Goal: Task Accomplishment & Management: Complete application form

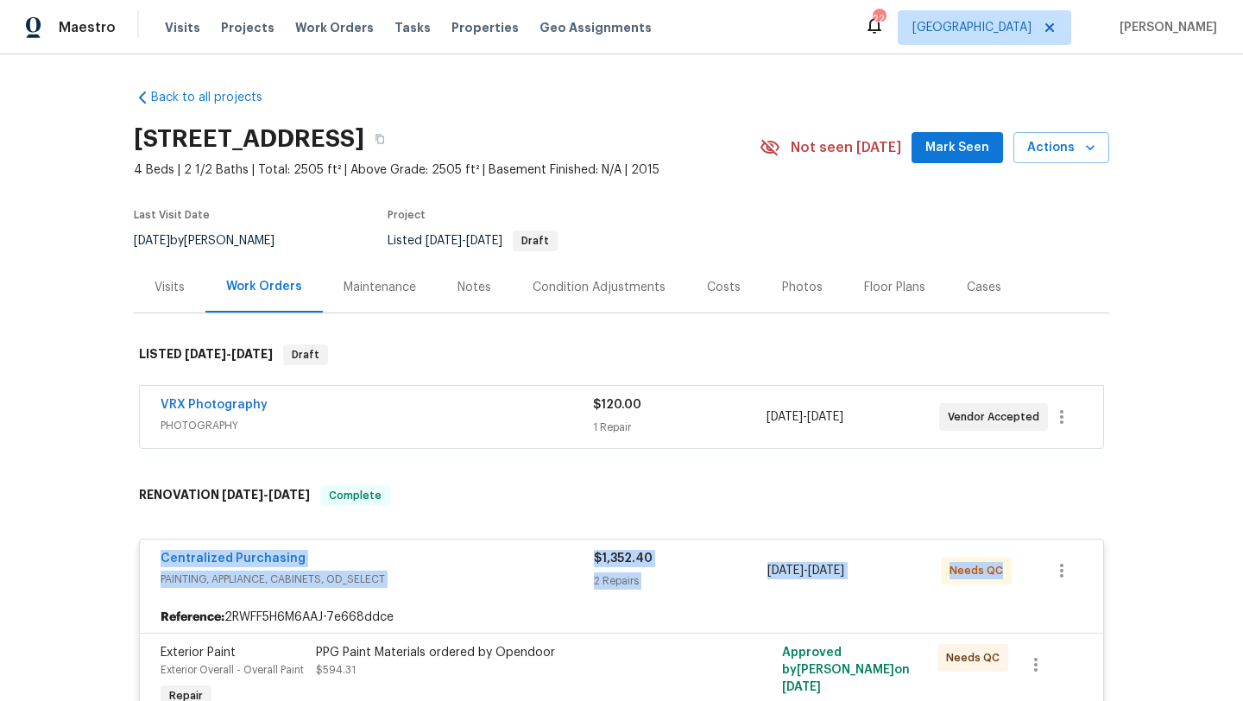
scroll to position [92, 0]
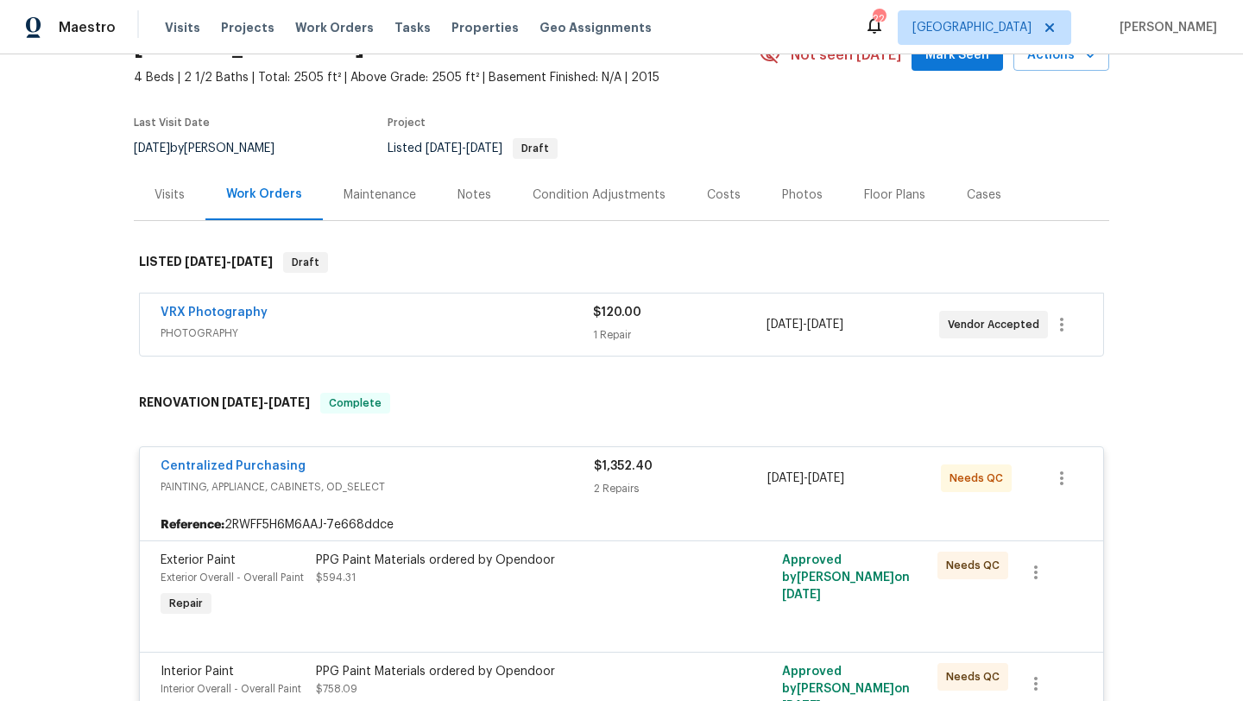
click at [166, 198] on div "Visits" at bounding box center [170, 195] width 30 height 17
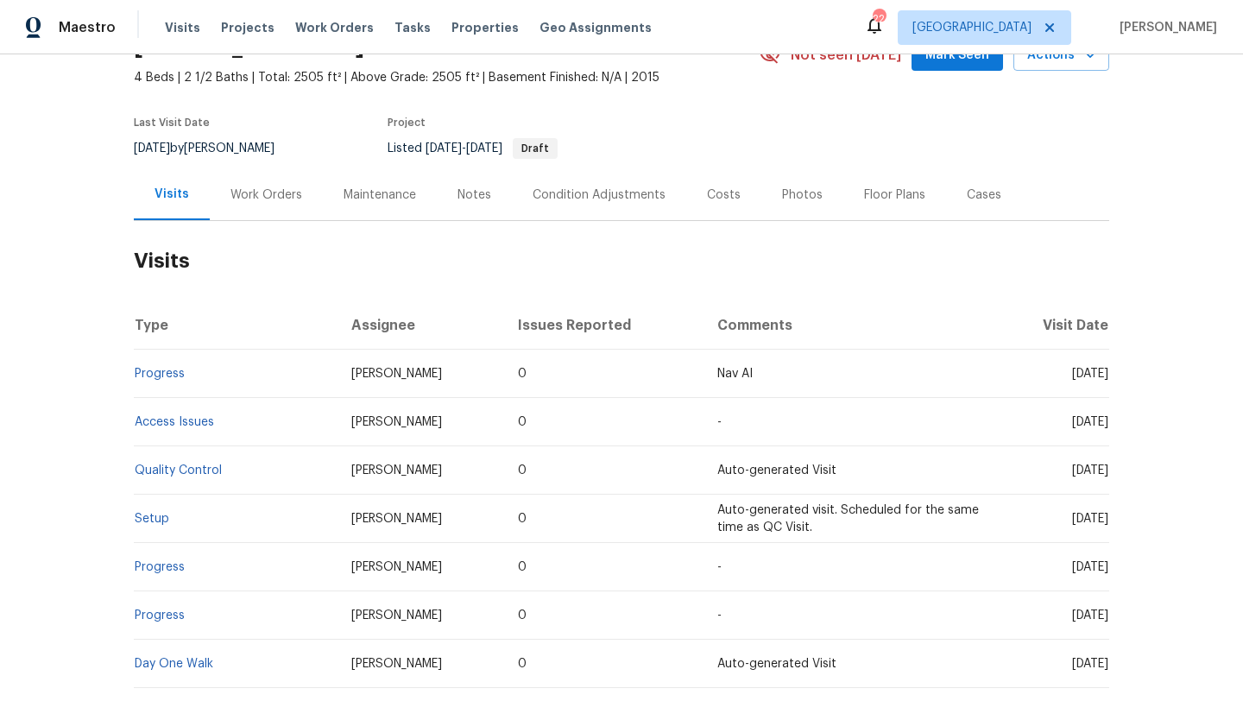
click at [257, 198] on div "Work Orders" at bounding box center [267, 195] width 72 height 17
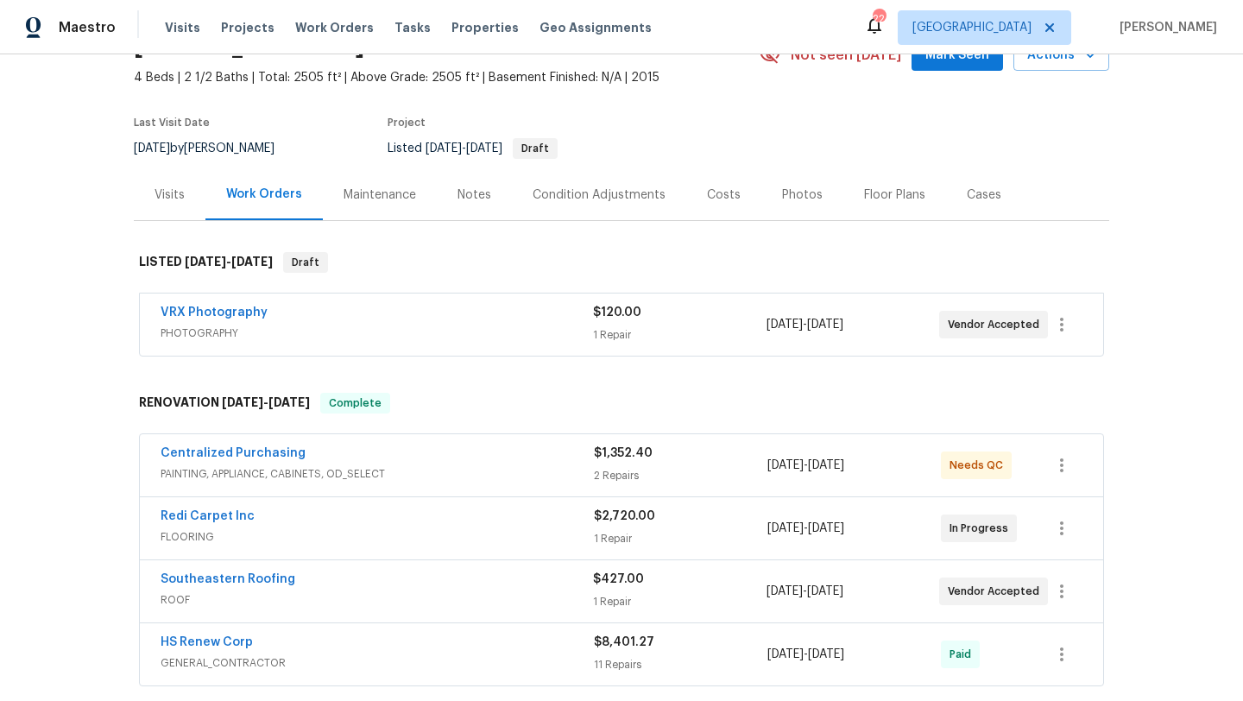
click at [972, 202] on div "Cases" at bounding box center [984, 195] width 35 height 17
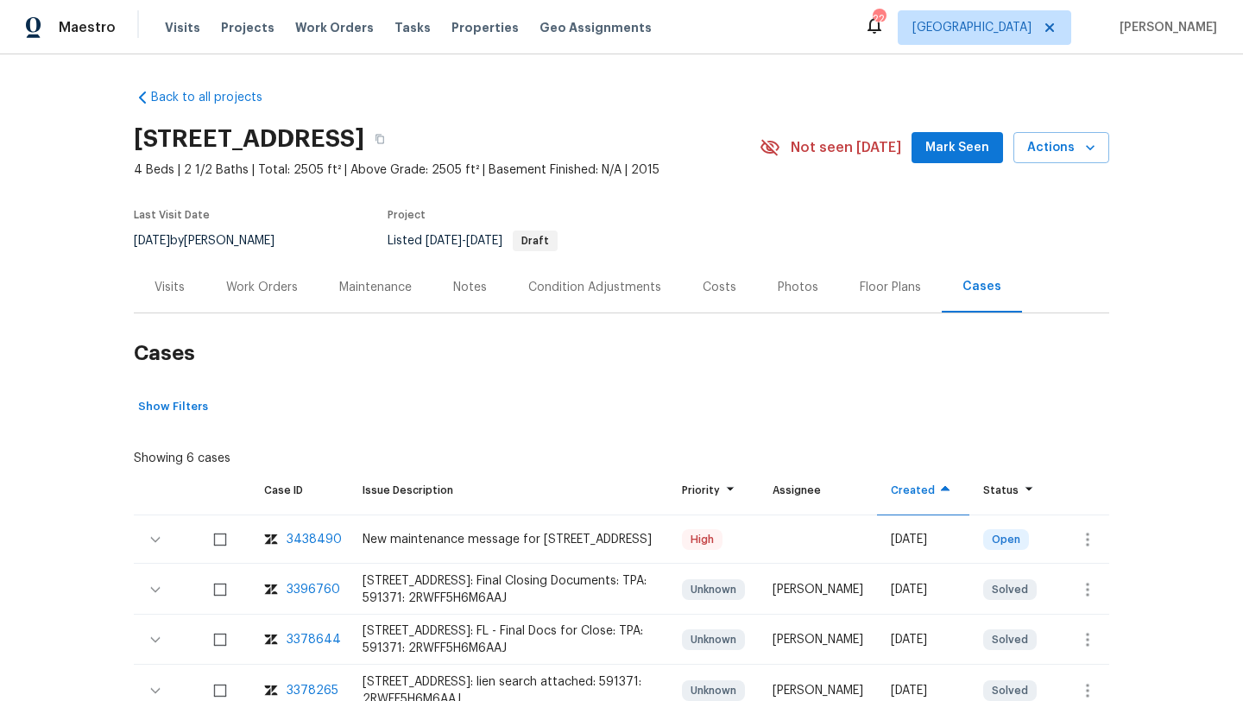
scroll to position [62, 0]
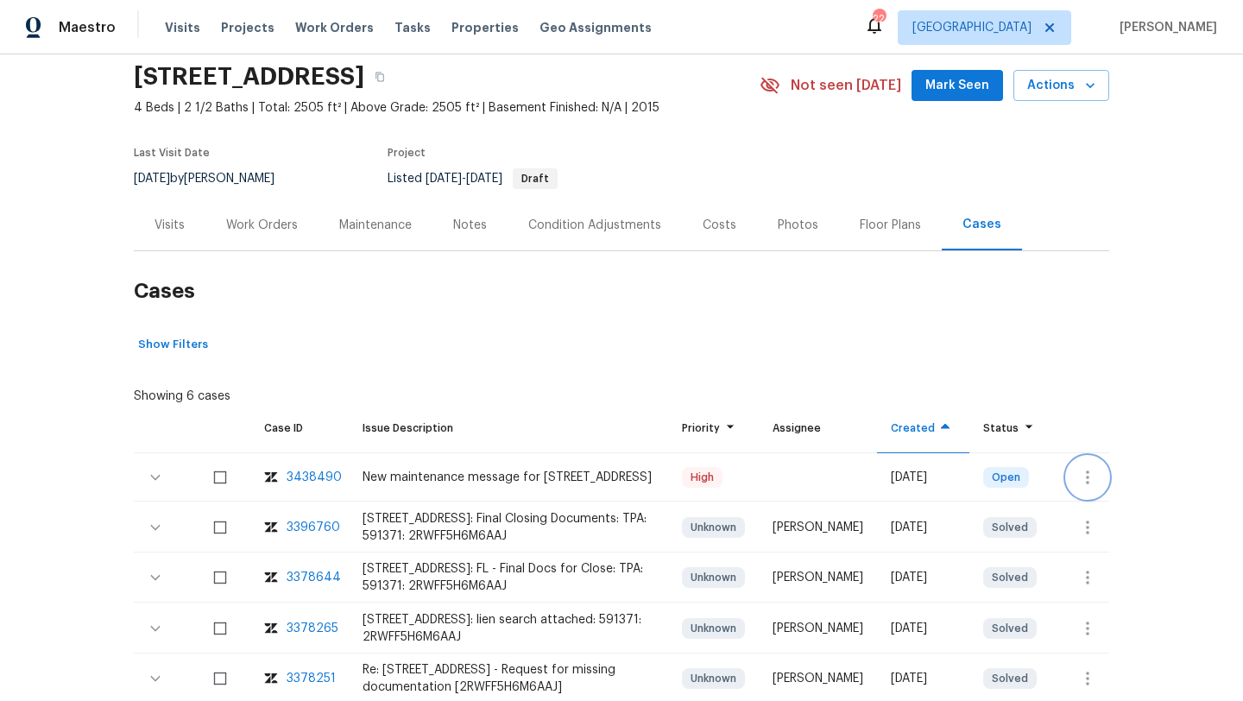
click at [1082, 479] on icon "button" at bounding box center [1088, 477] width 21 height 21
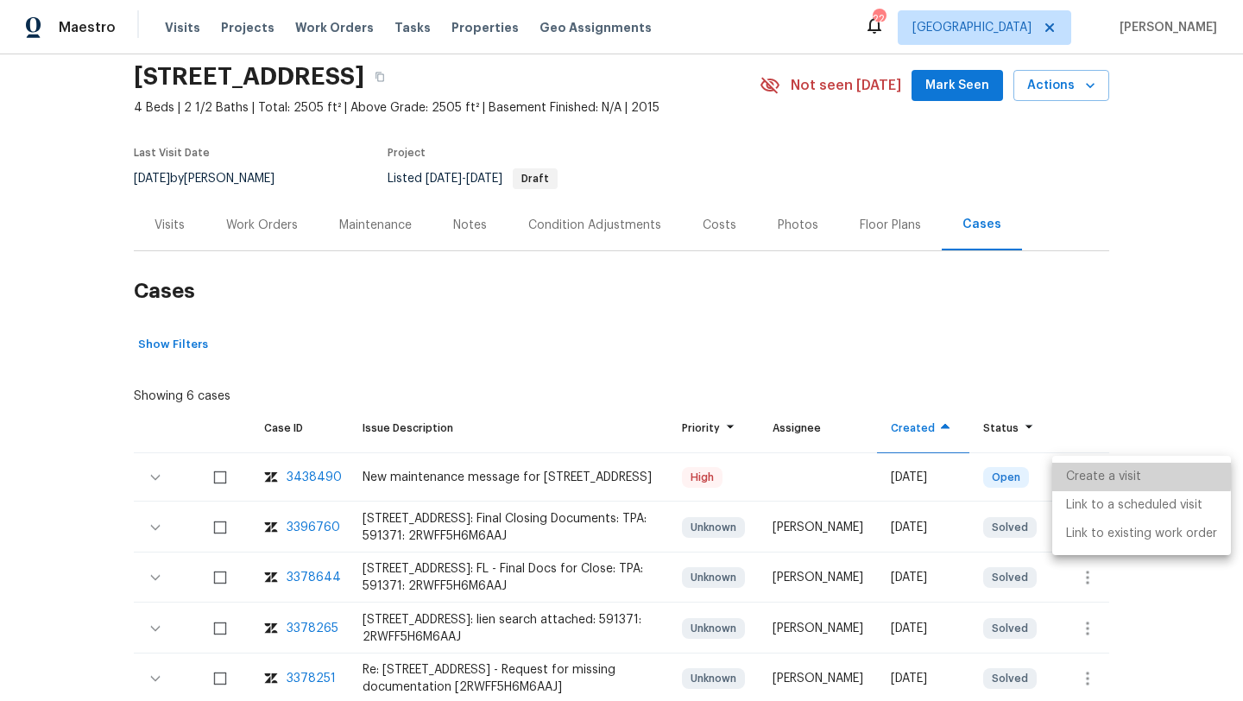
click at [1082, 472] on li "Create a visit" at bounding box center [1142, 477] width 179 height 28
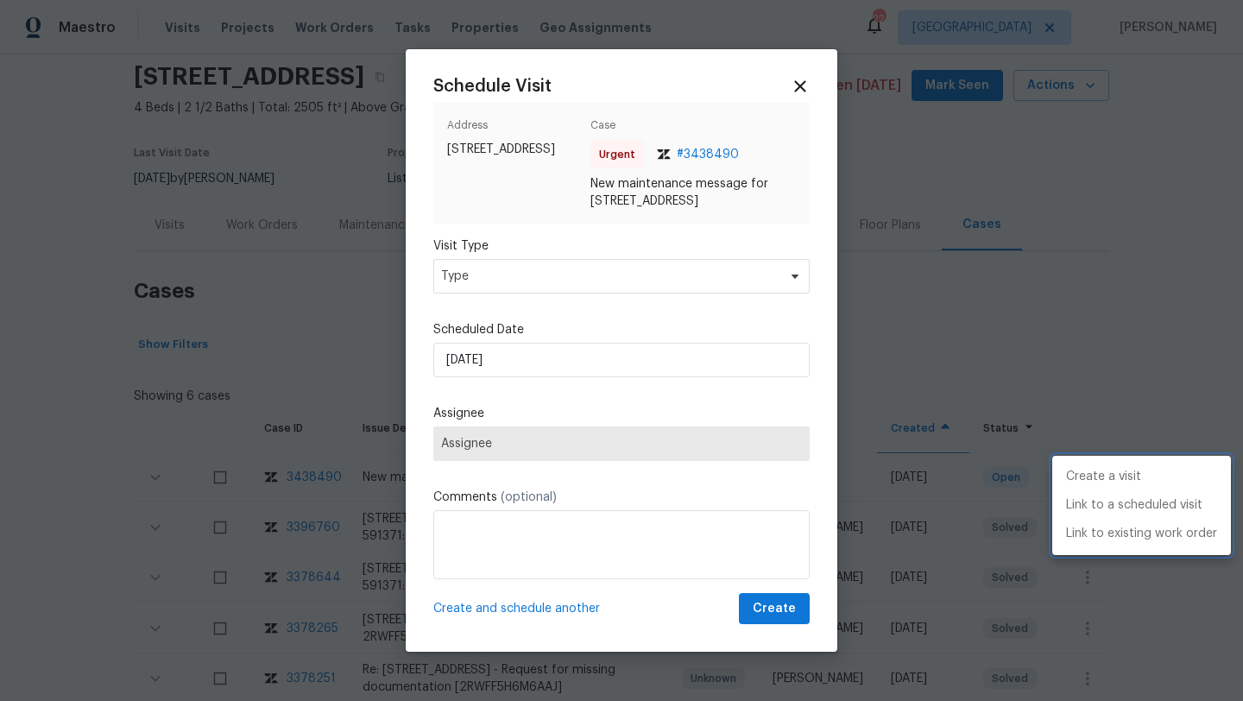
click at [557, 323] on div at bounding box center [621, 350] width 1243 height 701
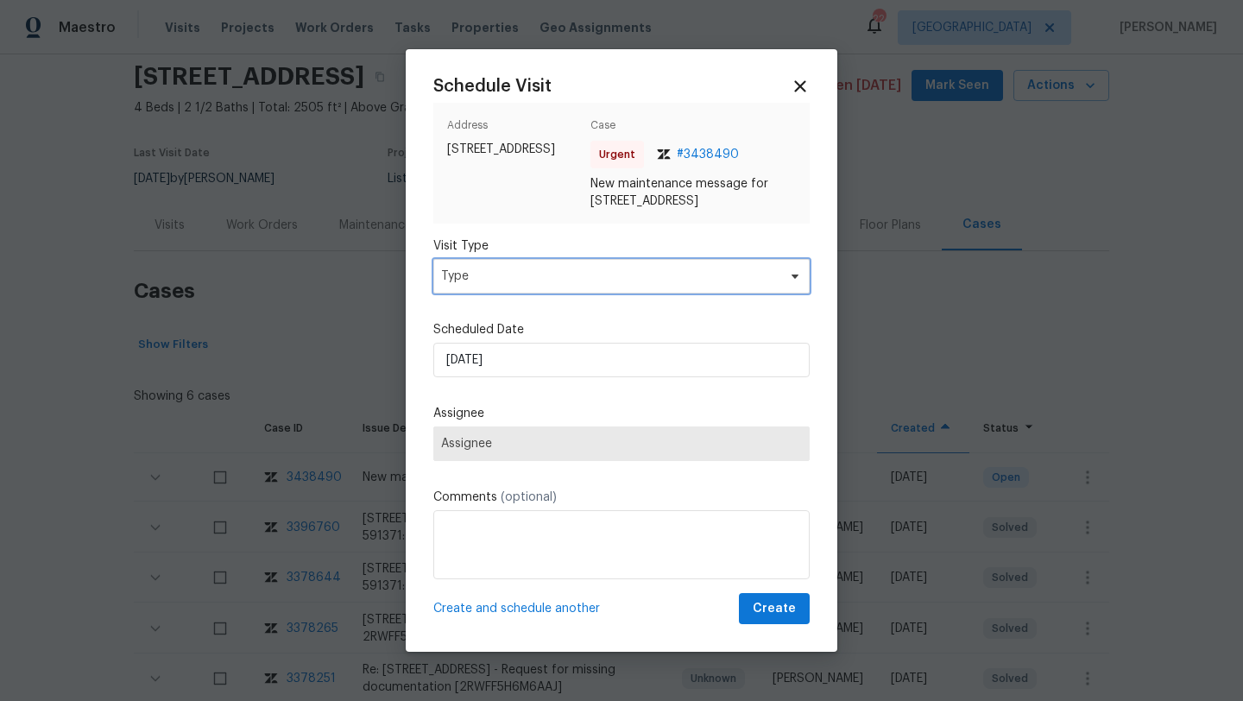
click at [532, 285] on span "Type" at bounding box center [609, 276] width 336 height 17
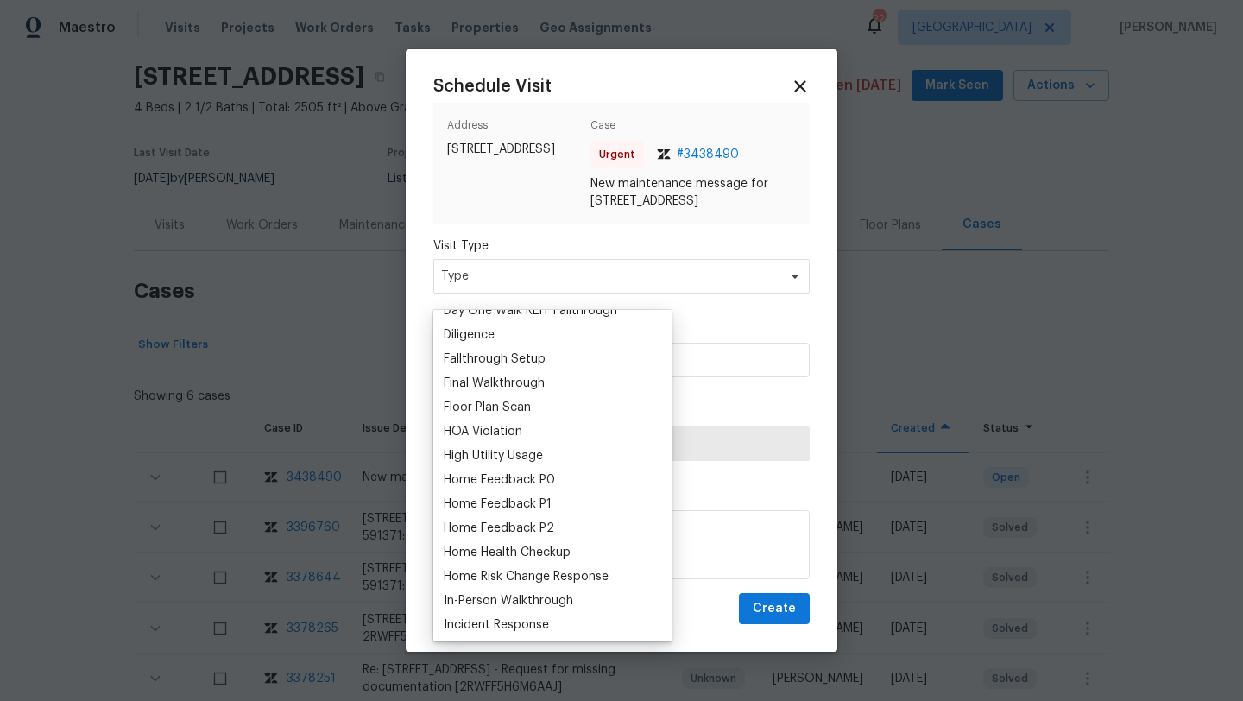
scroll to position [383, 0]
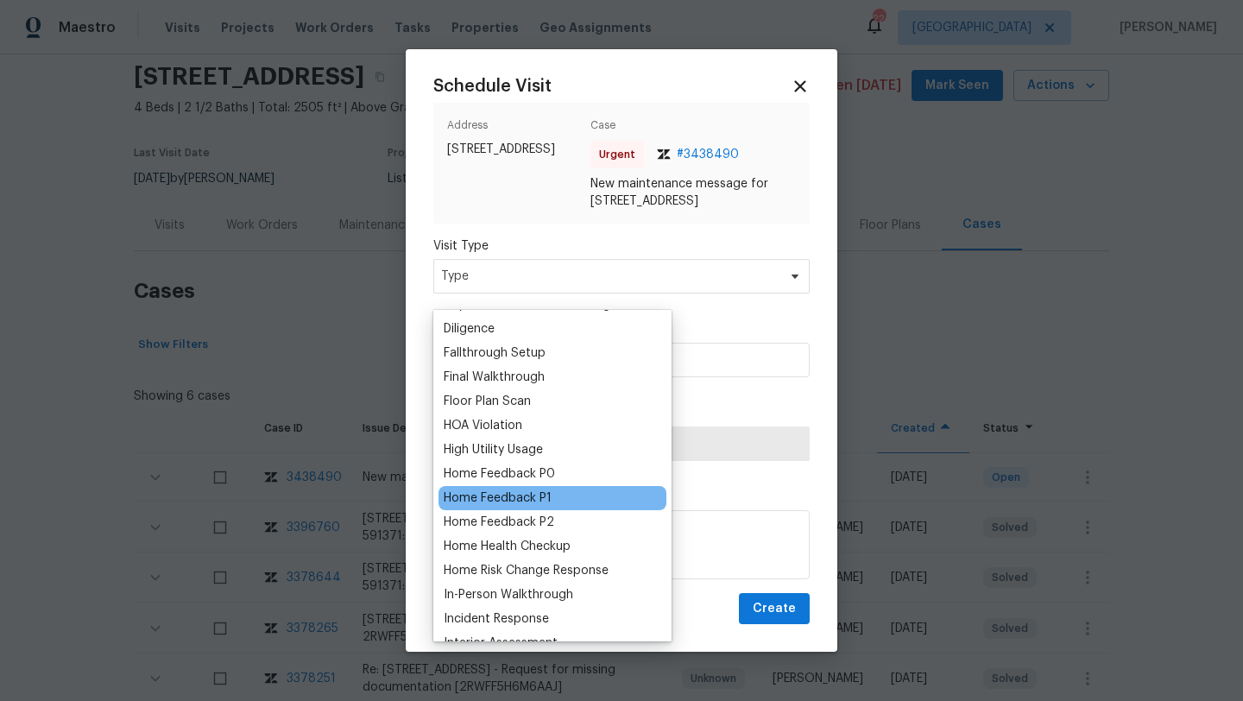
click at [512, 495] on div "Home Feedback P1" at bounding box center [498, 498] width 108 height 17
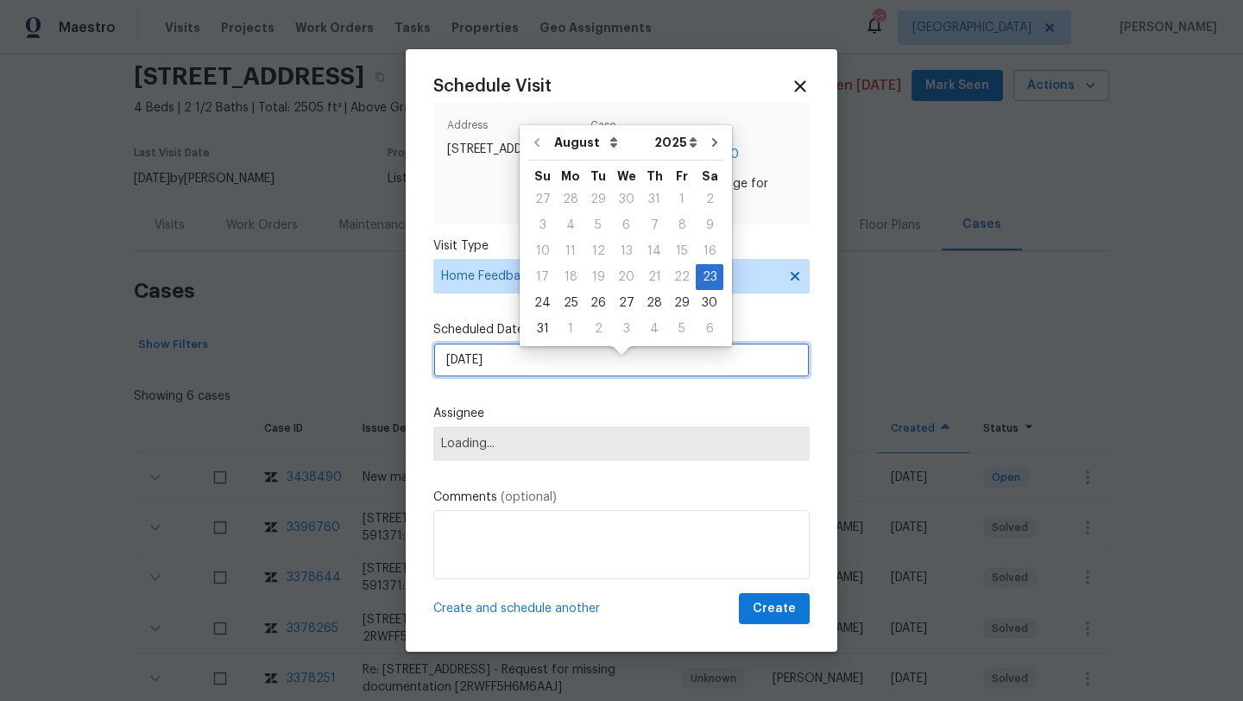
click at [519, 375] on input "23/08/2025" at bounding box center [621, 360] width 377 height 35
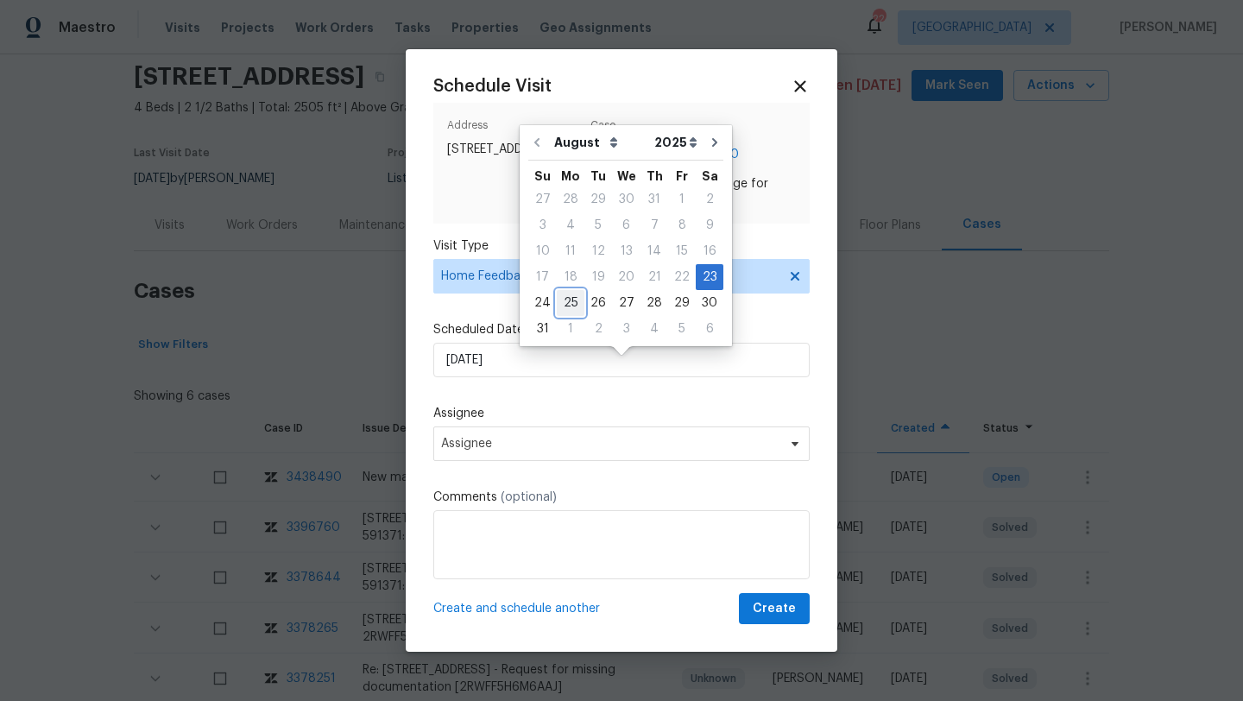
click at [560, 301] on div "25" at bounding box center [571, 303] width 28 height 24
type input "25/08/2025"
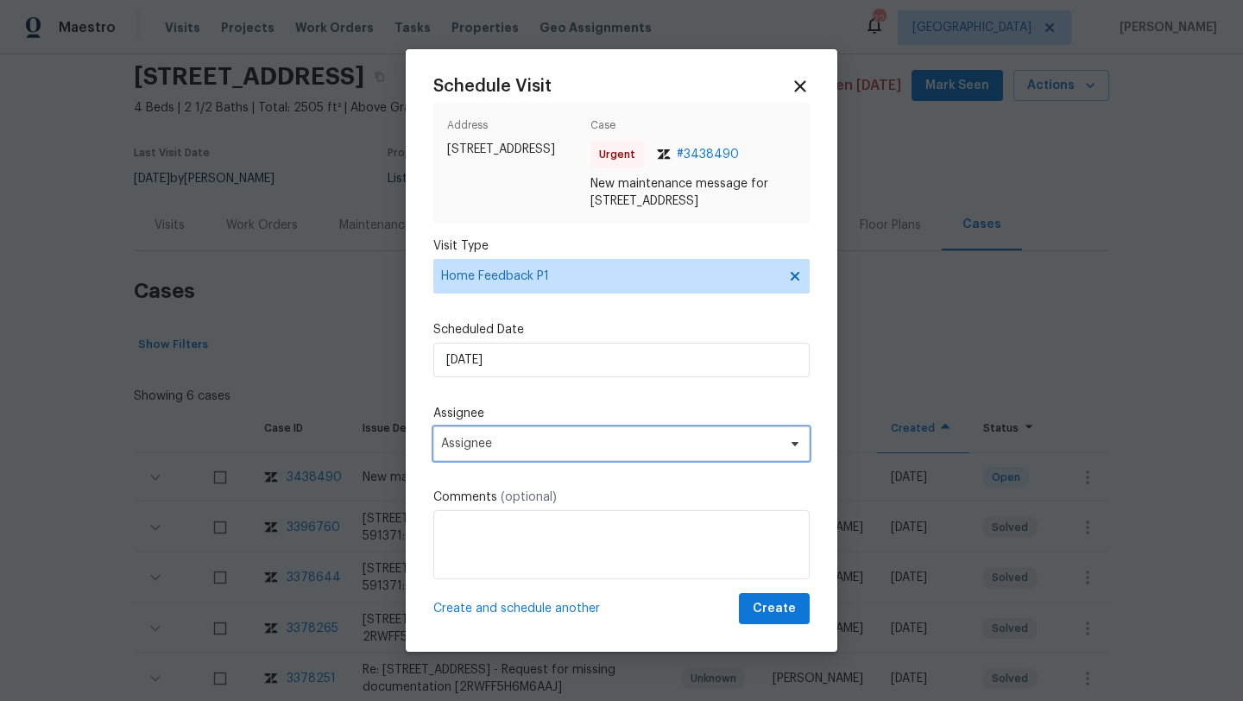
click at [503, 451] on span "Assignee" at bounding box center [610, 444] width 339 height 14
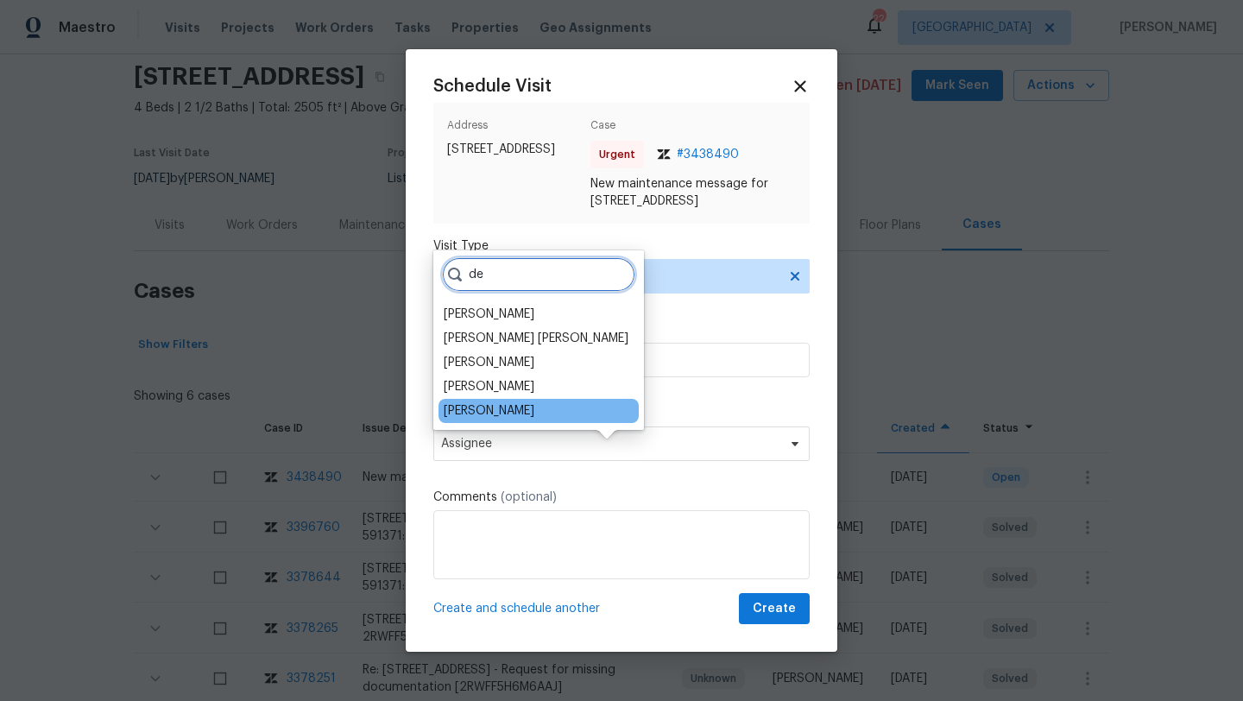
type input "de"
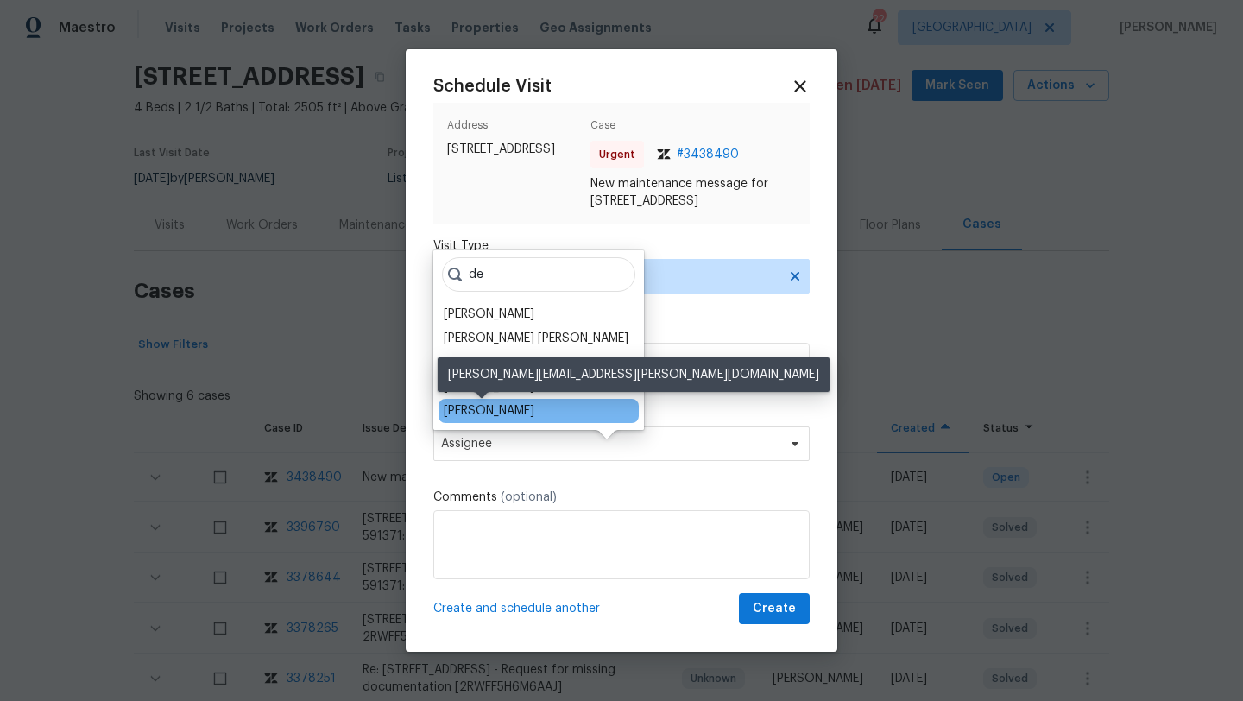
click at [499, 406] on div "Dennis Ulmer" at bounding box center [489, 410] width 91 height 17
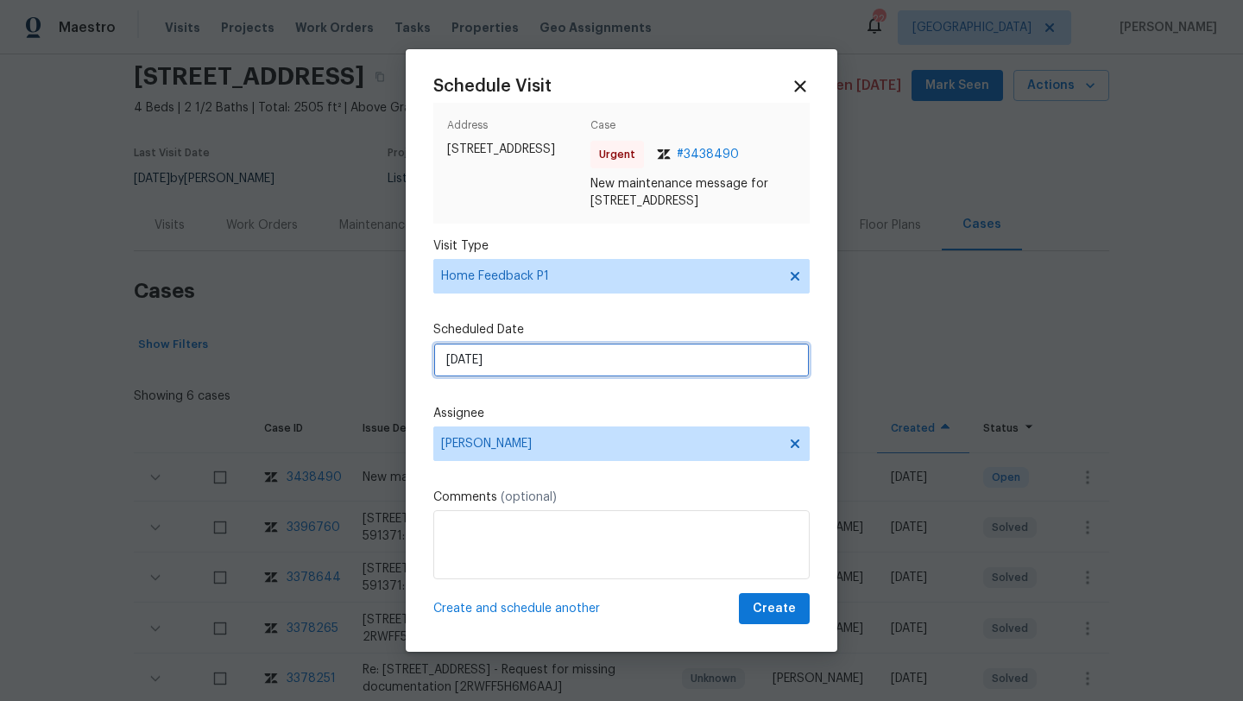
click at [528, 376] on input "25/08/2025" at bounding box center [621, 360] width 377 height 35
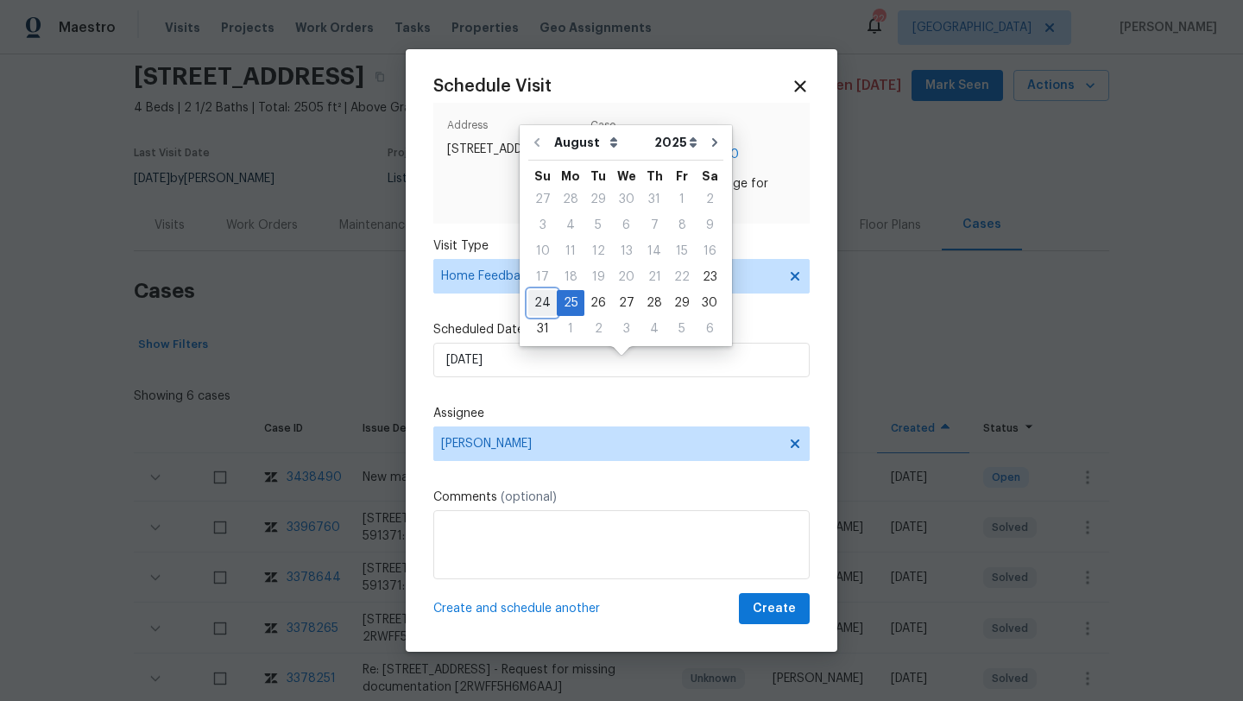
click at [536, 300] on div "24" at bounding box center [542, 303] width 28 height 24
type input "24/08/2025"
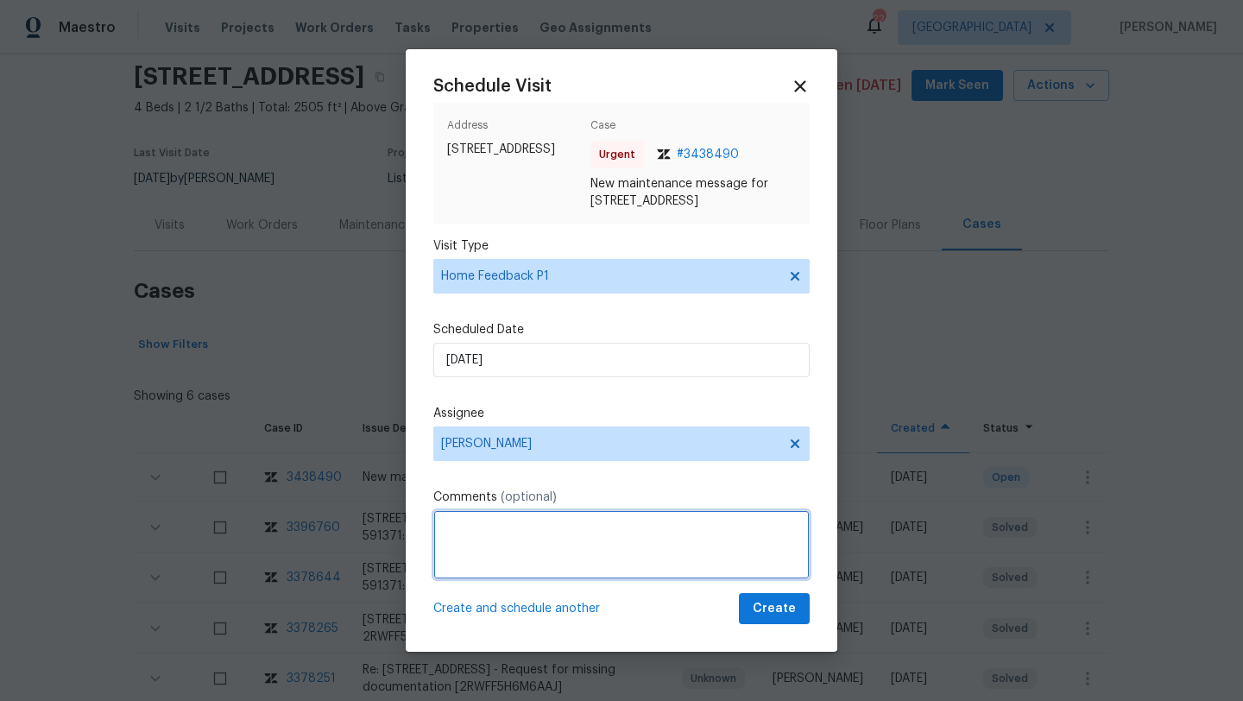
click at [472, 569] on textarea at bounding box center [621, 544] width 377 height 69
paste textarea "Garage door does not close fully"
type textarea "We received a feedback stating "Garage door does not close fully" Please check …"
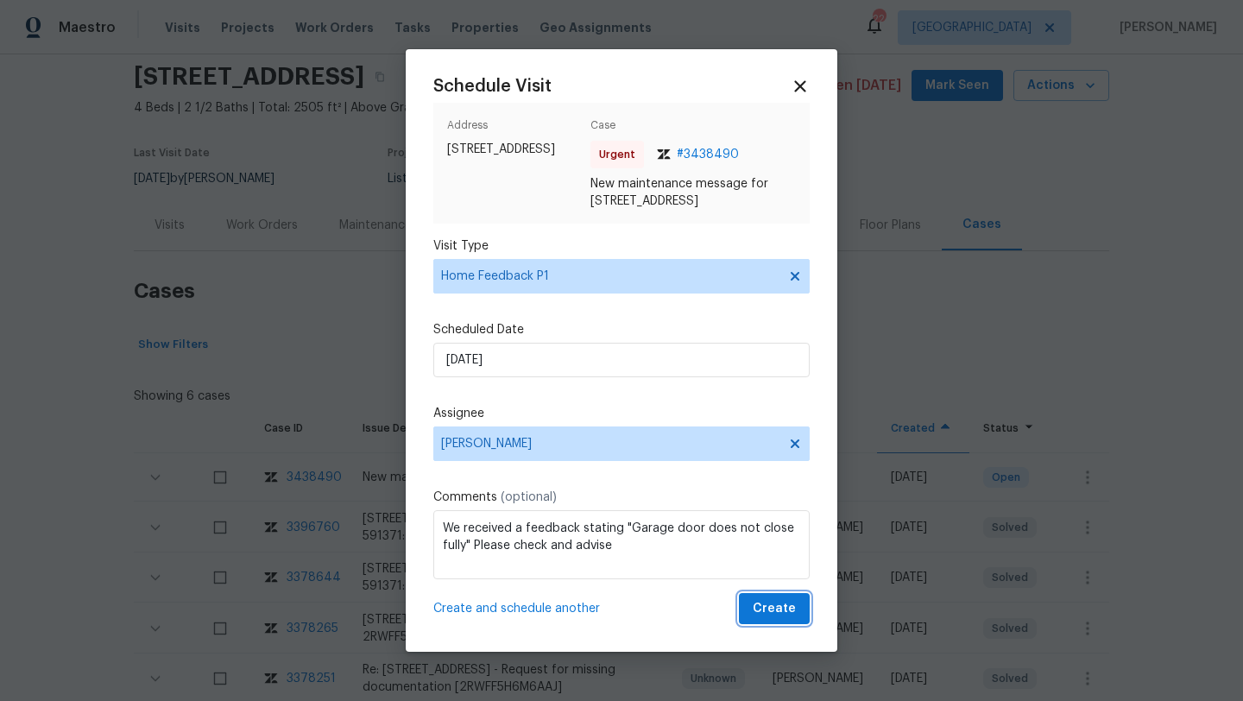
click at [763, 620] on span "Create" at bounding box center [774, 609] width 43 height 22
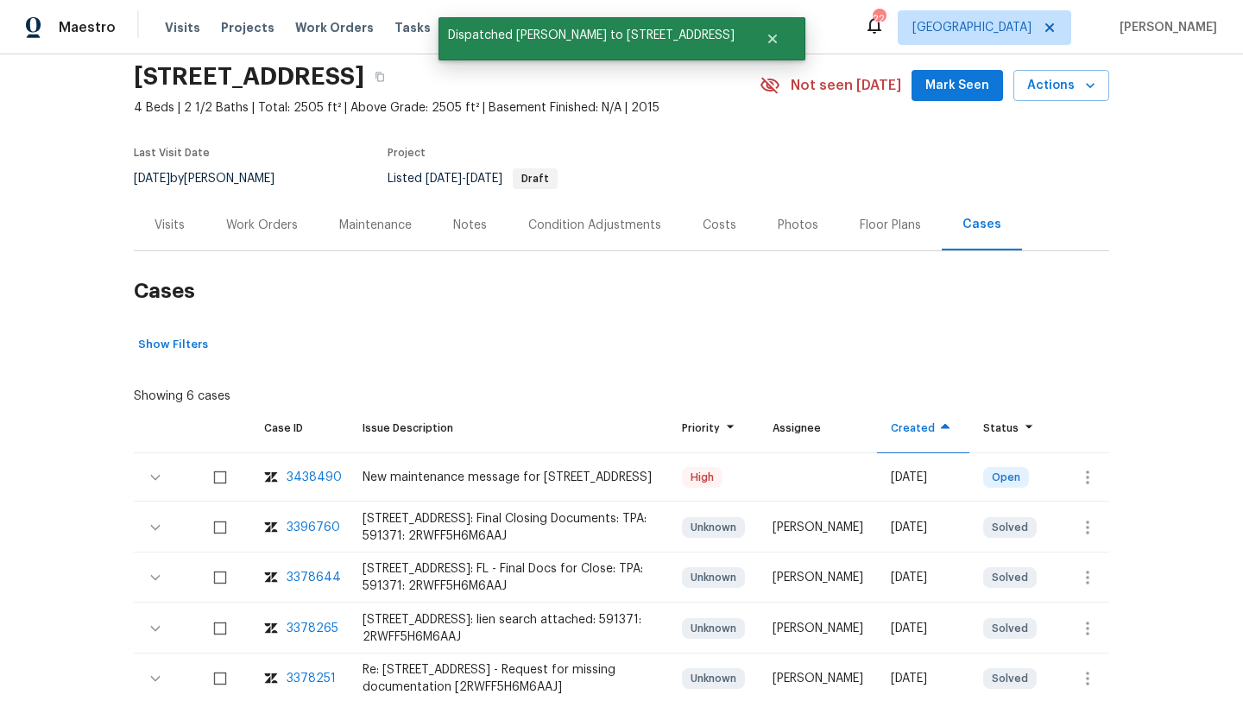
click at [155, 225] on div "Visits" at bounding box center [170, 225] width 30 height 17
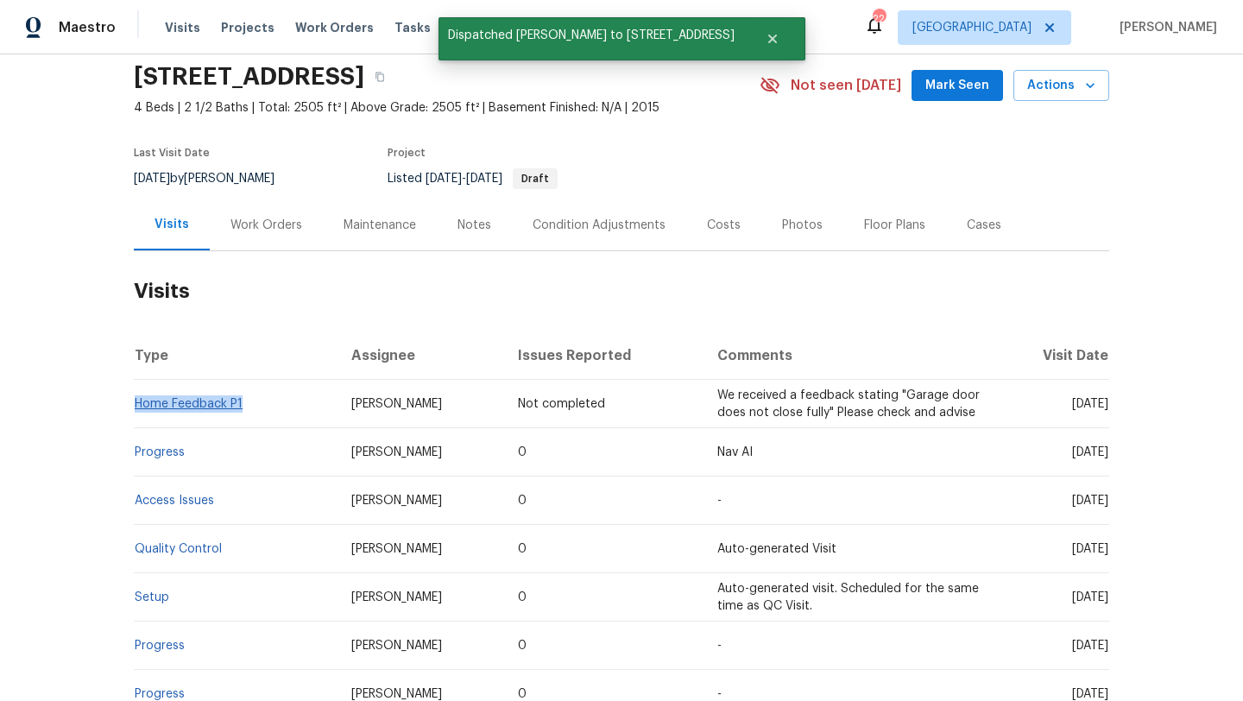
drag, startPoint x: 267, startPoint y: 413, endPoint x: 136, endPoint y: 401, distance: 131.0
click at [136, 402] on td "Home Feedback P1" at bounding box center [236, 404] width 204 height 48
copy link "Home Feedback P1"
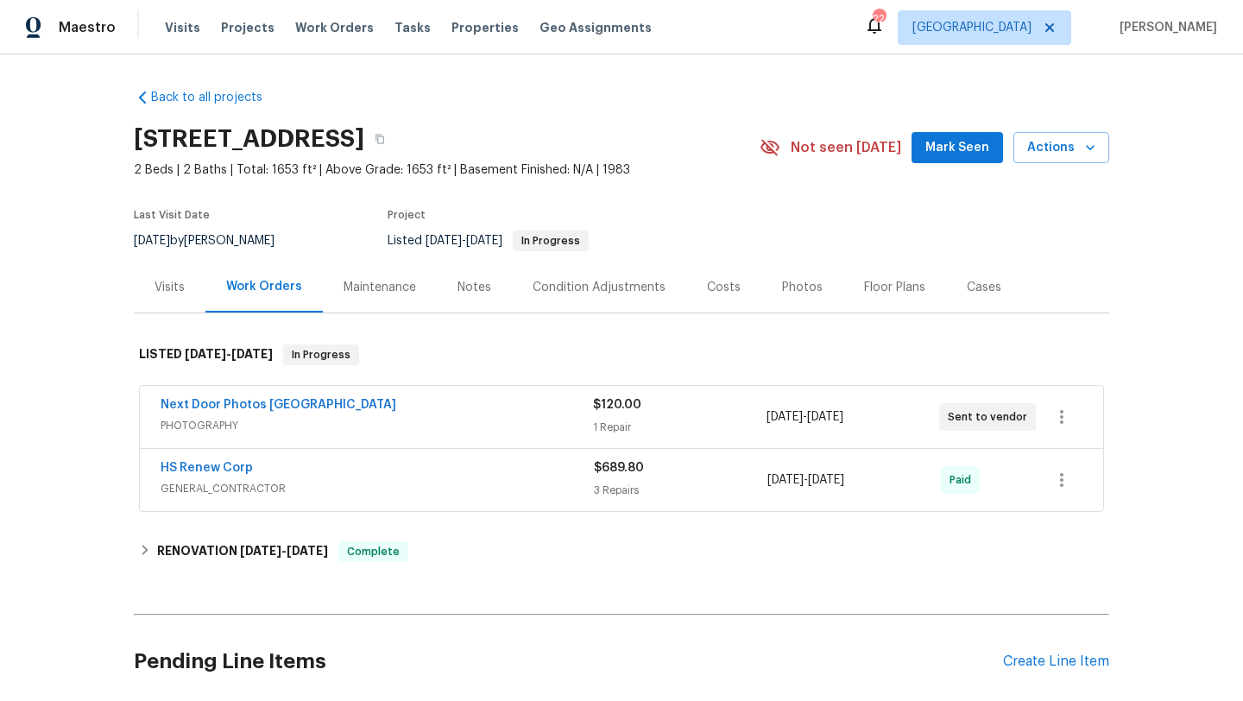
click at [244, 249] on div "8/18/2025 by Mat Smith" at bounding box center [214, 241] width 161 height 21
copy div "HS Renew Corp GENERAL_CONTRACTOR $689.80 3 Repairs 7/16/2025 - 7/18/2025 Paid"
drag, startPoint x: 165, startPoint y: 460, endPoint x: 387, endPoint y: 460, distance: 221.9
click at [387, 460] on div "HS Renew Corp GENERAL_CONTRACTOR $689.80 3 Repairs 7/16/2025 - 7/18/2025 Paid" at bounding box center [622, 480] width 964 height 62
click at [104, 463] on div "Back to all projects 8379 Begonia St, Spring Hill, FL 34608 2 Beds | 2 Baths | …" at bounding box center [621, 377] width 1243 height 647
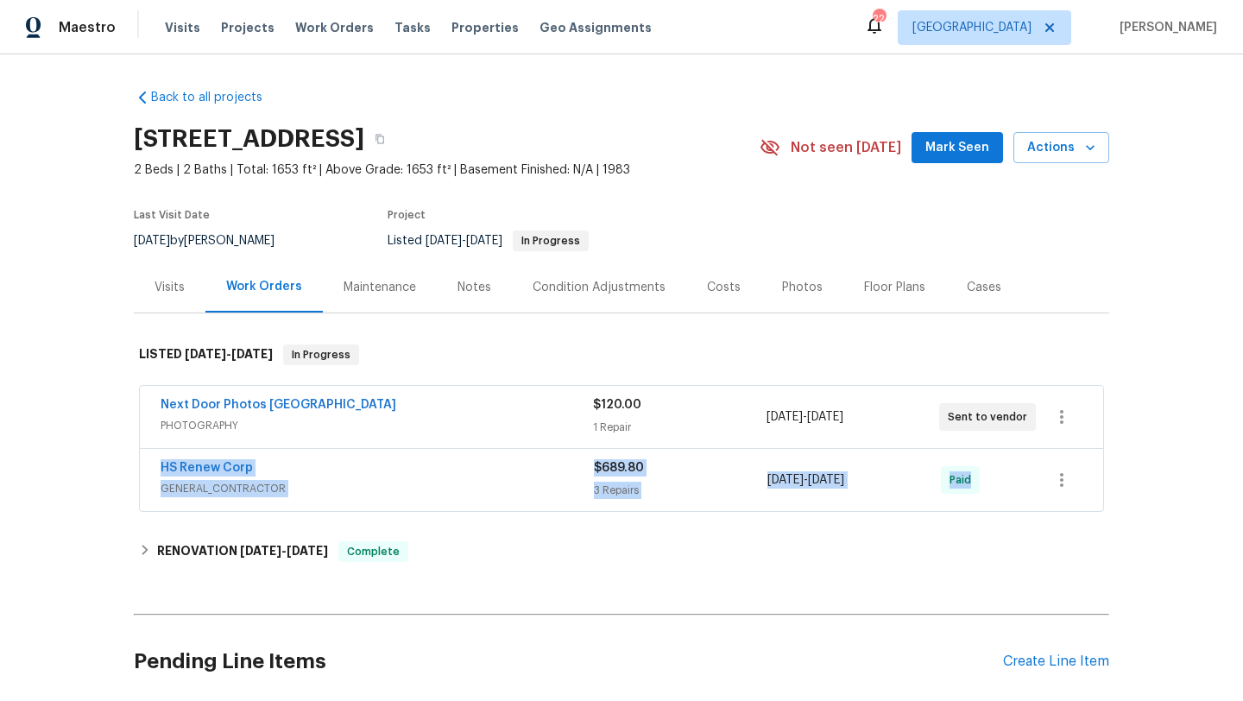
drag, startPoint x: 148, startPoint y: 461, endPoint x: 1003, endPoint y: 479, distance: 855.1
click at [1003, 479] on div "HS Renew Corp GENERAL_CONTRACTOR $689.80 3 Repairs 7/16/2025 - 7/18/2025 Paid" at bounding box center [622, 480] width 964 height 62
copy div "HS Renew Corp GENERAL_CONTRACTOR $689.80 3 Repairs 7/16/2025 - 7/18/2025 Paid"
click at [465, 477] on div "HS Renew Corp" at bounding box center [377, 469] width 433 height 21
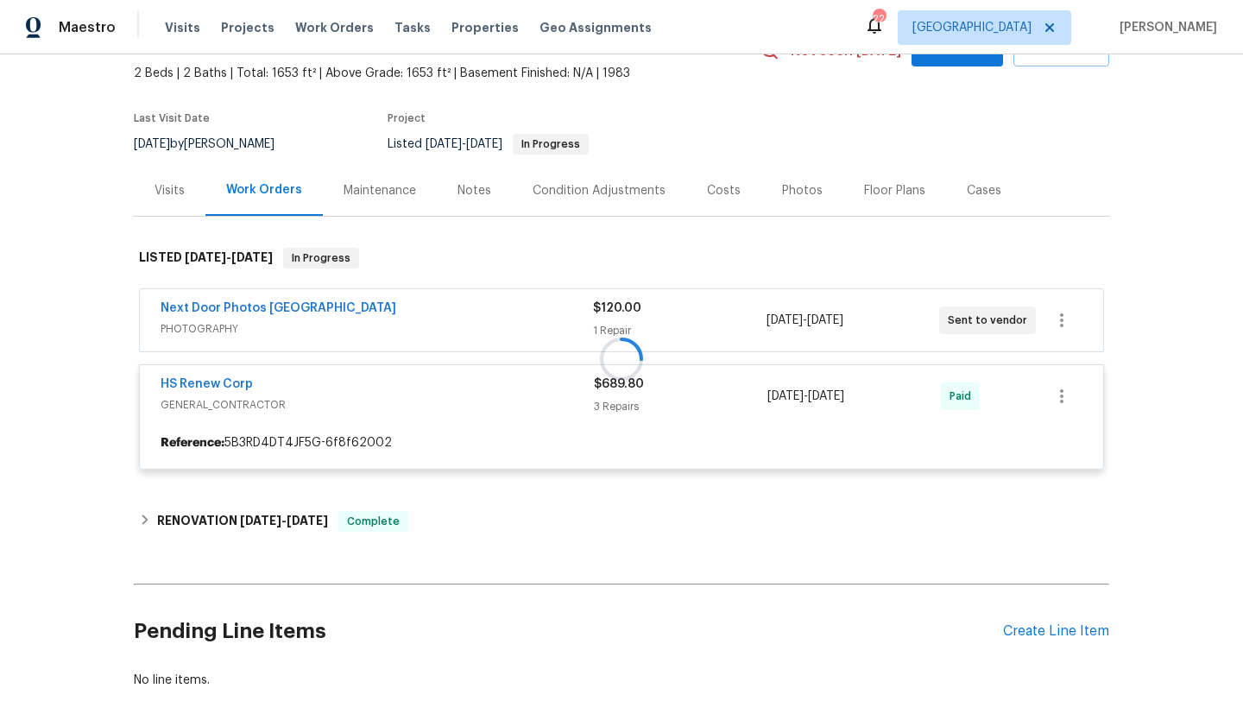
scroll to position [202, 0]
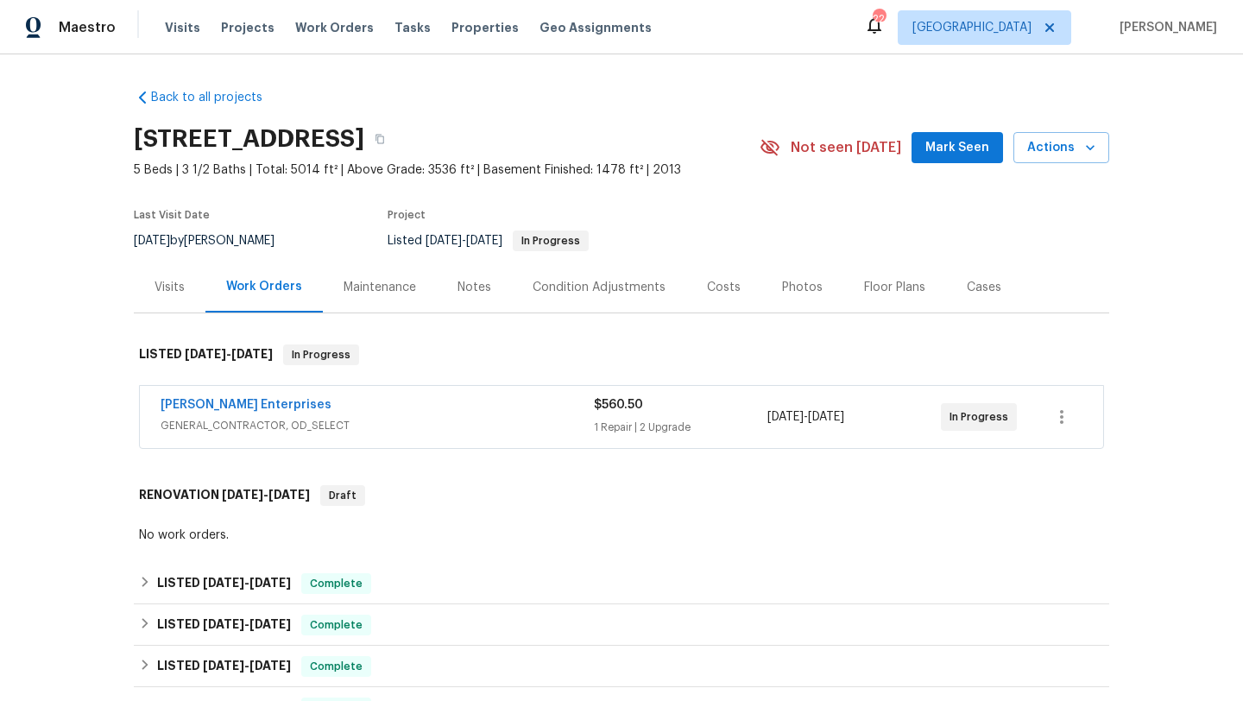
click at [441, 413] on div "[PERSON_NAME] Enterprises" at bounding box center [377, 406] width 433 height 21
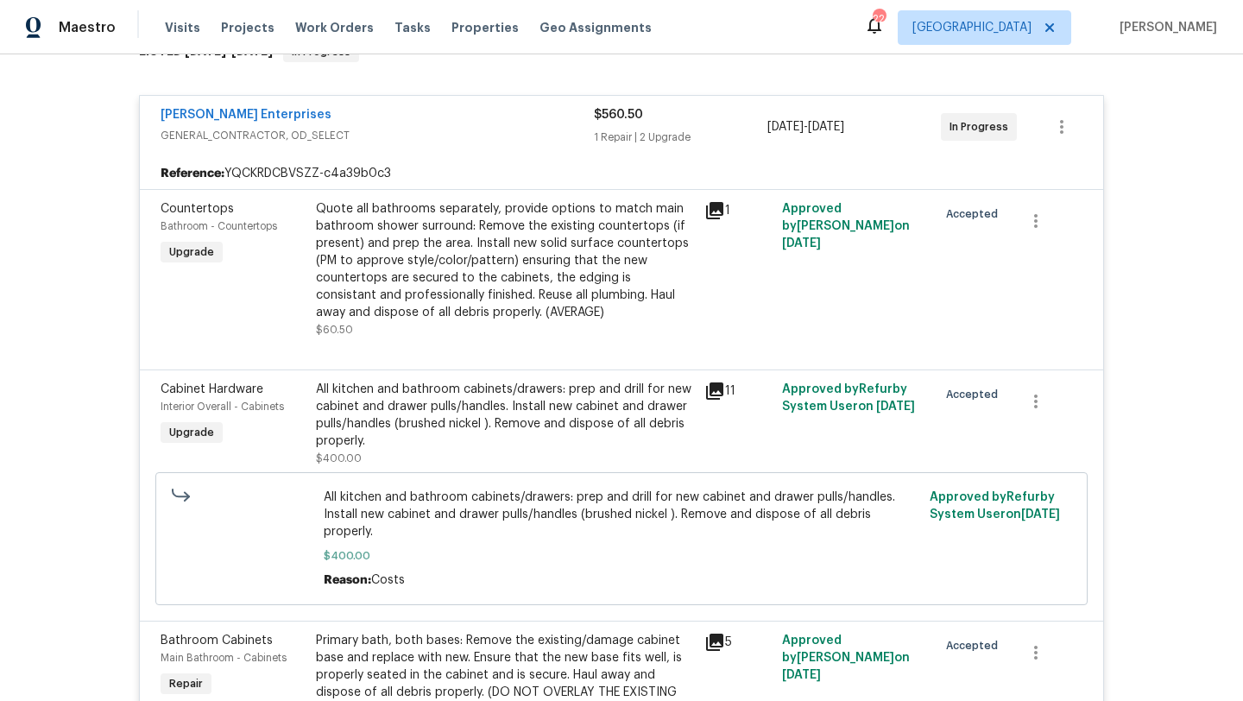
scroll to position [371, 0]
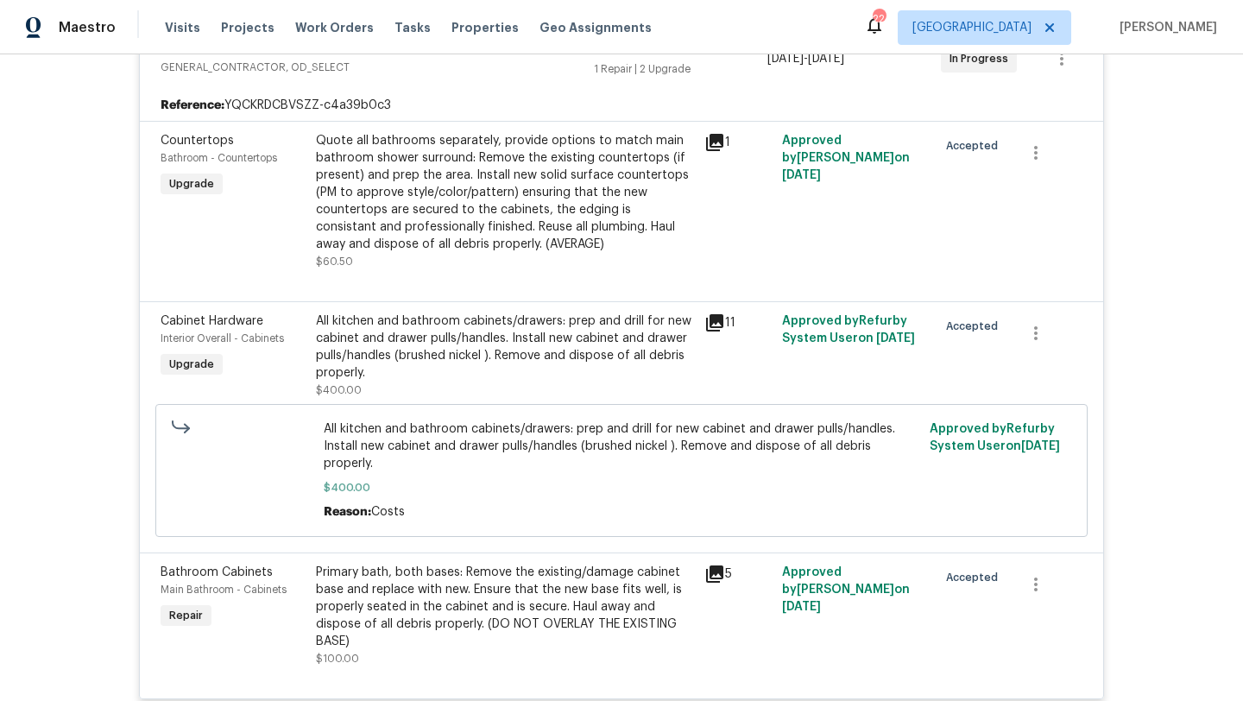
click at [692, 151] on div "Quote all bathrooms separately, provide options to match main bathroom shower s…" at bounding box center [505, 192] width 378 height 121
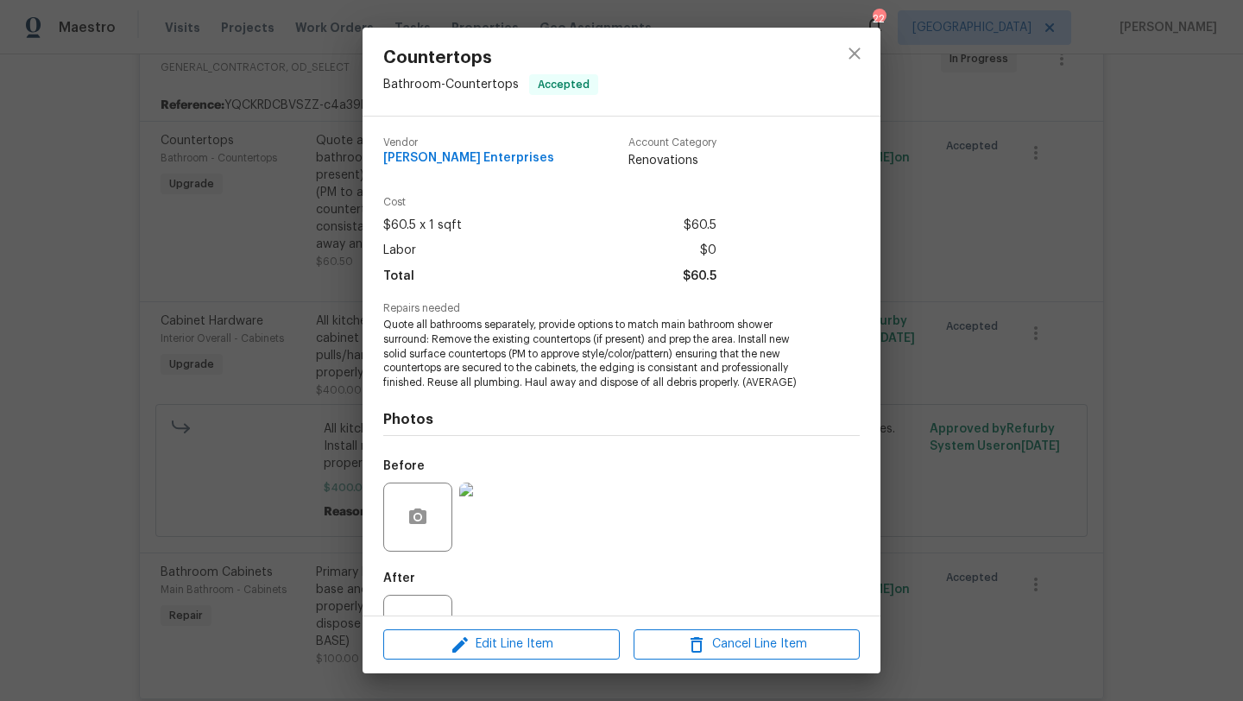
scroll to position [66, 0]
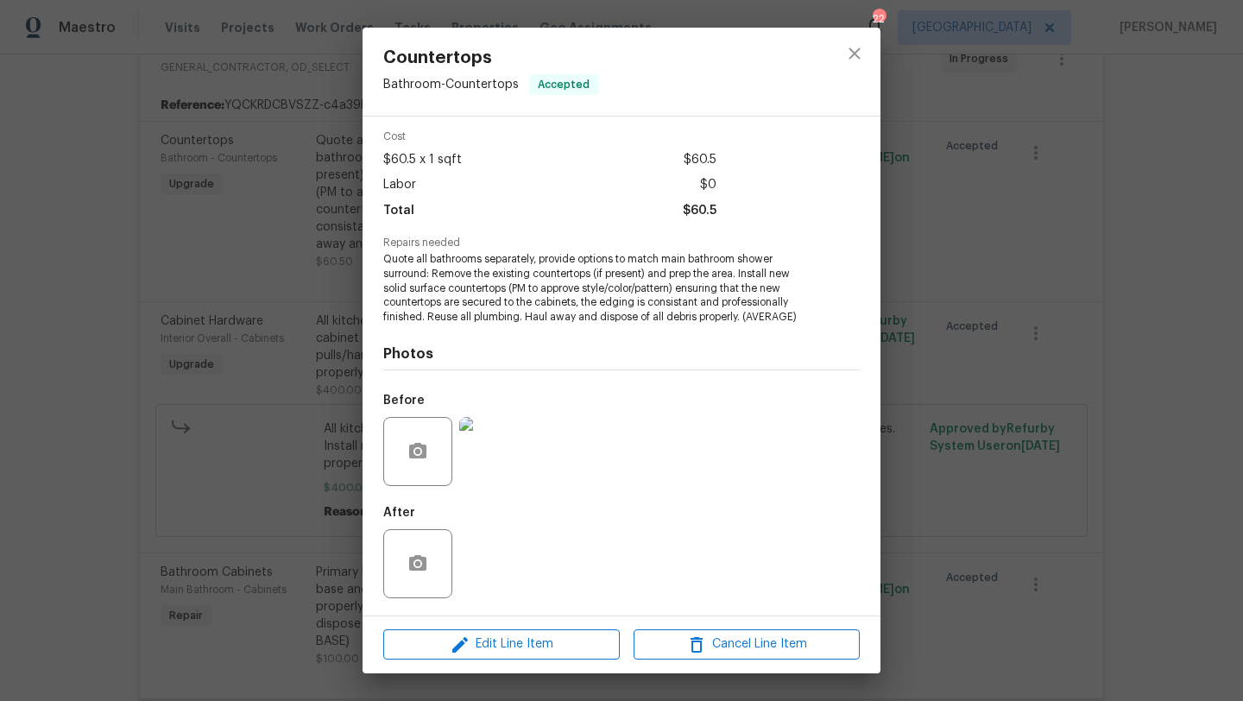
click at [992, 284] on div "Countertops Bathroom - Countertops Accepted Vendor [PERSON_NAME] Enterprises Ac…" at bounding box center [621, 350] width 1243 height 701
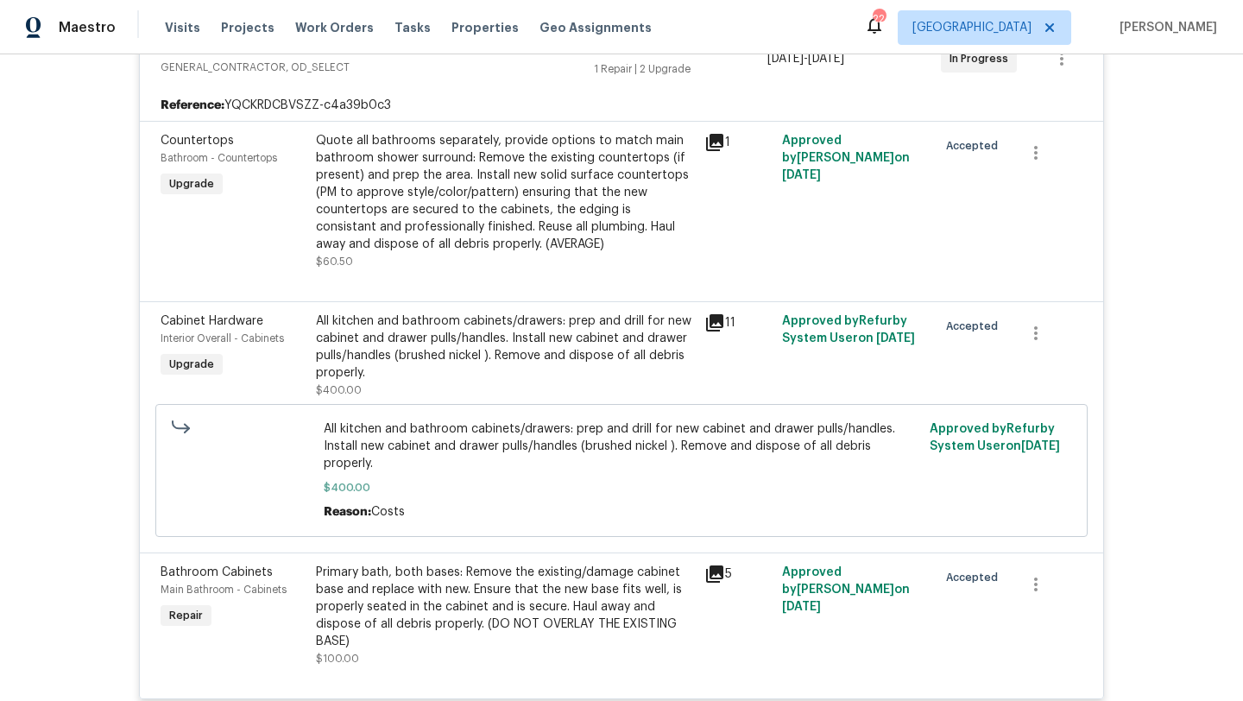
click at [700, 330] on div "11" at bounding box center [738, 355] width 78 height 97
click at [691, 326] on div "All kitchen and bathroom cabinets/drawers: prep and drill for new cabinet and d…" at bounding box center [505, 347] width 378 height 69
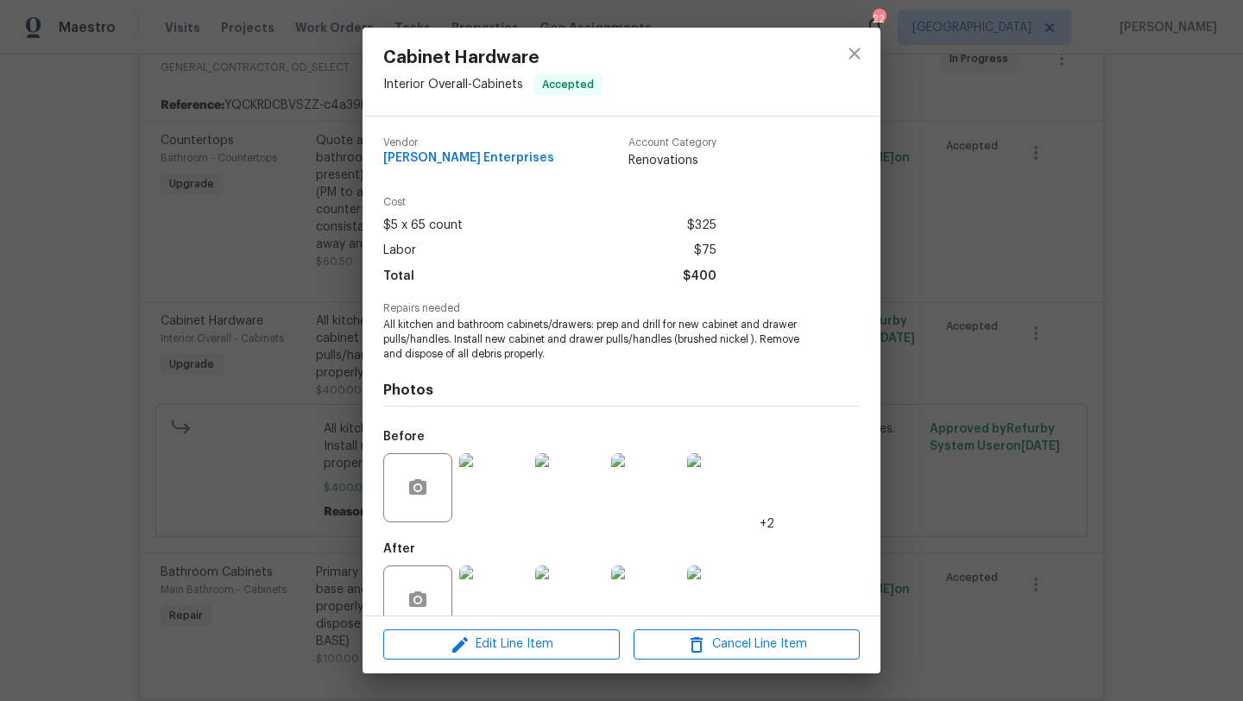
scroll to position [37, 0]
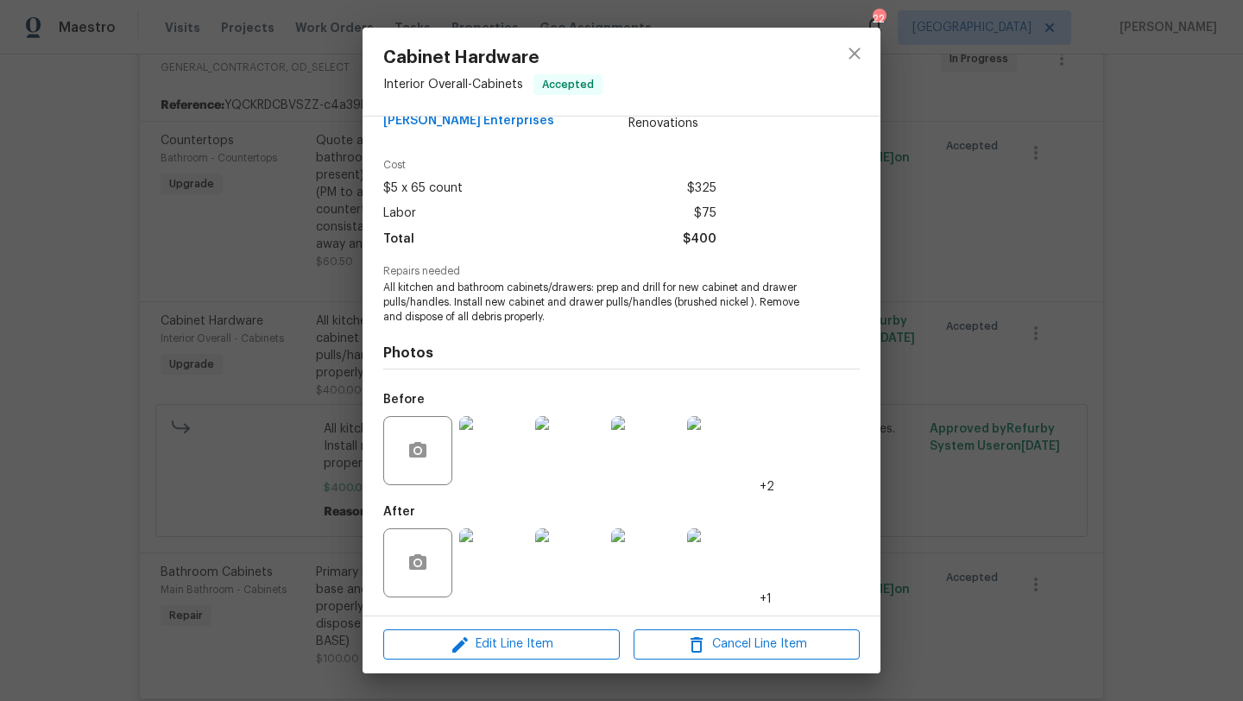
click at [908, 339] on div "Cabinet Hardware Interior Overall - Cabinets Accepted Vendor Nordman Enterprise…" at bounding box center [621, 350] width 1243 height 701
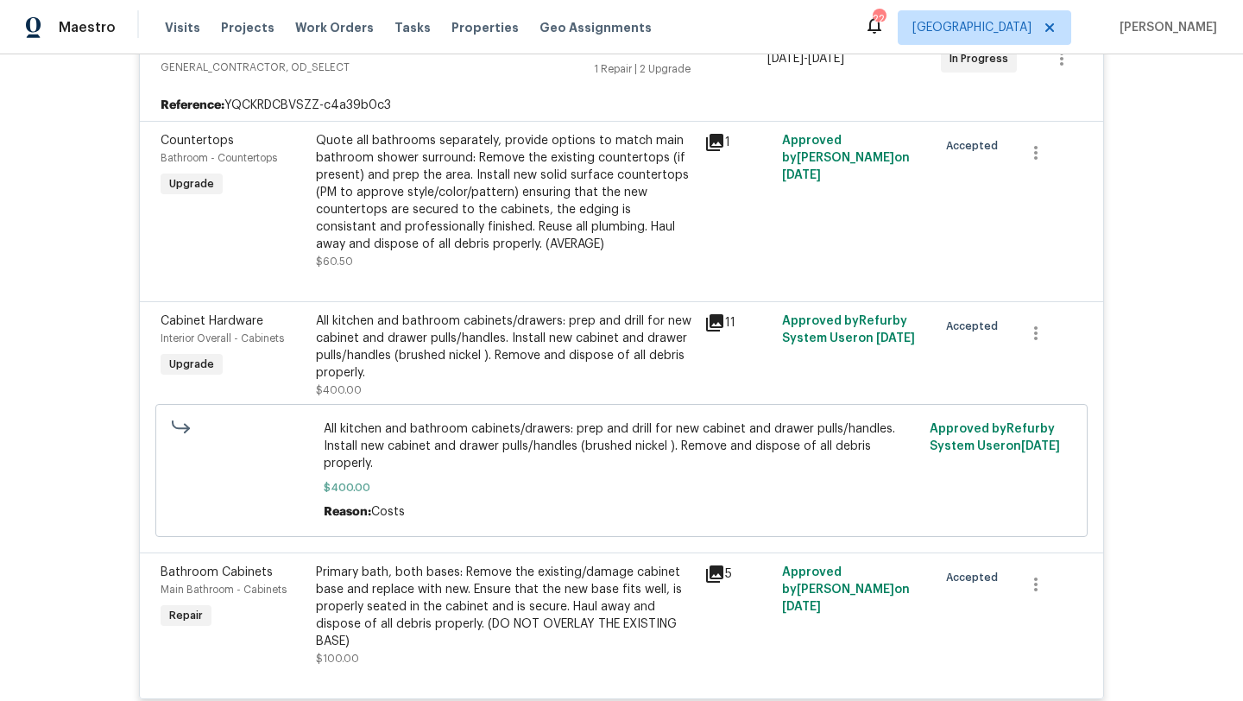
click at [693, 564] on div "Primary bath, both bases: Remove the existing/damage cabinet base and replace w…" at bounding box center [505, 607] width 378 height 86
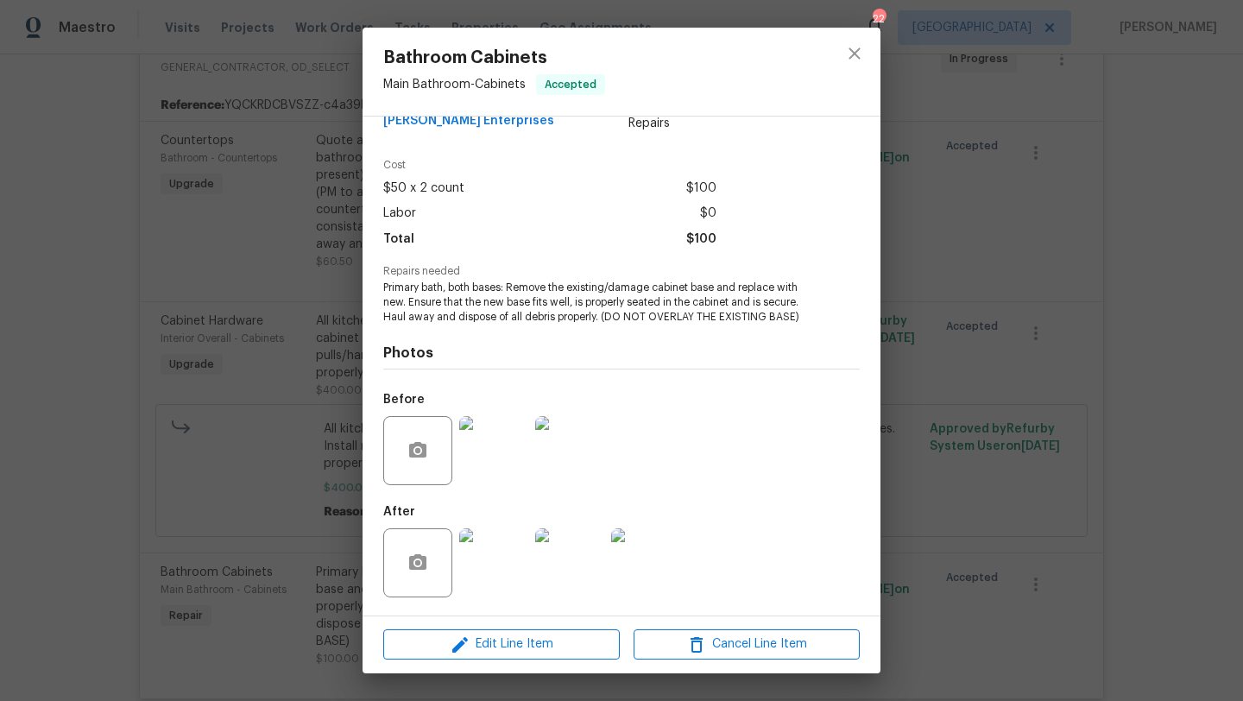
click at [927, 423] on div "Bathroom Cabinets Main Bathroom - Cabinets Accepted Vendor Nordman Enterprises …" at bounding box center [621, 350] width 1243 height 701
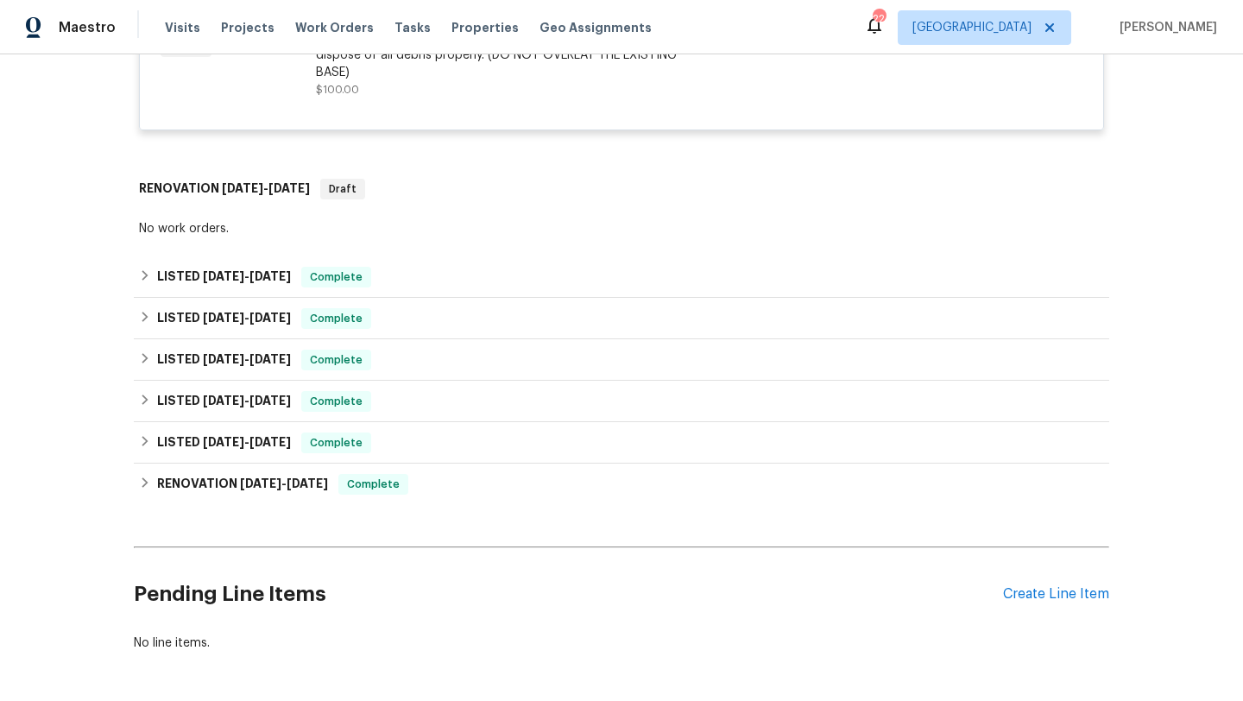
scroll to position [993, 0]
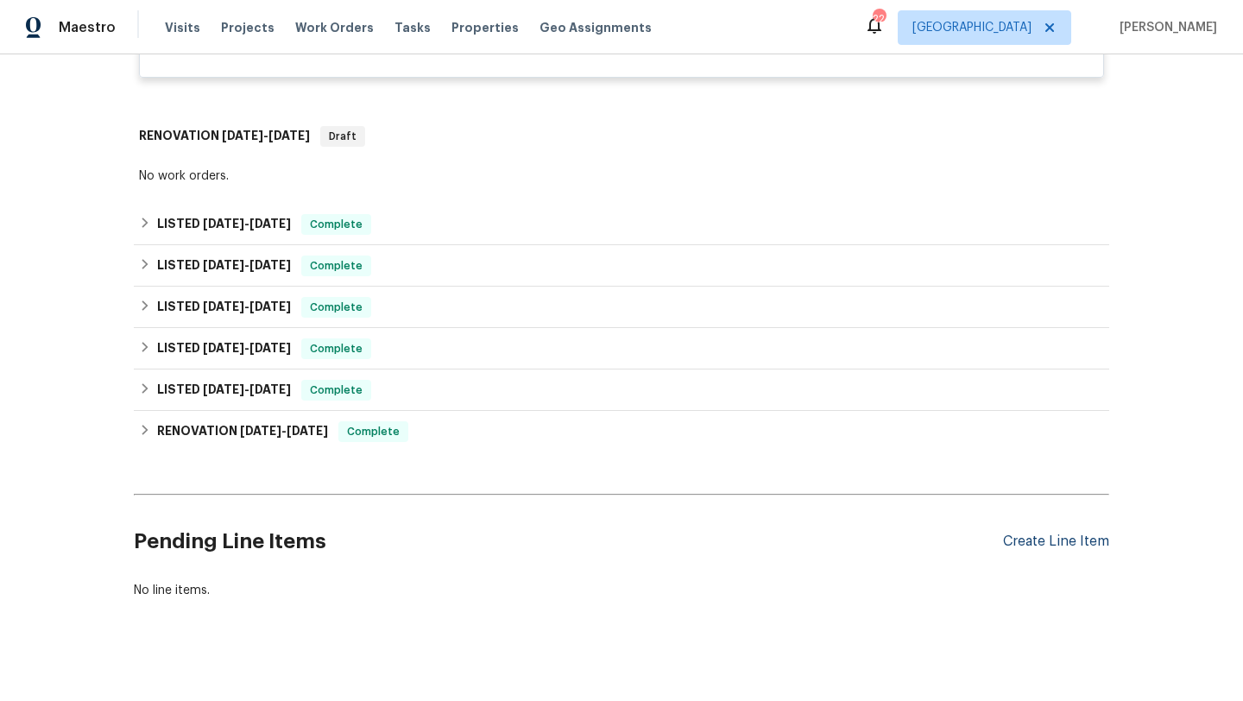
click at [1036, 534] on div "Create Line Item" at bounding box center [1056, 542] width 106 height 16
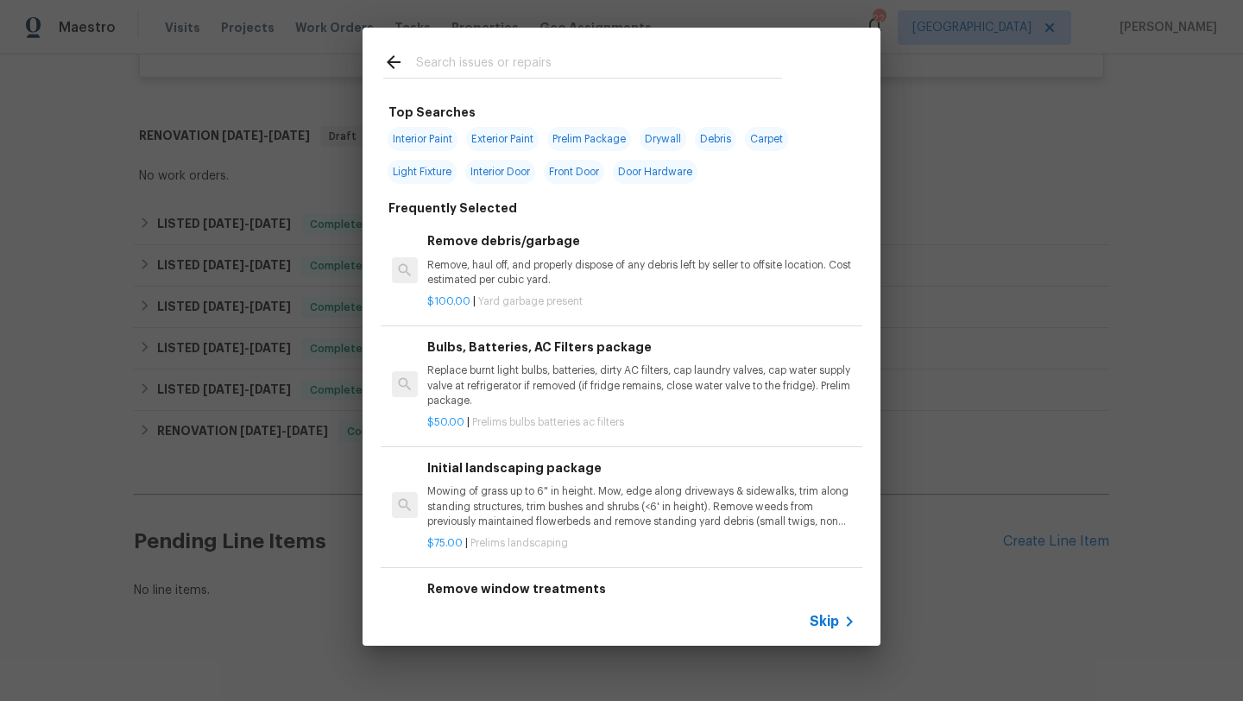
click at [828, 613] on span "Skip" at bounding box center [824, 621] width 29 height 17
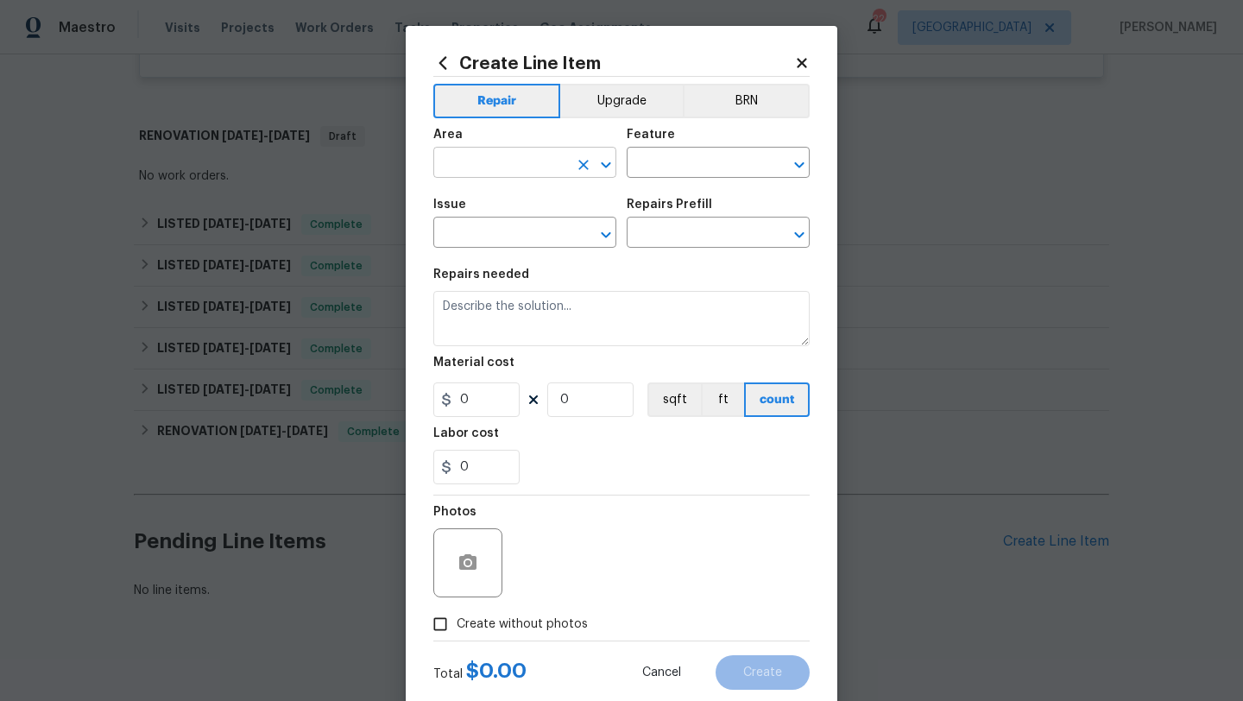
click at [517, 163] on input "text" at bounding box center [500, 164] width 135 height 27
drag, startPoint x: 511, startPoint y: 232, endPoint x: 497, endPoint y: 232, distance: 13.8
click at [510, 232] on li "Exterior Overall" at bounding box center [524, 232] width 183 height 28
type input "Exterior Overall"
click at [698, 146] on div "Feature" at bounding box center [718, 140] width 183 height 22
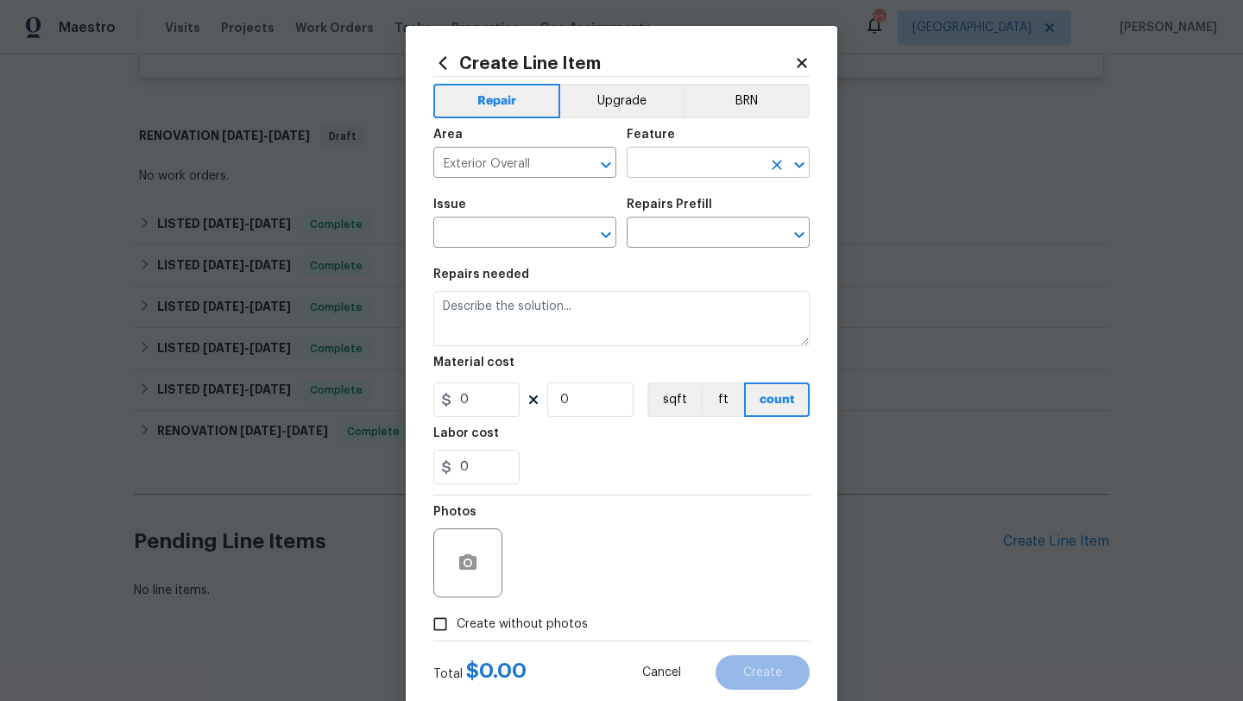
click at [699, 165] on input "text" at bounding box center [694, 164] width 135 height 27
click at [679, 246] on li "Drainage" at bounding box center [718, 245] width 183 height 28
type input "Drainage"
click at [492, 233] on input "text" at bounding box center [500, 234] width 135 height 27
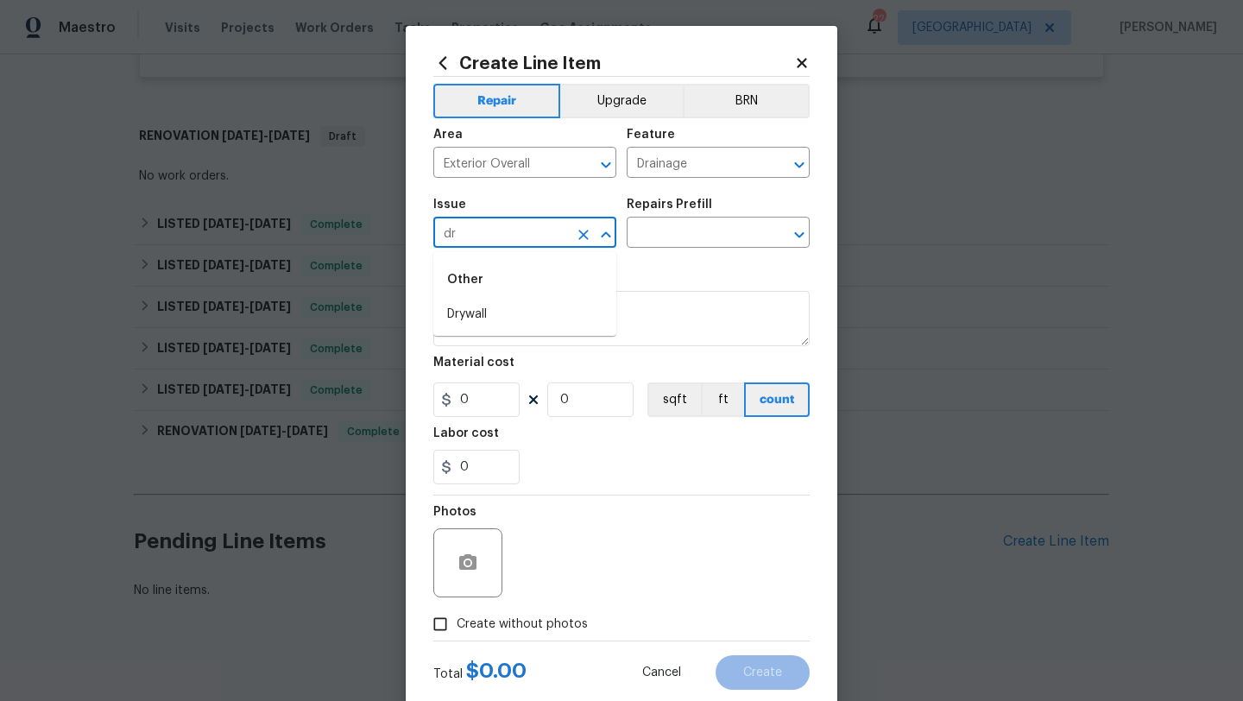
type input "d"
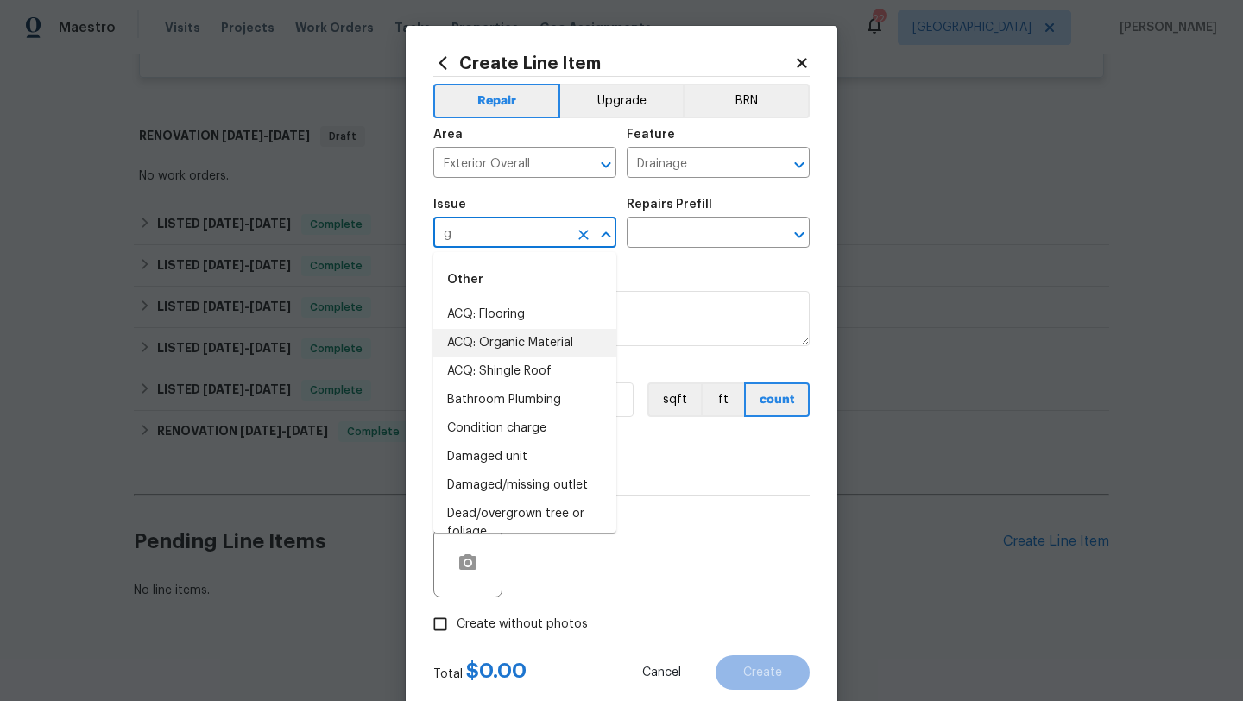
click at [518, 337] on li "ACQ: Organic Material" at bounding box center [524, 343] width 183 height 28
type input "ACQ: Organic Material"
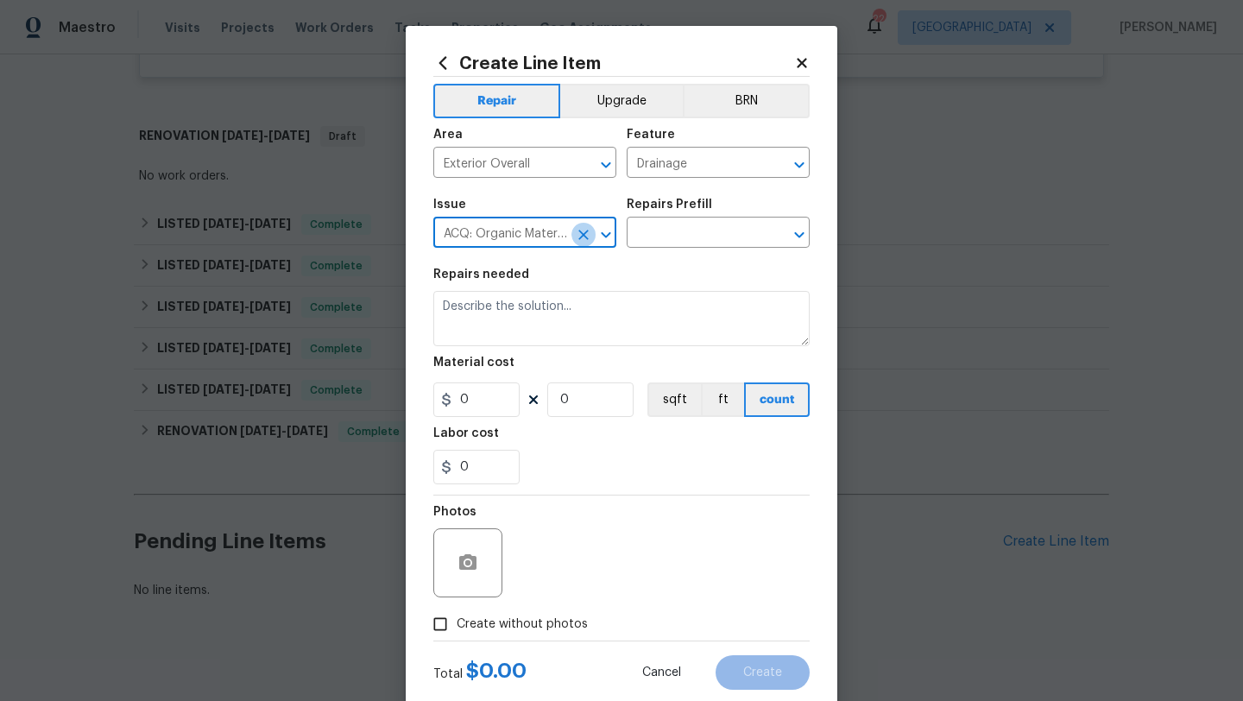
click at [579, 232] on icon "Clear" at bounding box center [583, 234] width 17 height 17
type input "d"
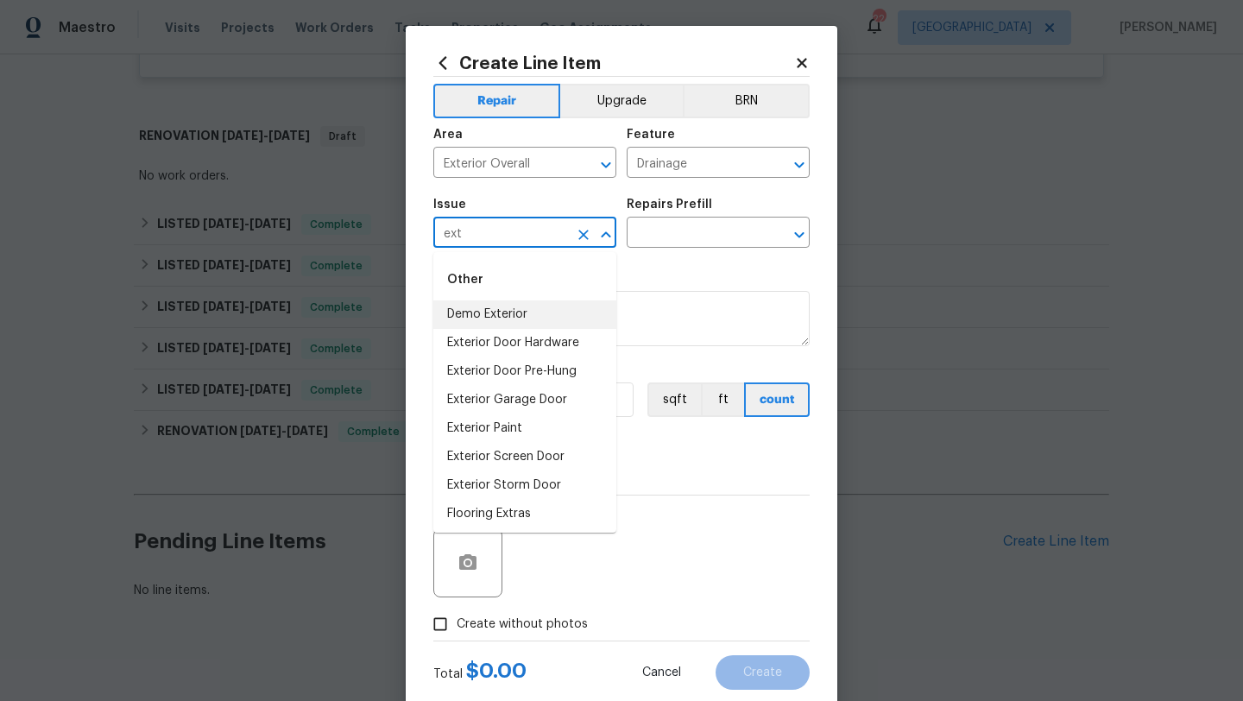
click at [509, 318] on li "Demo Exterior" at bounding box center [524, 315] width 183 height 28
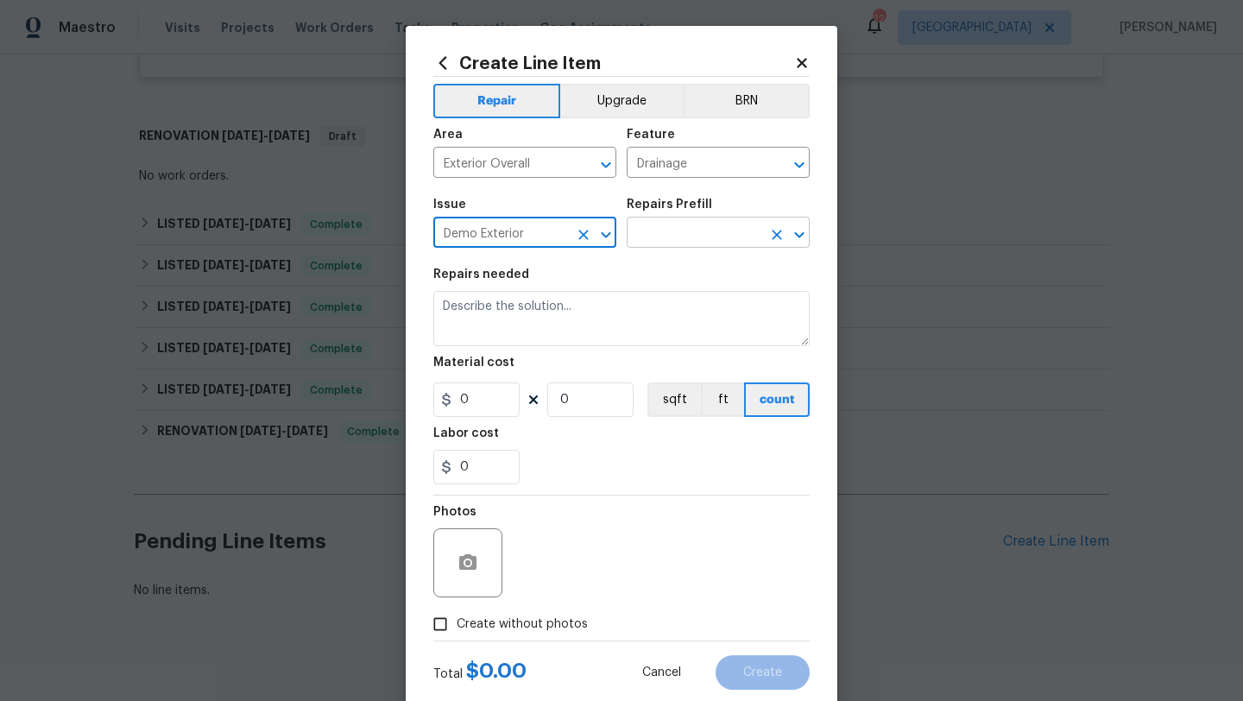
type input "Demo Exterior"
click at [662, 228] on input "text" at bounding box center [694, 234] width 135 height 27
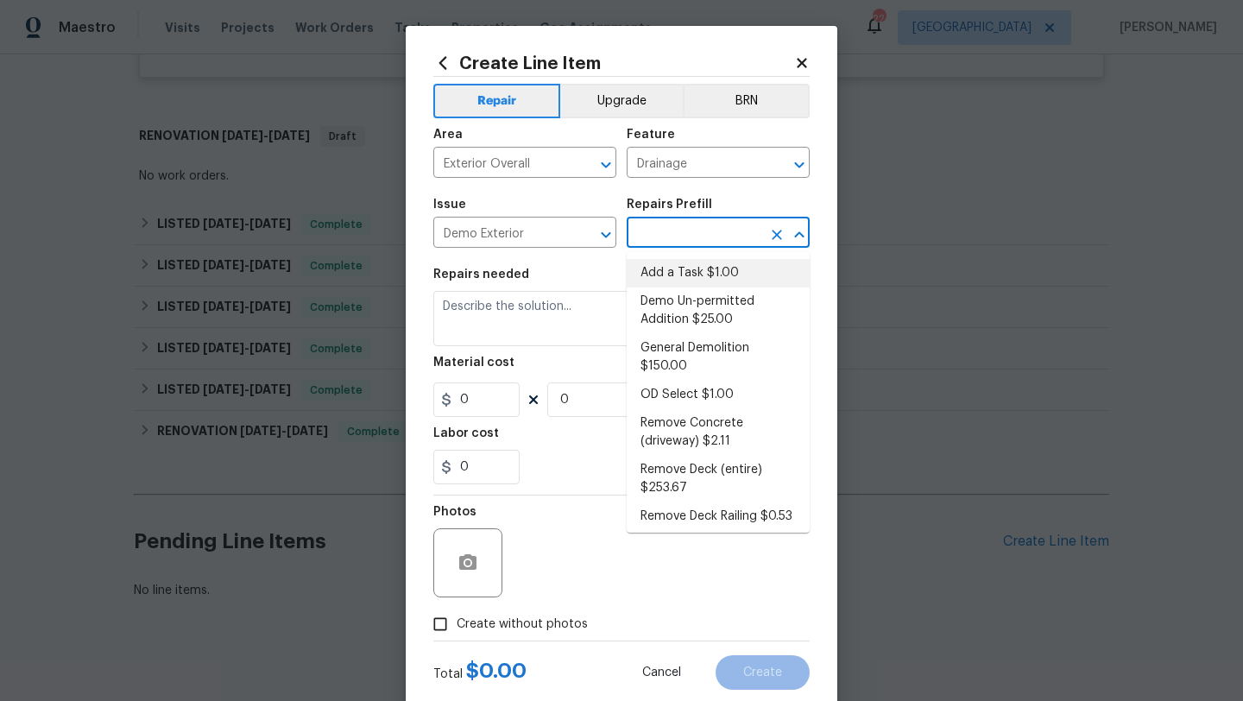
click at [667, 269] on li "Add a Task $1.00" at bounding box center [718, 273] width 183 height 28
type input "Demolition"
type input "Add a Task $1.00"
type textarea "HPM to detail"
type input "1"
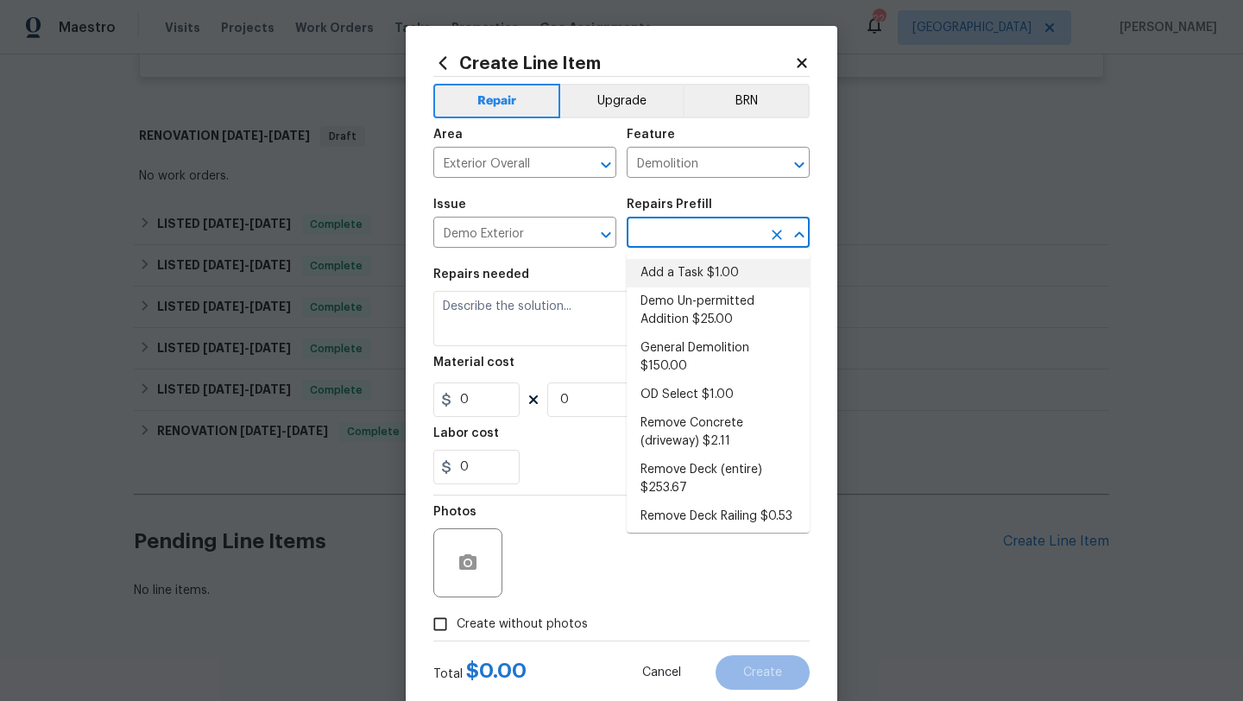
type input "1"
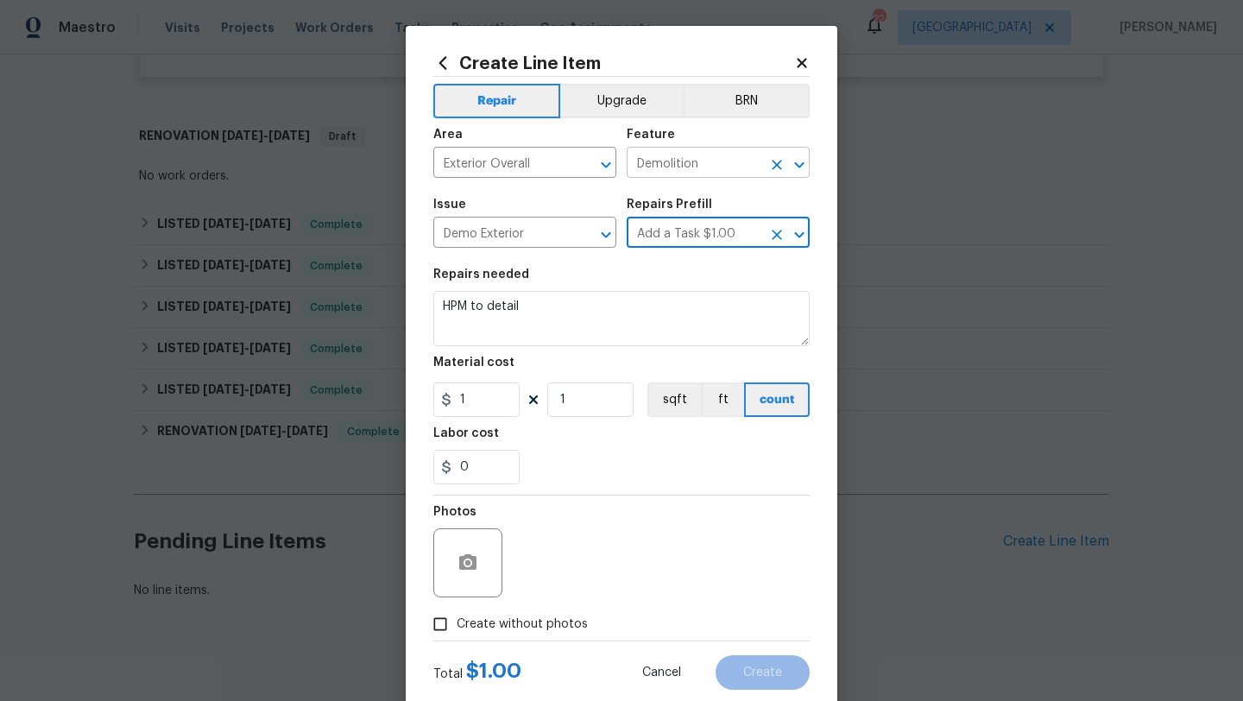
click at [686, 158] on input "Demolition" at bounding box center [694, 164] width 135 height 27
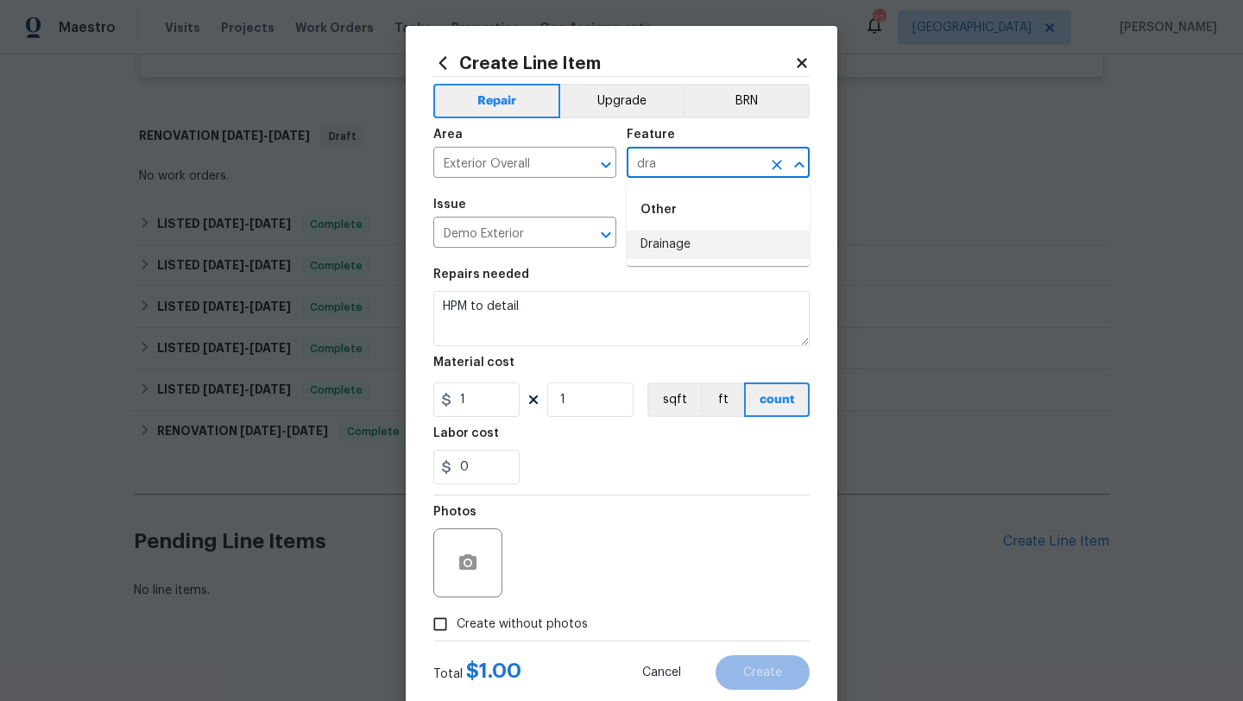
click at [688, 252] on li "Drainage" at bounding box center [718, 245] width 183 height 28
type input "Drainage"
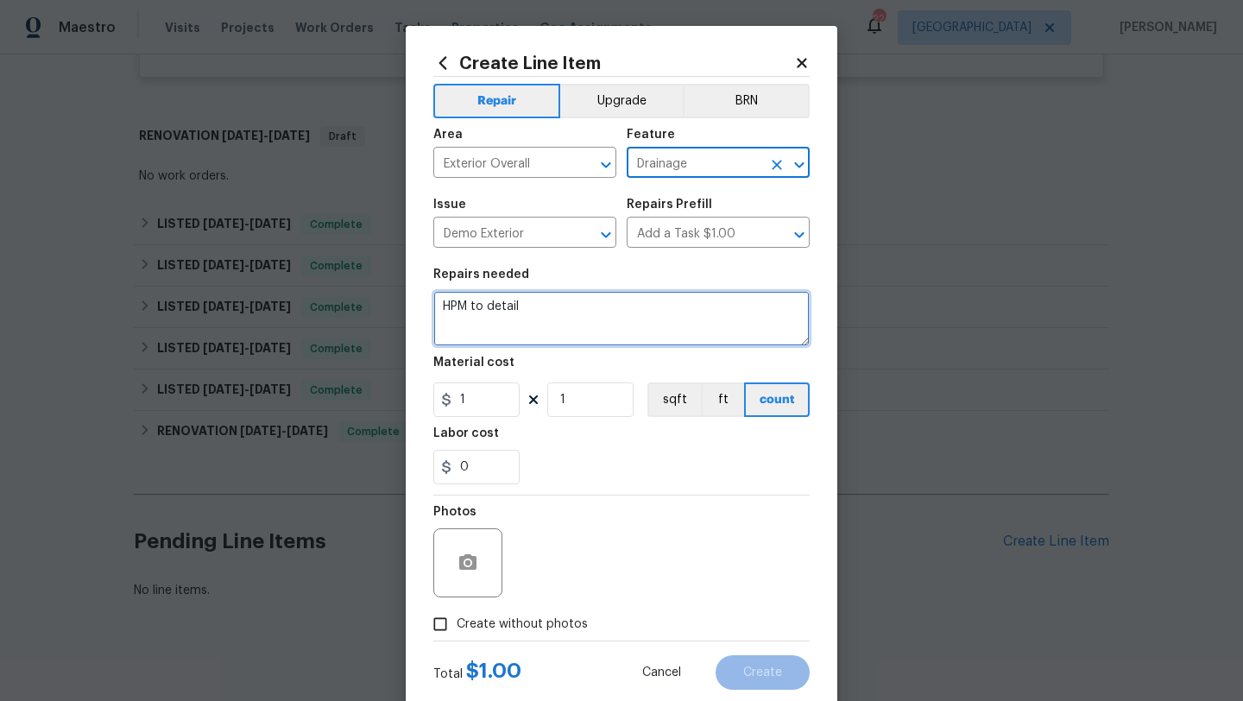
click at [635, 295] on textarea "HPM to detail" at bounding box center [621, 318] width 377 height 55
paste textarea "a serious drainage issue impacting the property you currently own at 705 Old Co…"
drag, startPoint x: 717, startPoint y: 307, endPoint x: 734, endPoint y: 339, distance: 36.3
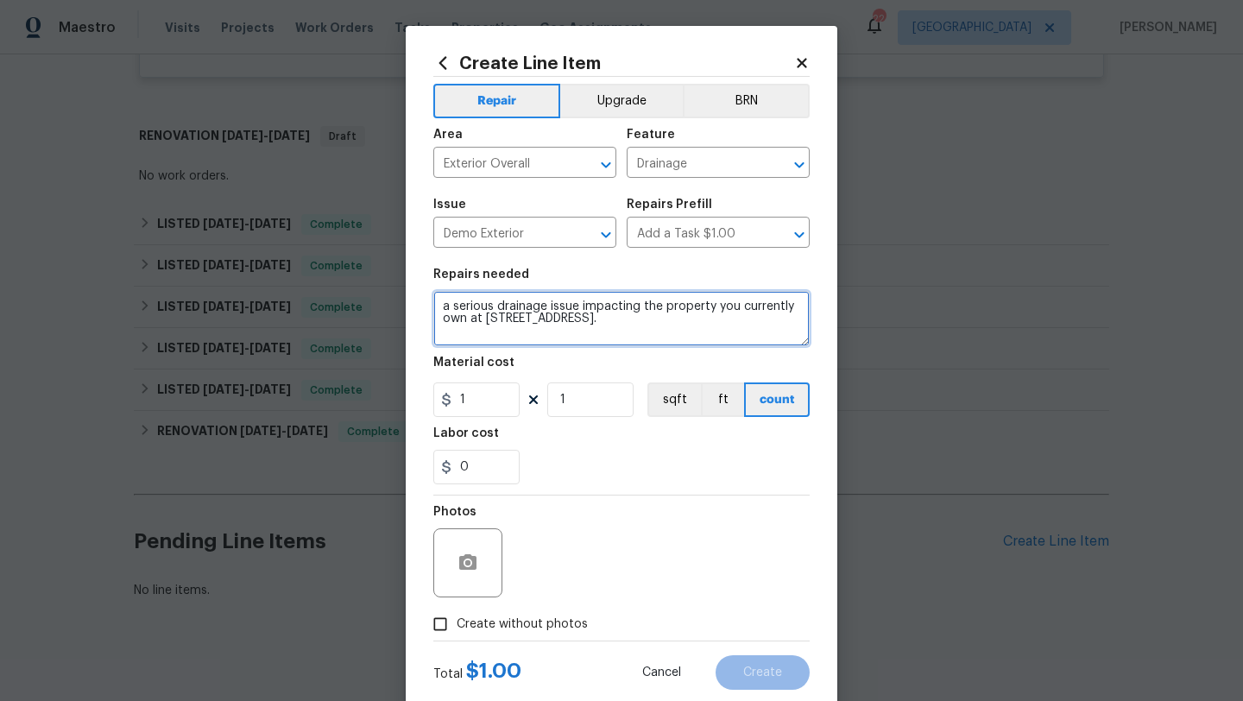
click at [734, 339] on textarea "a serious drainage issue impacting the property you currently own at 705 Old Co…" at bounding box center [621, 318] width 377 height 55
click at [451, 307] on textarea "a serious drainage issue impacting the property." at bounding box center [621, 318] width 377 height 55
type textarea "A serious drainage issue impacting the property."
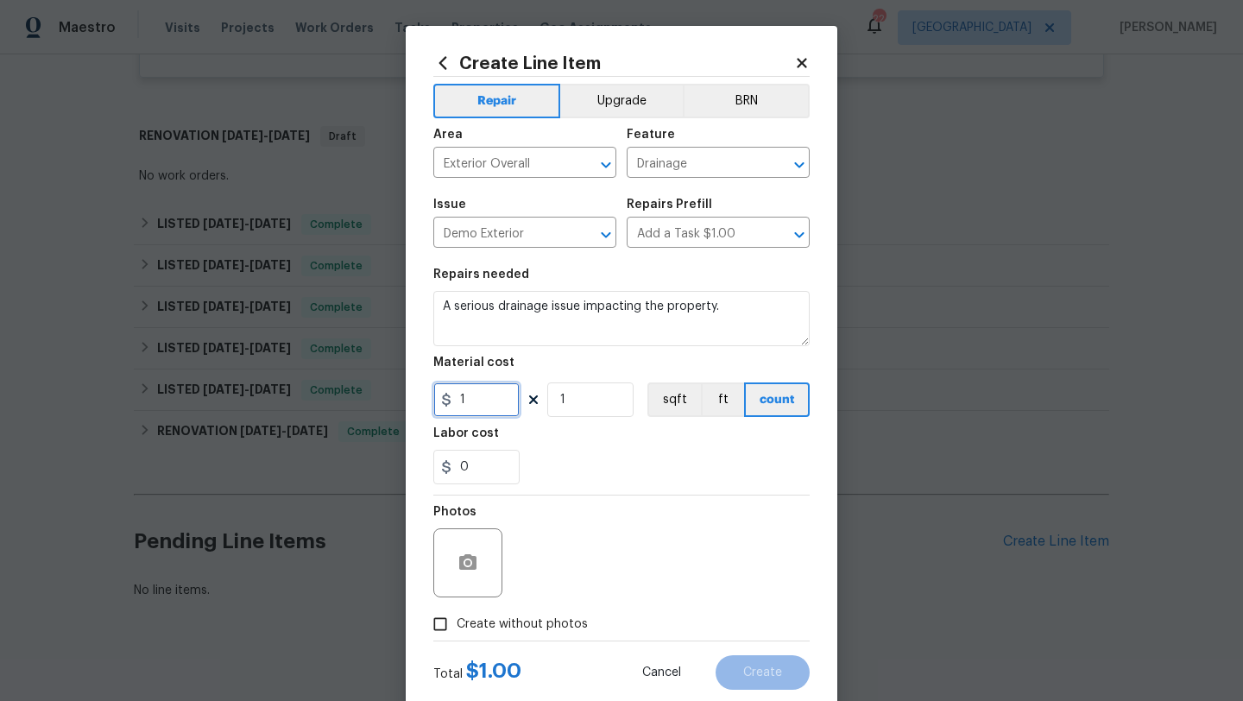
click at [472, 396] on input "1" at bounding box center [476, 400] width 86 height 35
type input "75"
click at [471, 573] on icon "button" at bounding box center [468, 563] width 21 height 21
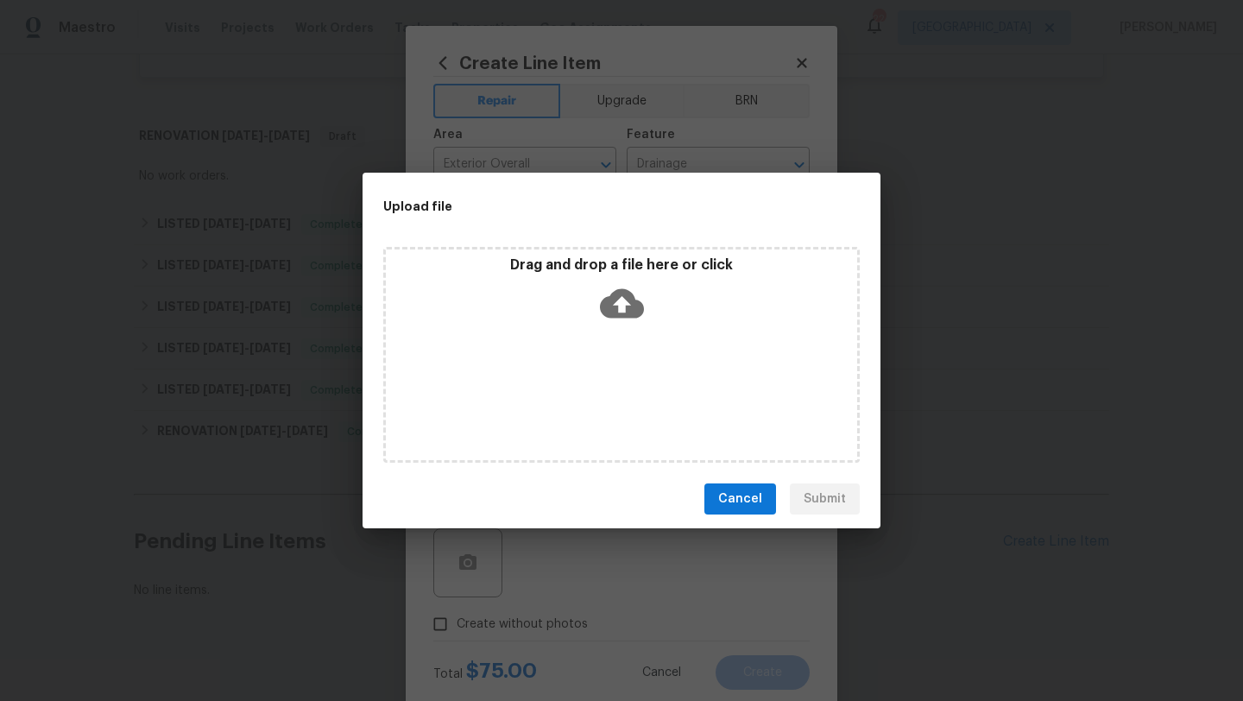
click at [633, 295] on icon at bounding box center [622, 303] width 44 height 29
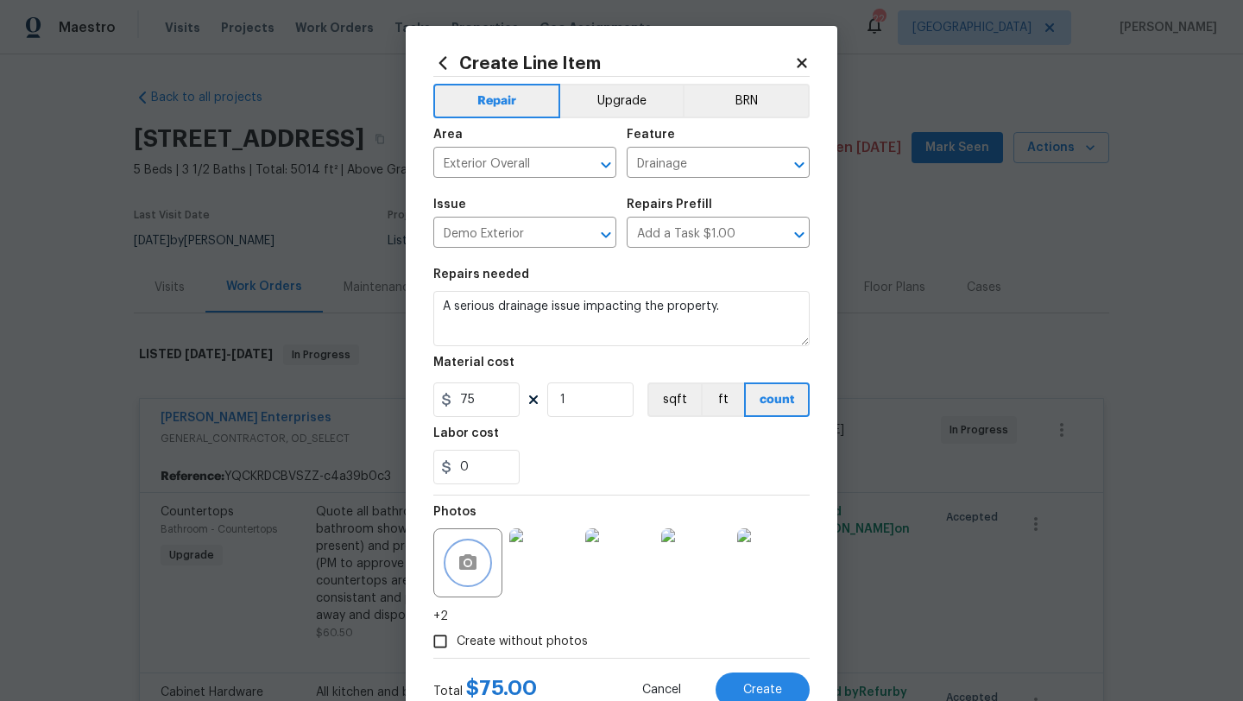
scroll to position [43, 0]
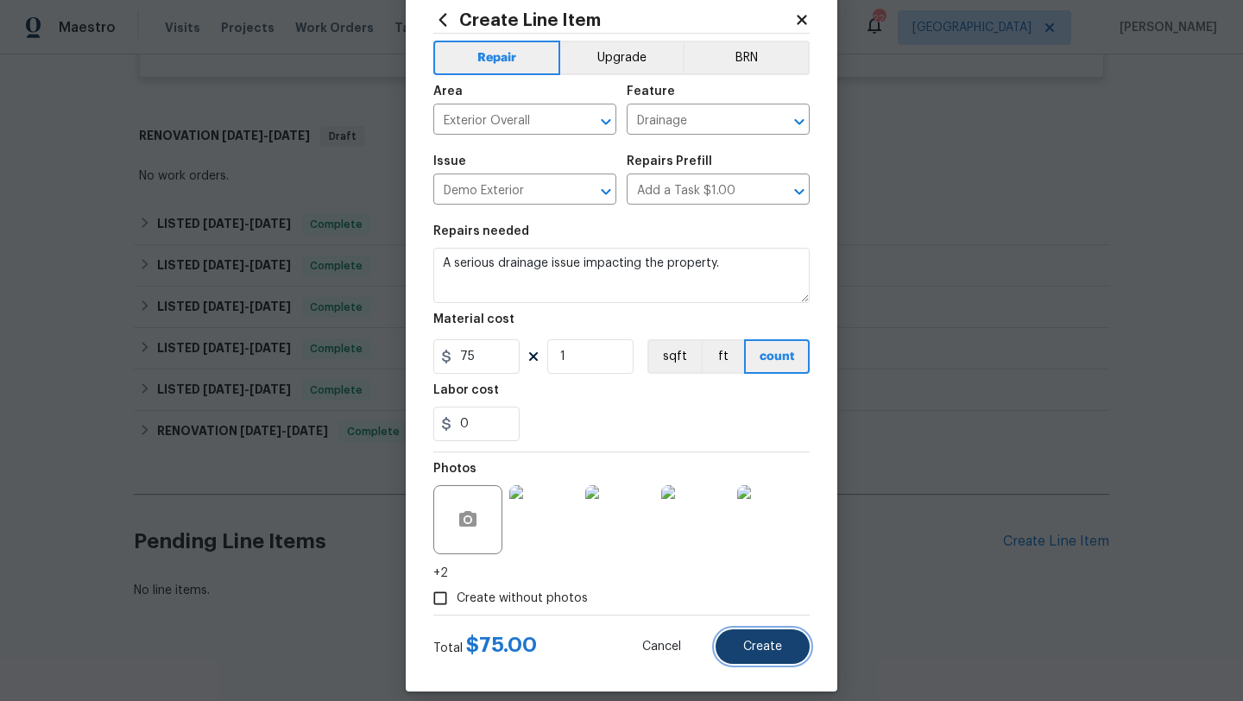
click at [793, 640] on button "Create" at bounding box center [763, 647] width 94 height 35
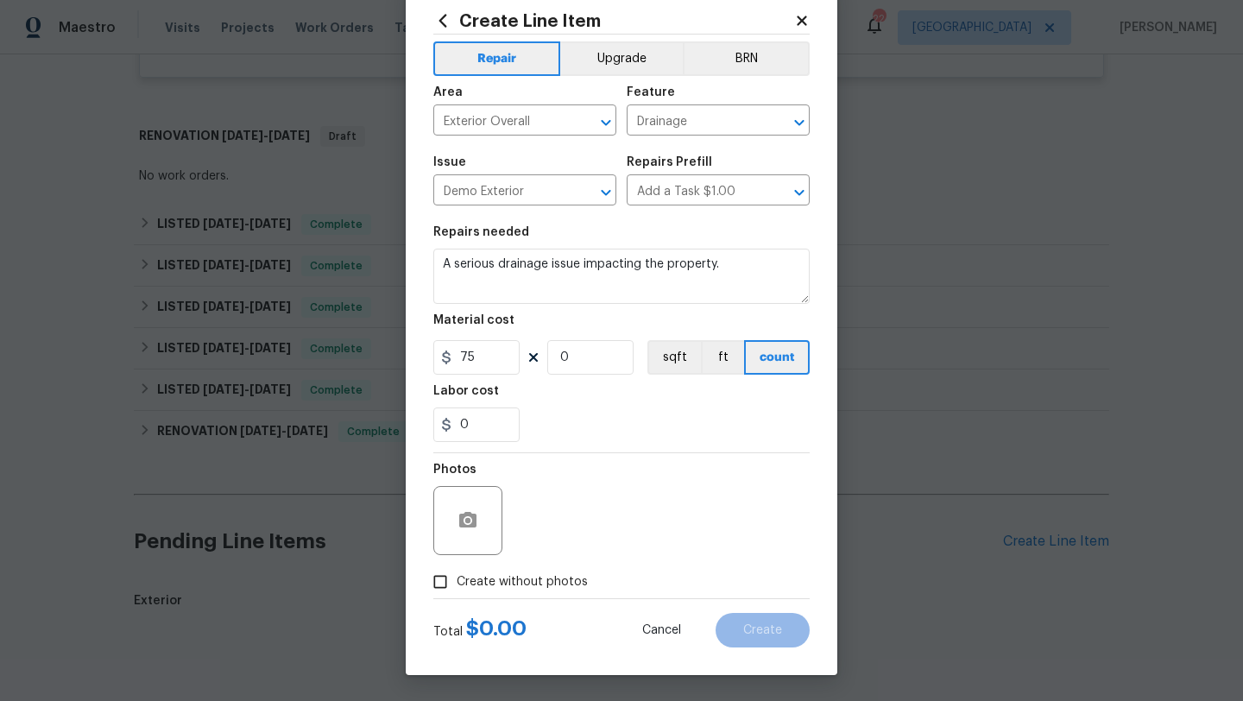
type input "0"
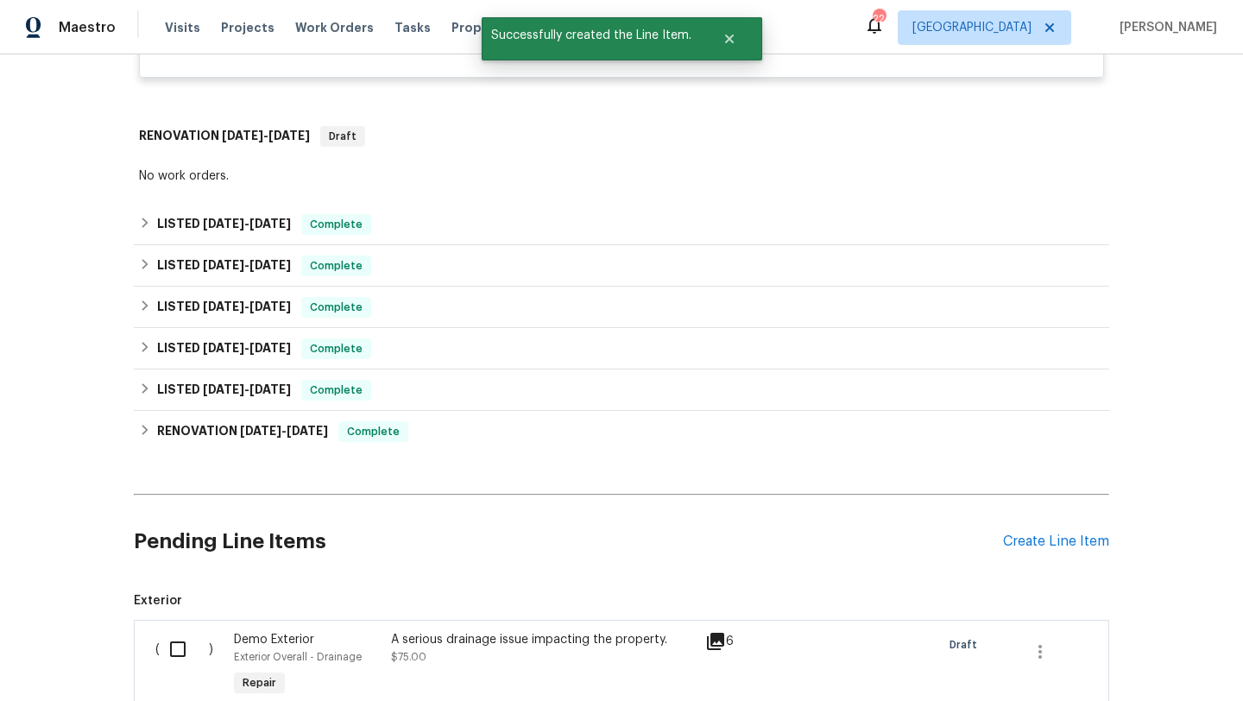
scroll to position [1190, 0]
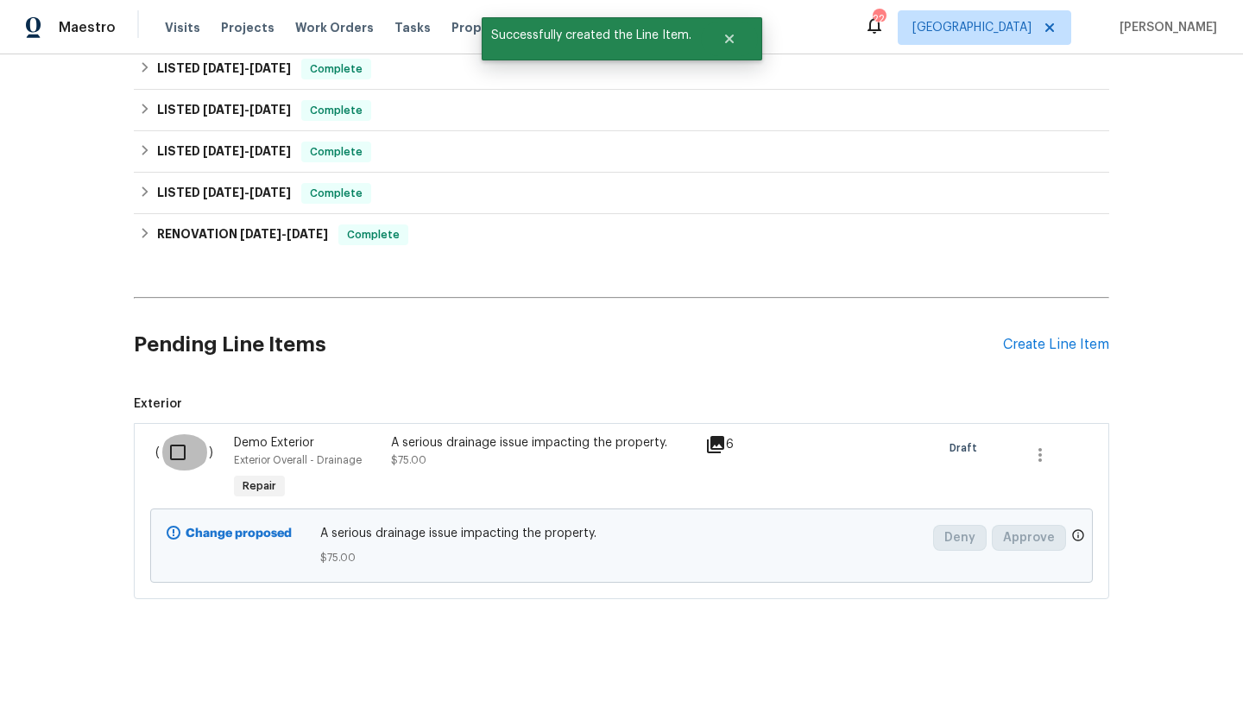
click at [180, 435] on input "checkbox" at bounding box center [184, 452] width 49 height 36
checkbox input "true"
click at [1147, 661] on span "Create Work Order" at bounding box center [1144, 659] width 115 height 22
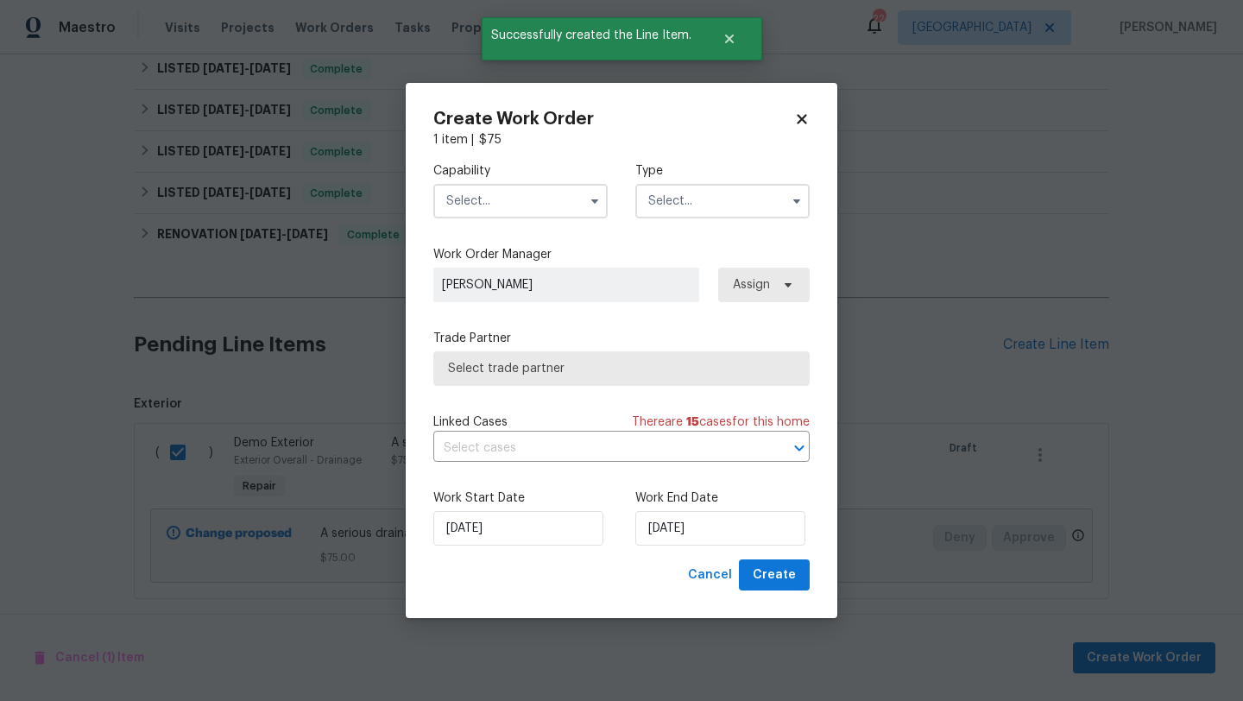
click at [547, 210] on input "text" at bounding box center [520, 201] width 174 height 35
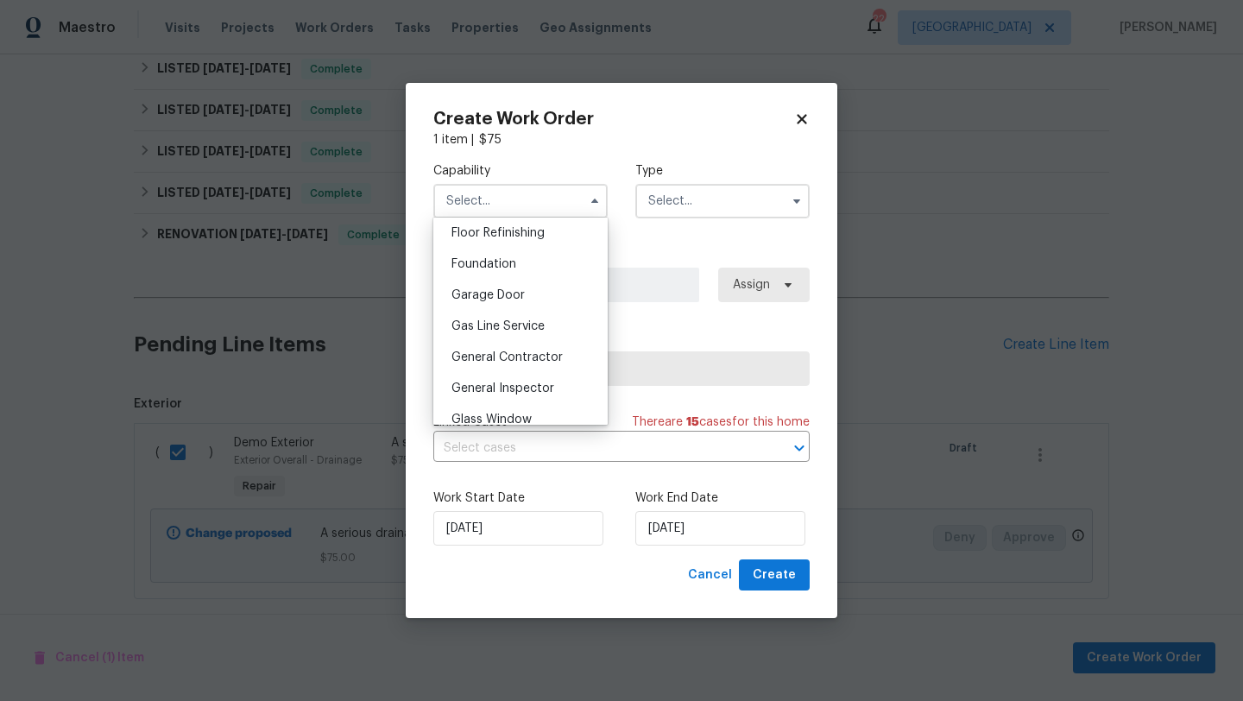
scroll to position [707, 0]
click at [512, 351] on span "General Contractor" at bounding box center [507, 356] width 111 height 12
type input "General Contractor"
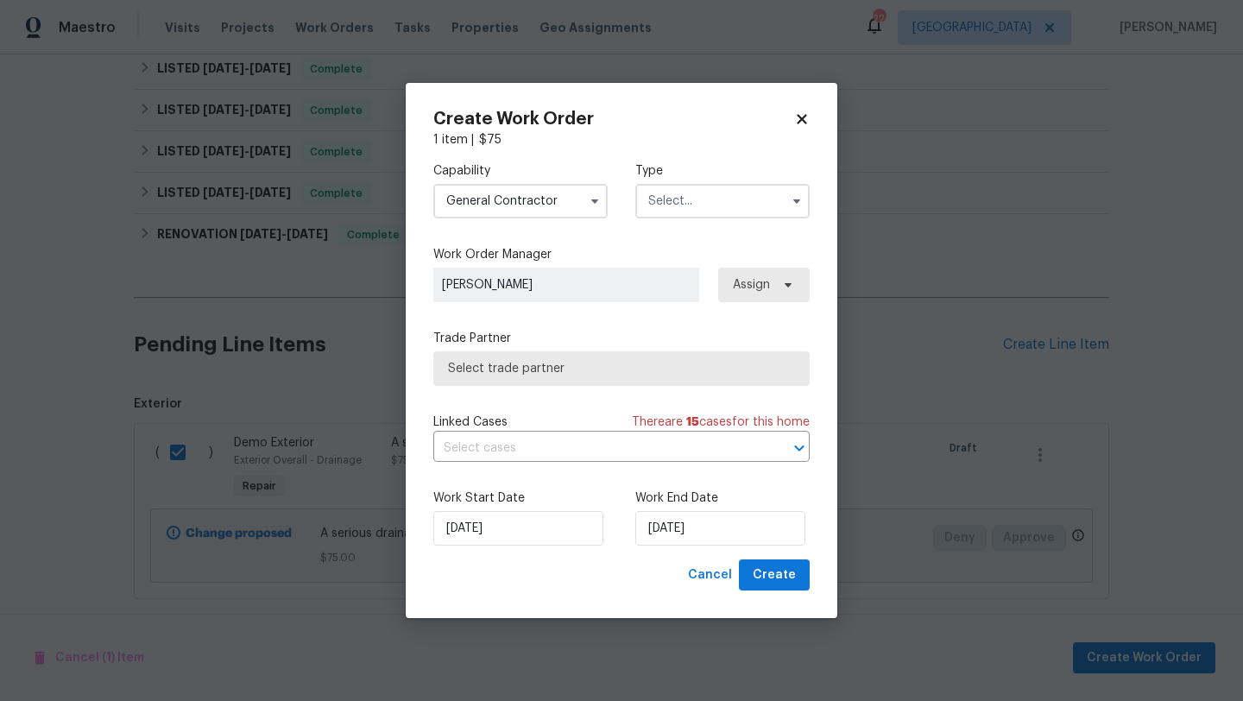
click at [673, 193] on input "text" at bounding box center [723, 201] width 174 height 35
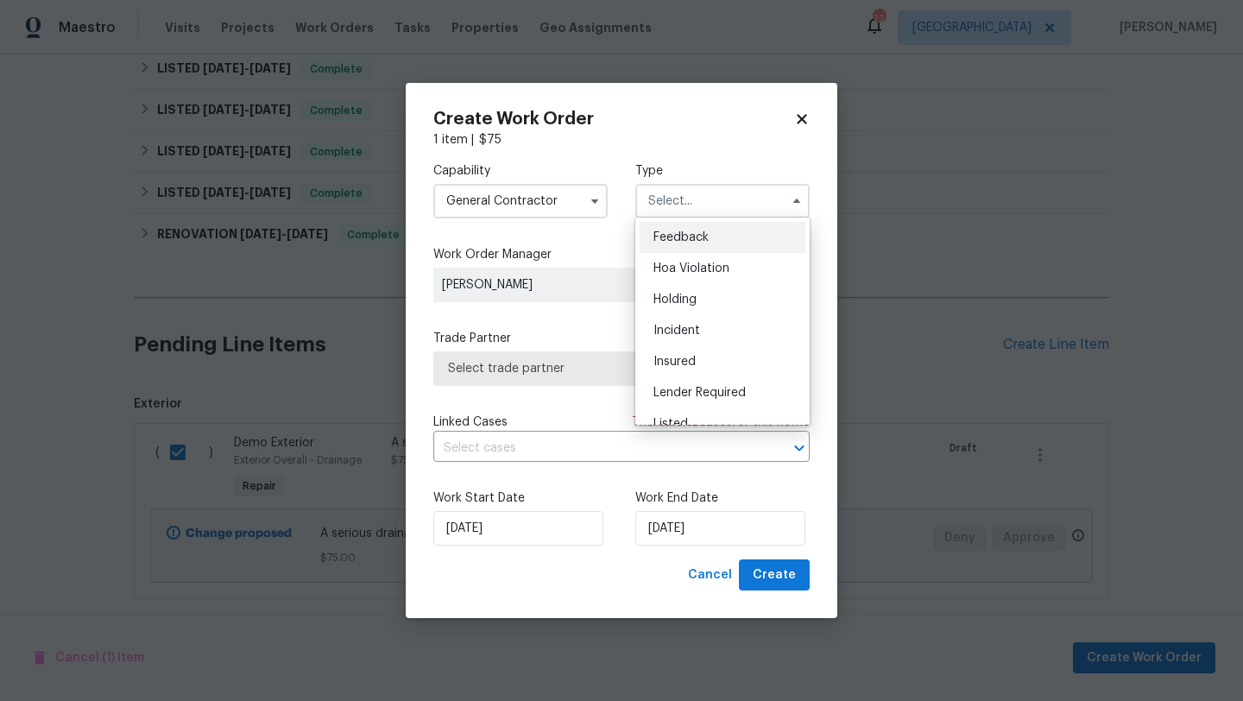
click at [680, 235] on span "Feedback" at bounding box center [681, 237] width 55 height 12
type input "Feedback"
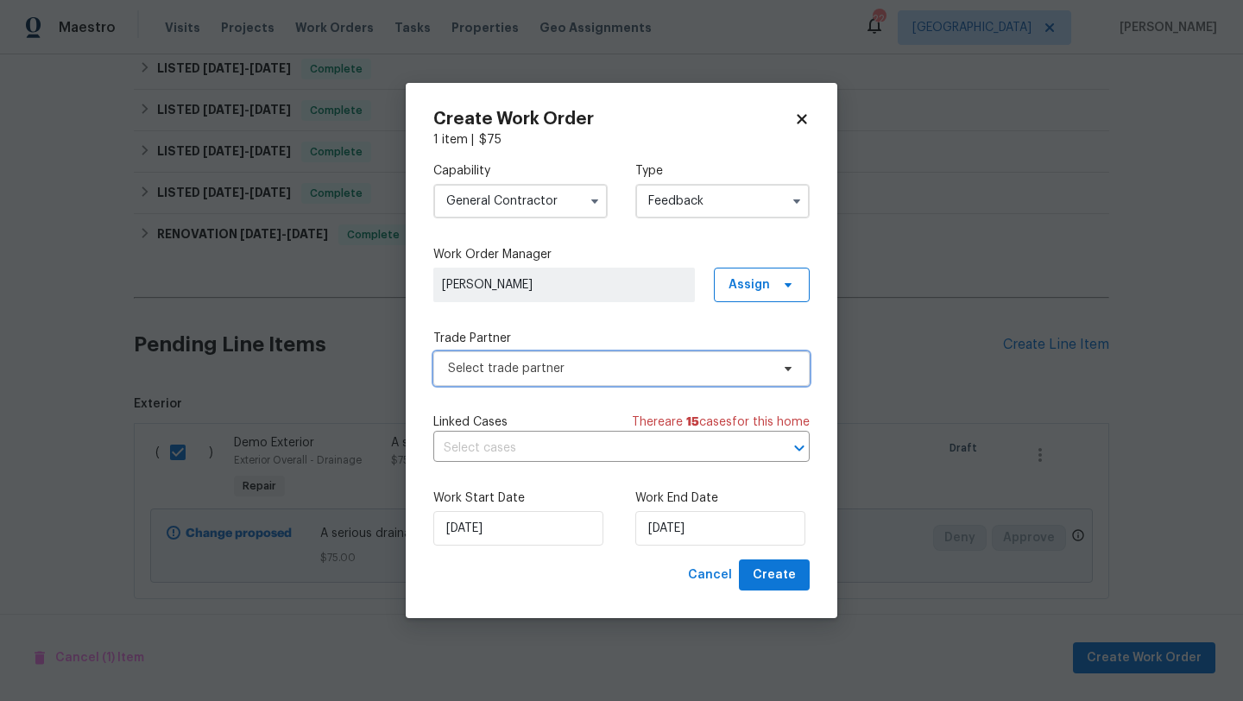
click at [527, 369] on span "Select trade partner" at bounding box center [609, 368] width 322 height 17
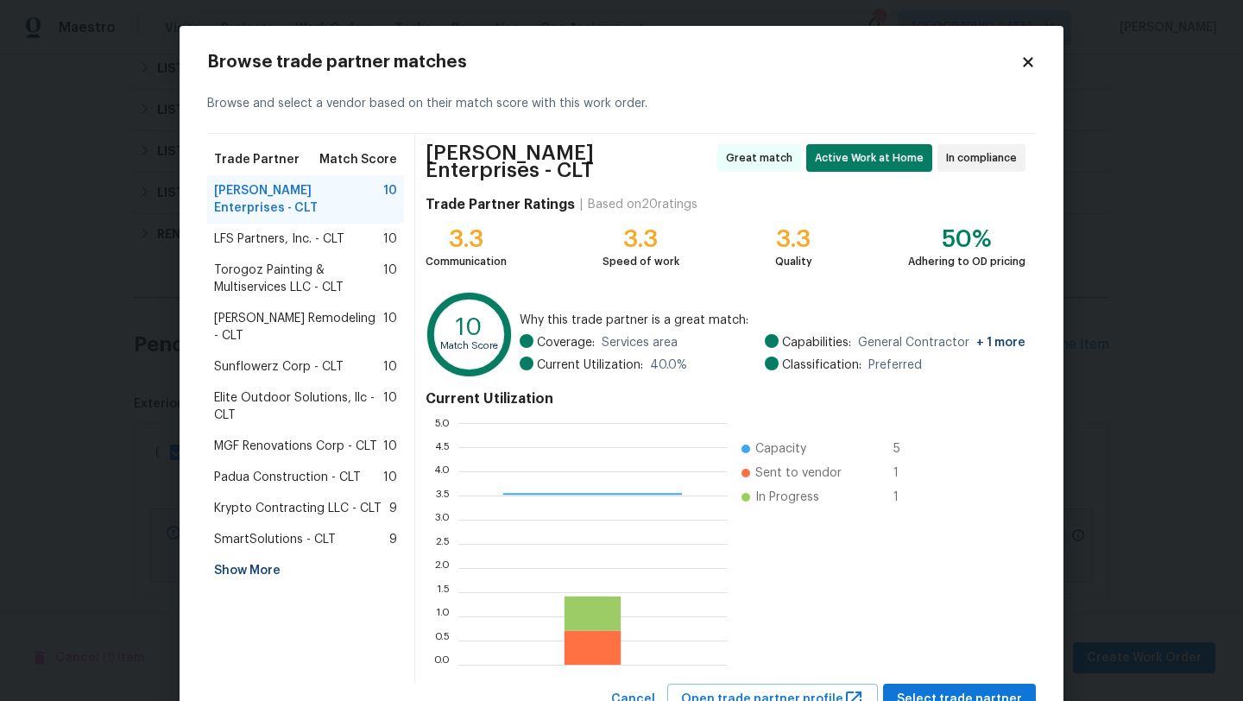
scroll to position [60, 0]
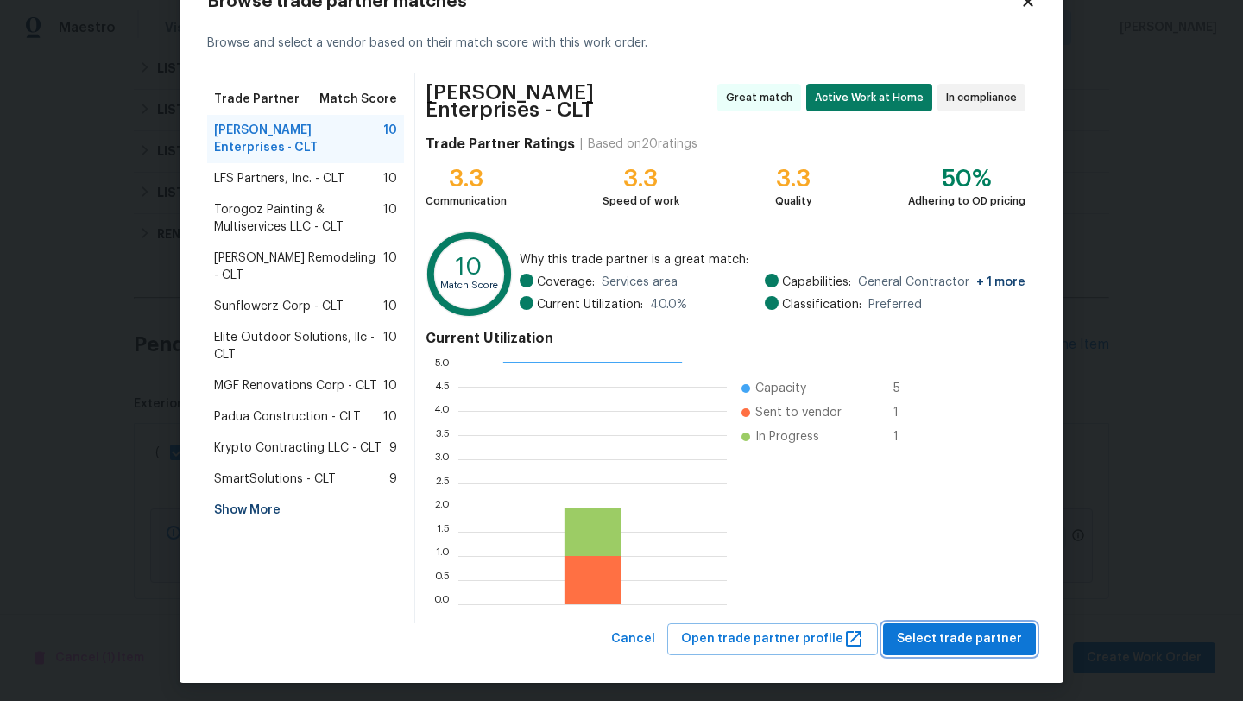
click at [950, 629] on span "Select trade partner" at bounding box center [959, 640] width 125 height 22
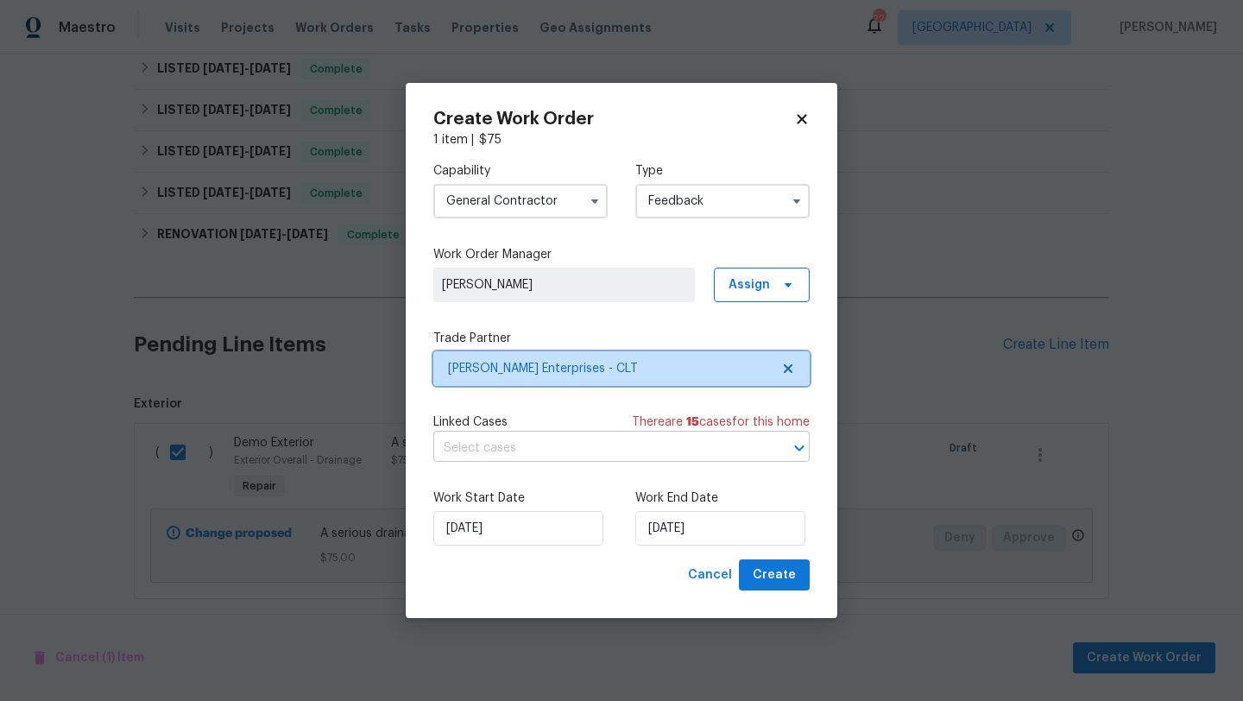
scroll to position [0, 0]
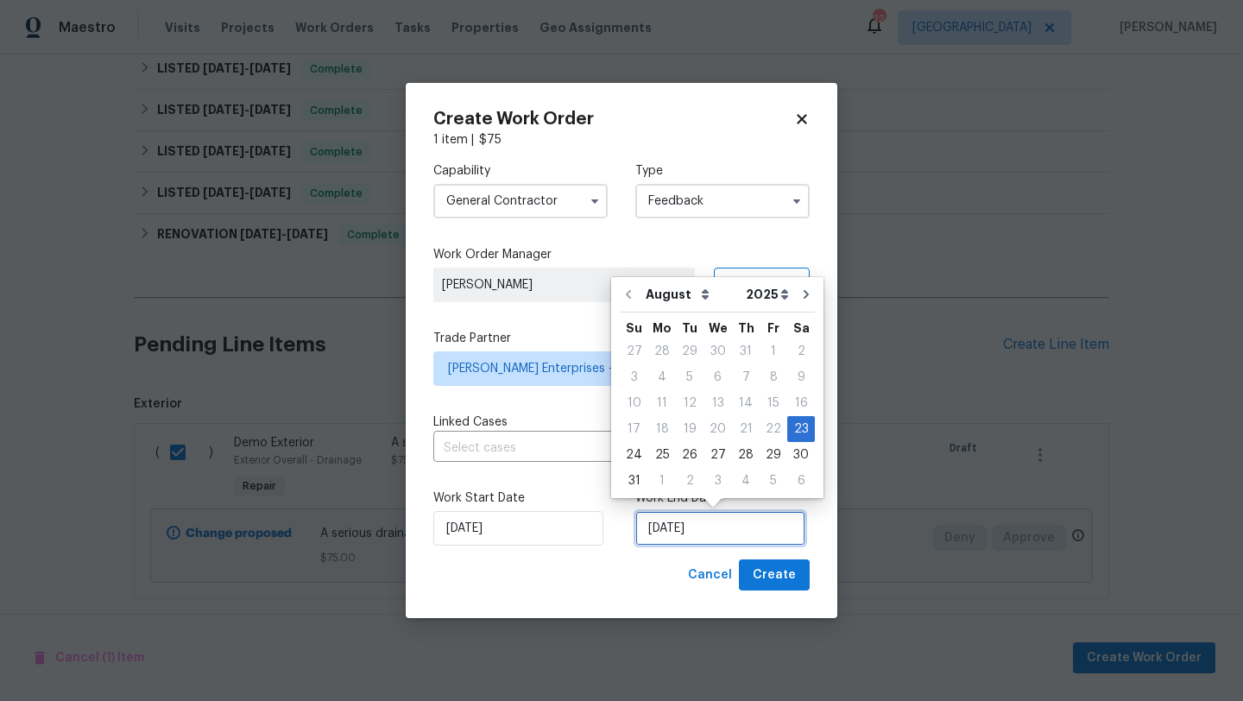
click at [729, 528] on input "23/08/2025" at bounding box center [721, 528] width 170 height 35
click at [676, 453] on div "26" at bounding box center [690, 455] width 28 height 24
type input "26/08/2025"
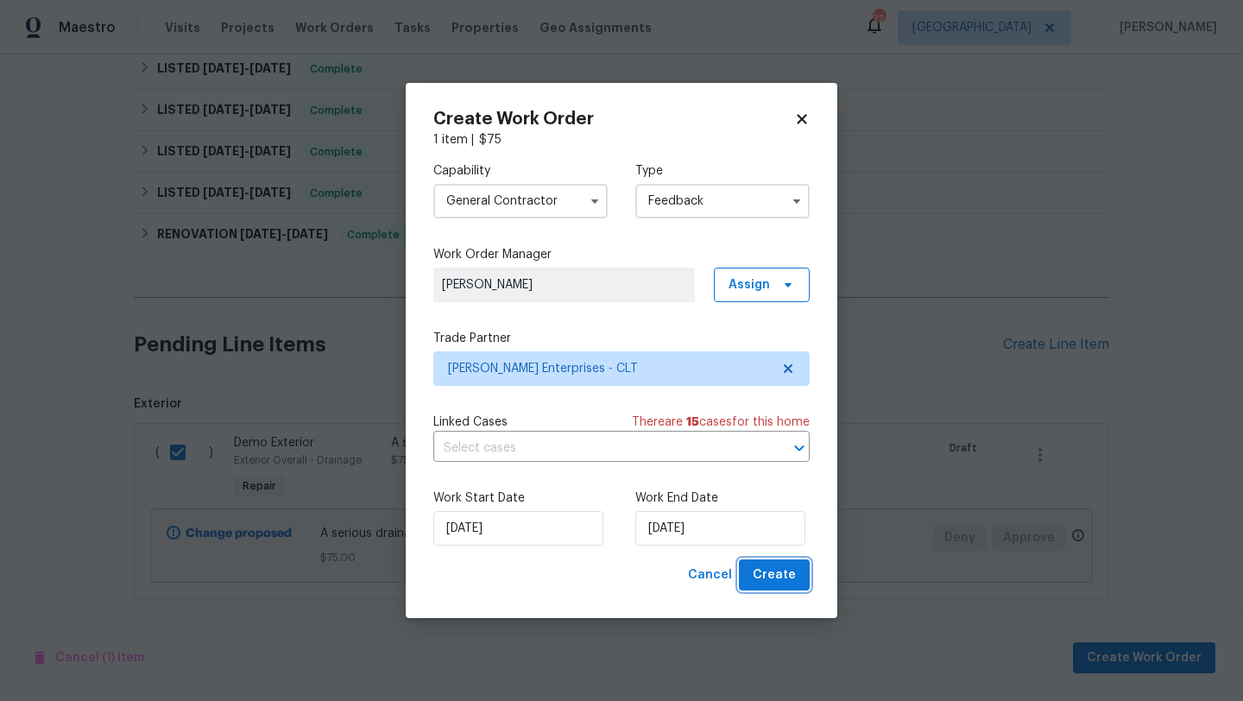
click at [781, 581] on span "Create" at bounding box center [774, 576] width 43 height 22
checkbox input "false"
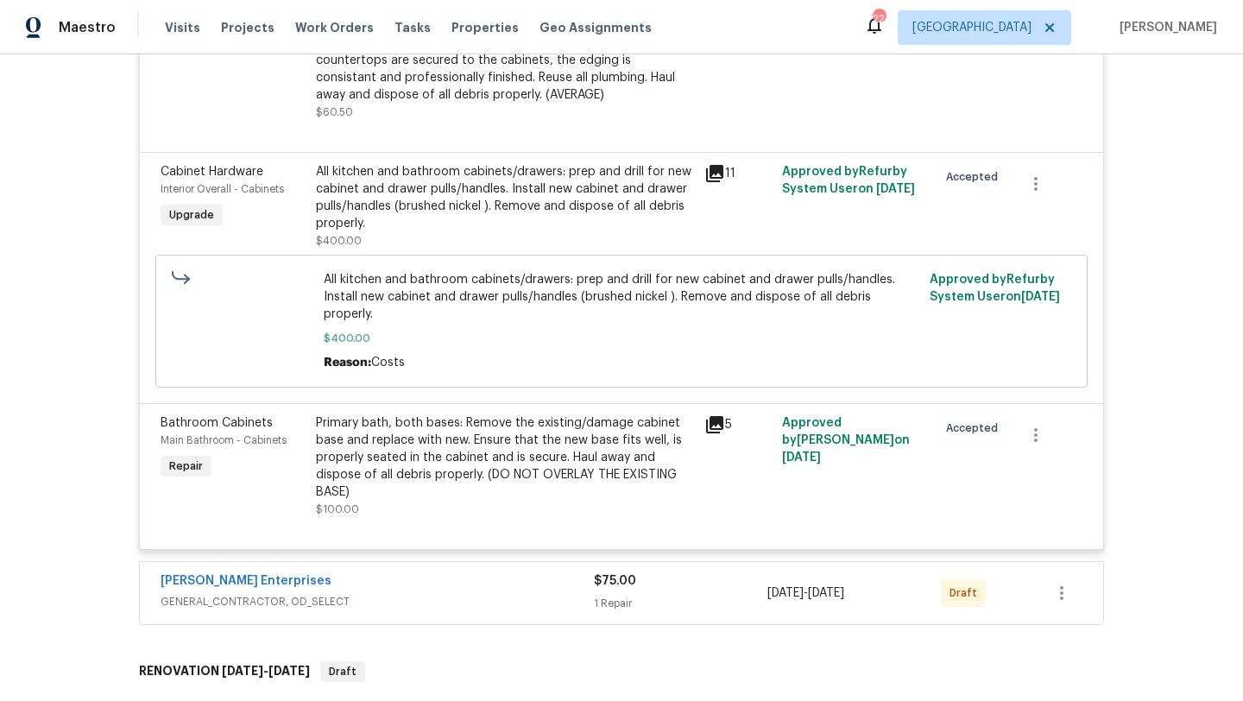
scroll to position [623, 0]
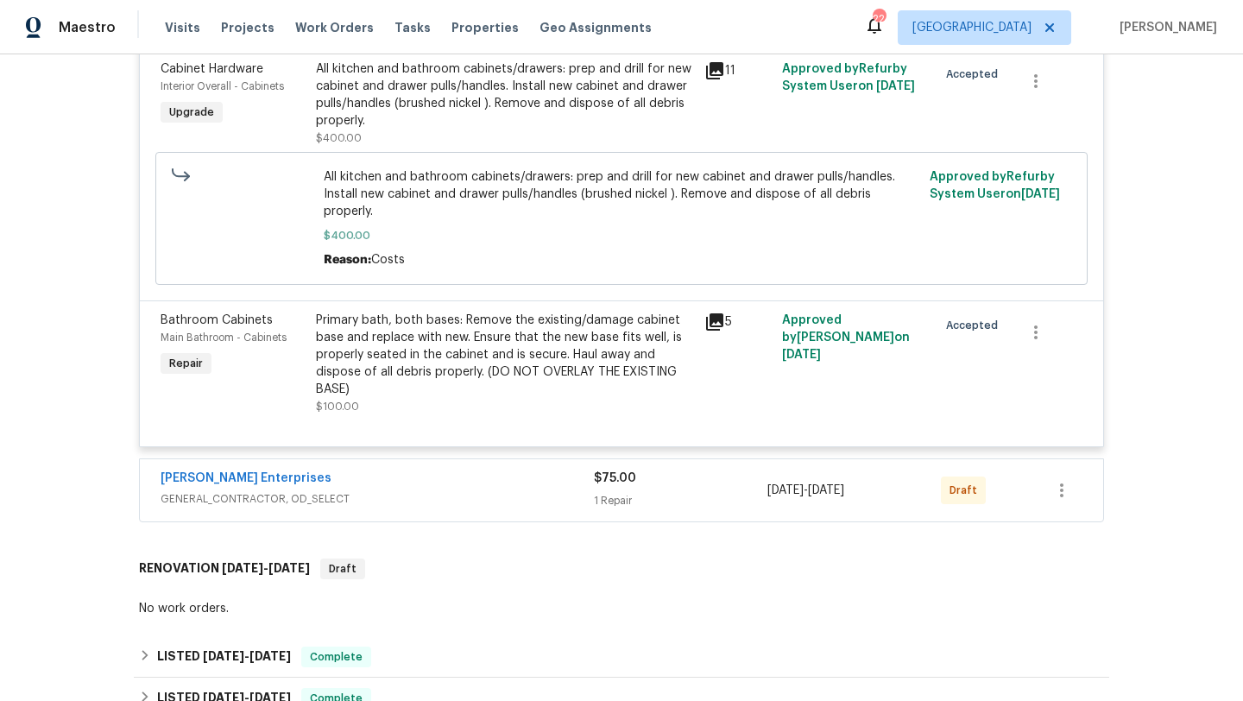
click at [682, 492] on div "1 Repair" at bounding box center [681, 500] width 174 height 17
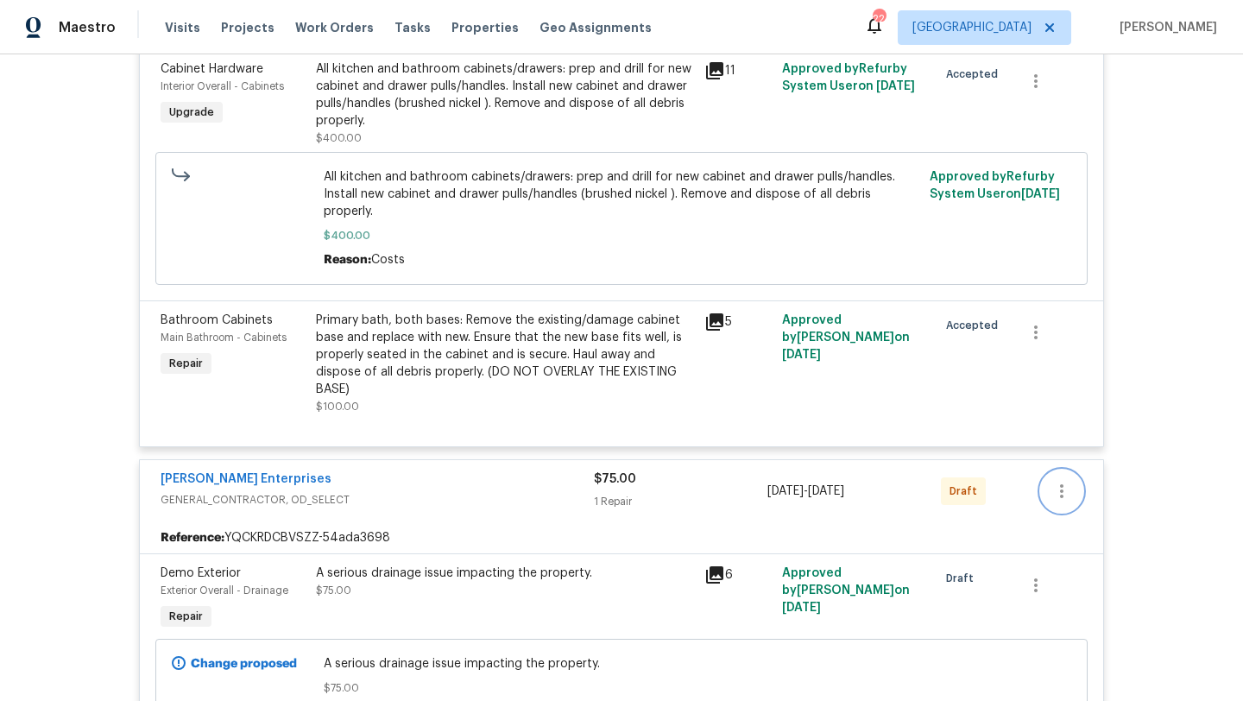
click at [1071, 481] on icon "button" at bounding box center [1062, 491] width 21 height 21
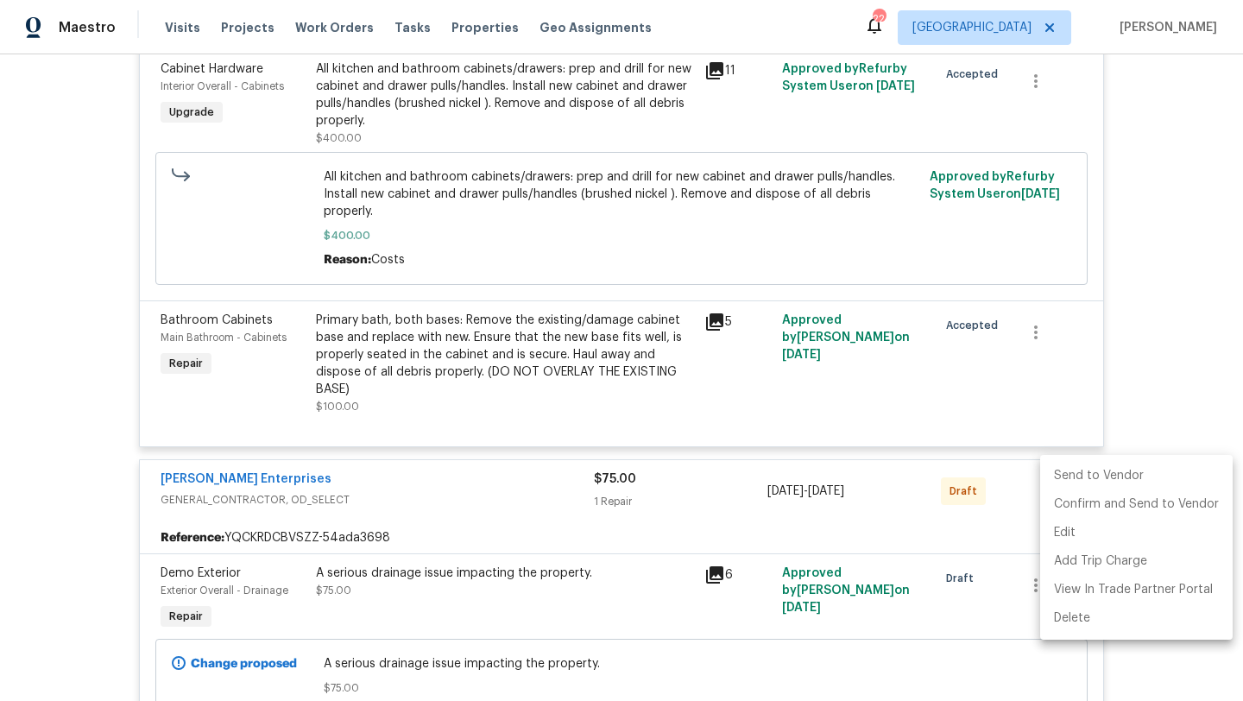
click at [1071, 472] on li "Send to Vendor" at bounding box center [1137, 476] width 193 height 28
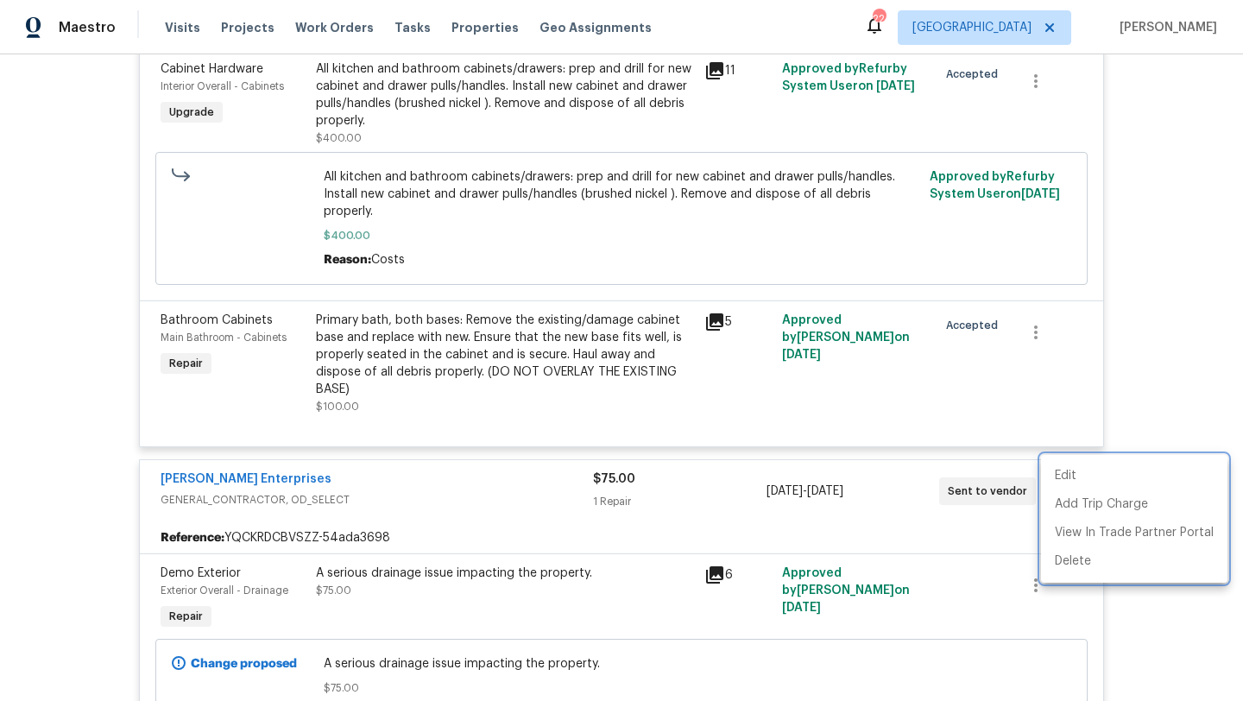
click at [98, 337] on div at bounding box center [621, 350] width 1243 height 701
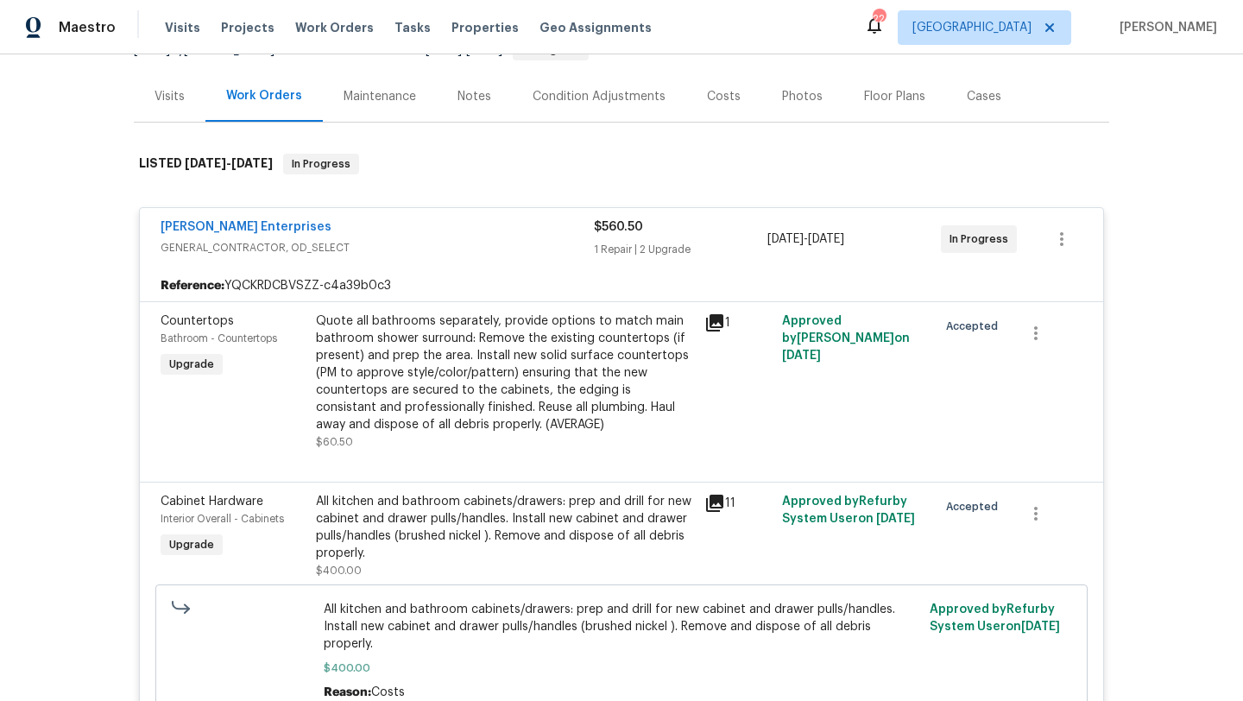
scroll to position [39, 0]
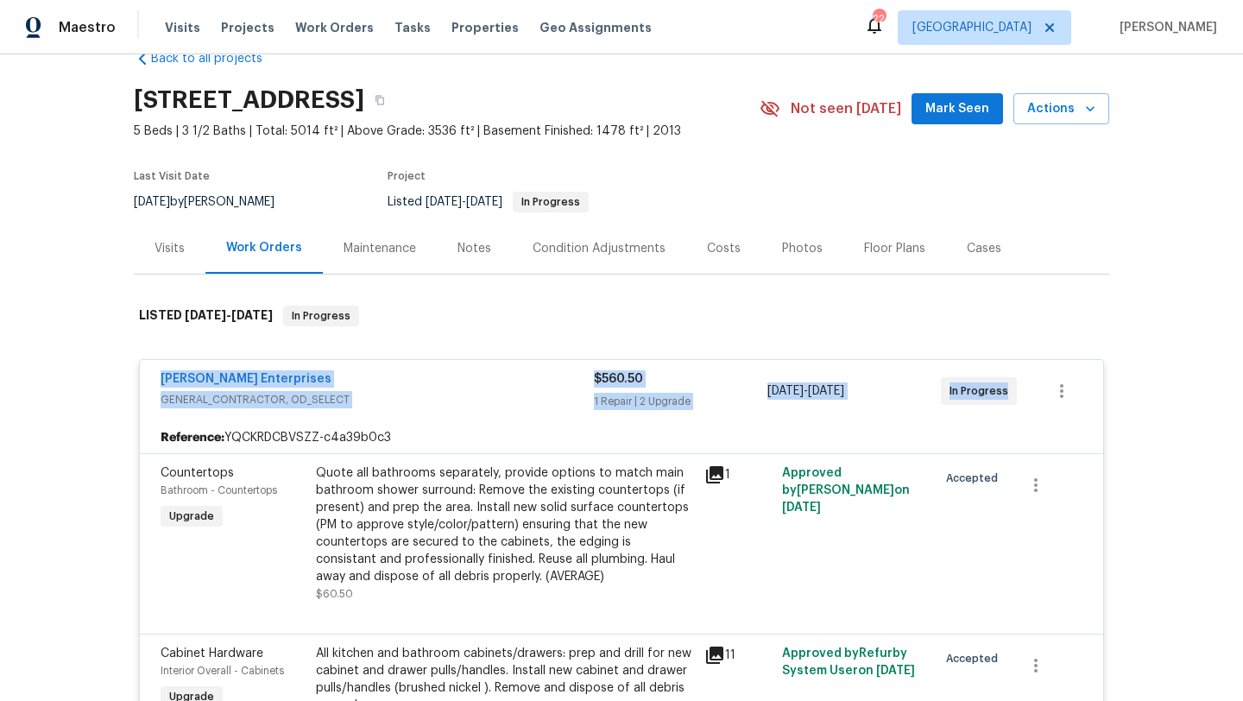
drag, startPoint x: 146, startPoint y: 371, endPoint x: 1026, endPoint y: 408, distance: 880.7
click at [1026, 408] on div "Nordman Enterprises GENERAL_CONTRACTOR, OD_SELECT $560.50 1 Repair | 2 Upgrade …" at bounding box center [622, 391] width 964 height 62
copy div "Nordman Enterprises GENERAL_CONTRACTOR, OD_SELECT $560.50 1 Repair | 2 Upgrade …"
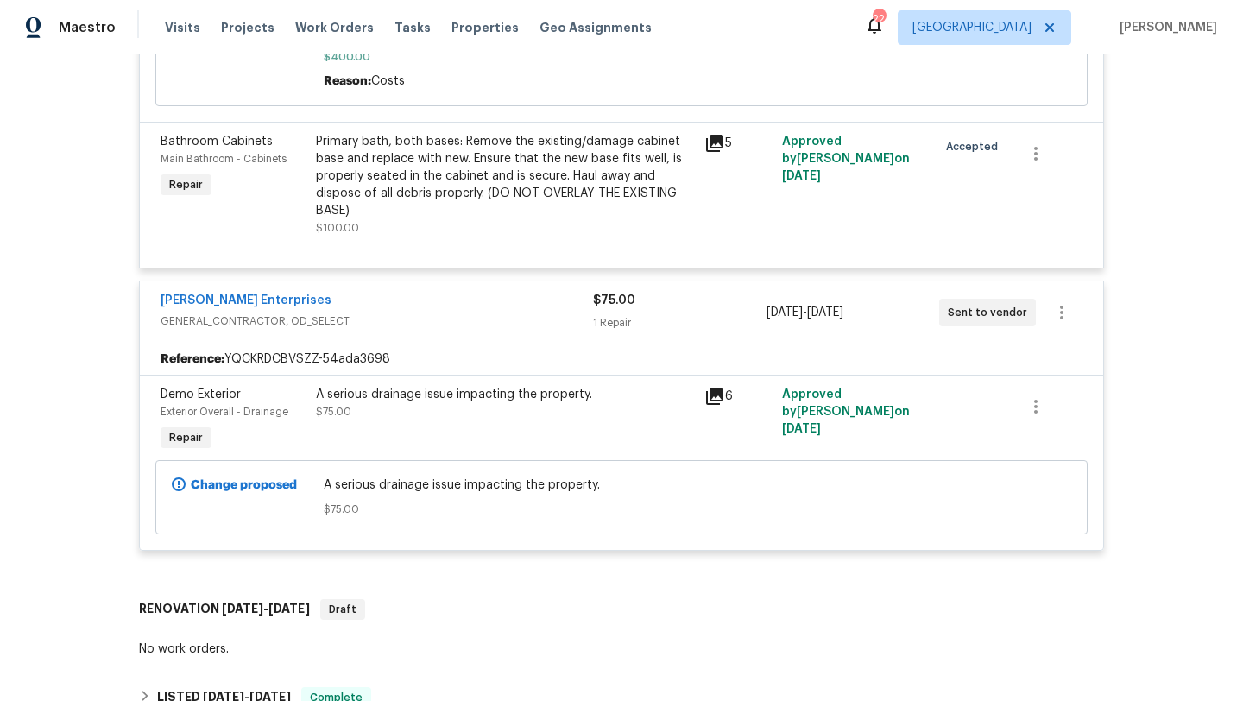
scroll to position [813, 0]
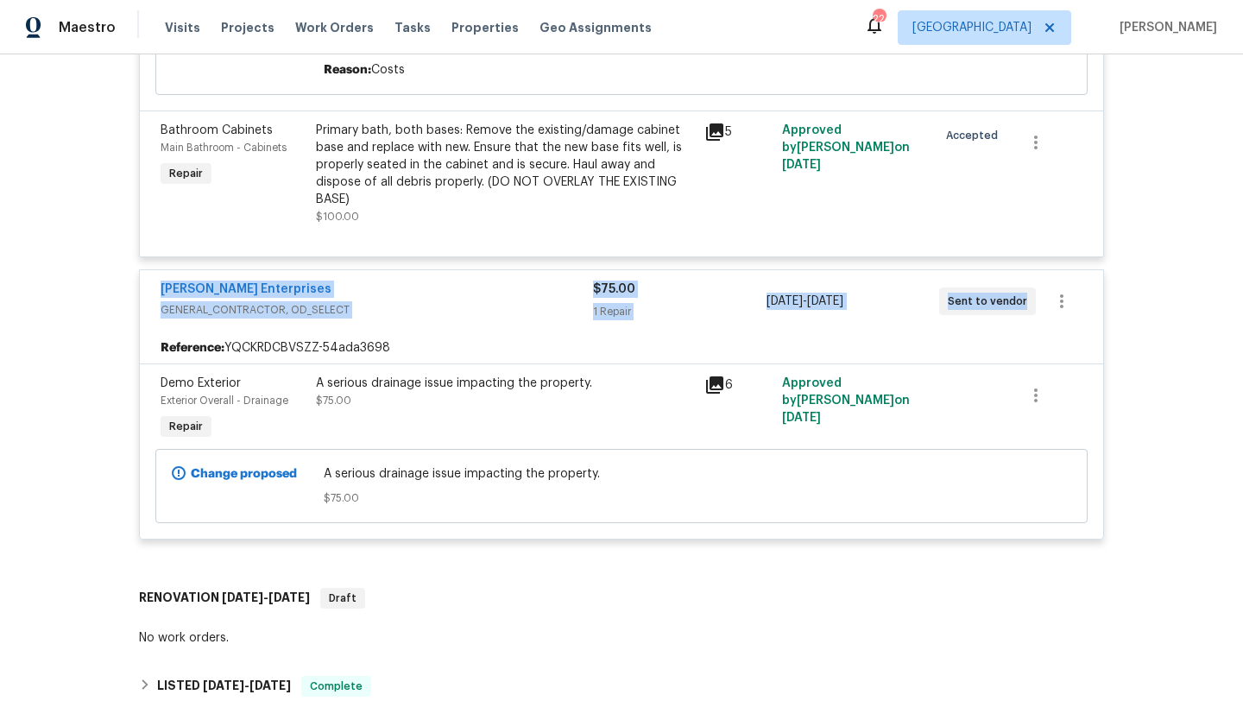
drag, startPoint x: 161, startPoint y: 274, endPoint x: 1126, endPoint y: 316, distance: 965.5
click at [1126, 316] on div "Back to all projects 705 Old Cove Rd, Tega Cay, SC 29708 5 Beds | 3 1/2 Baths |…" at bounding box center [621, 377] width 1243 height 647
copy div "Nordman Enterprises GENERAL_CONTRACTOR, OD_SELECT $75.00 1 Repair 8/23/2025 - 8…"
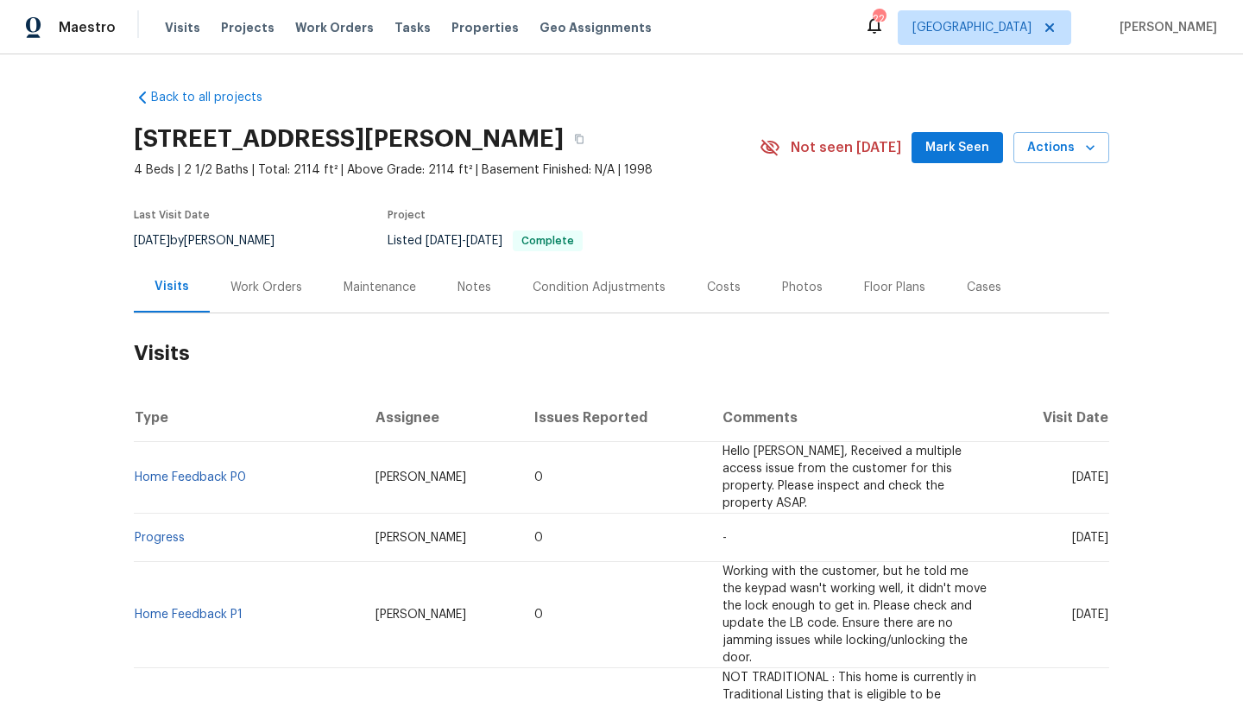
click at [278, 284] on div "Work Orders" at bounding box center [267, 287] width 72 height 17
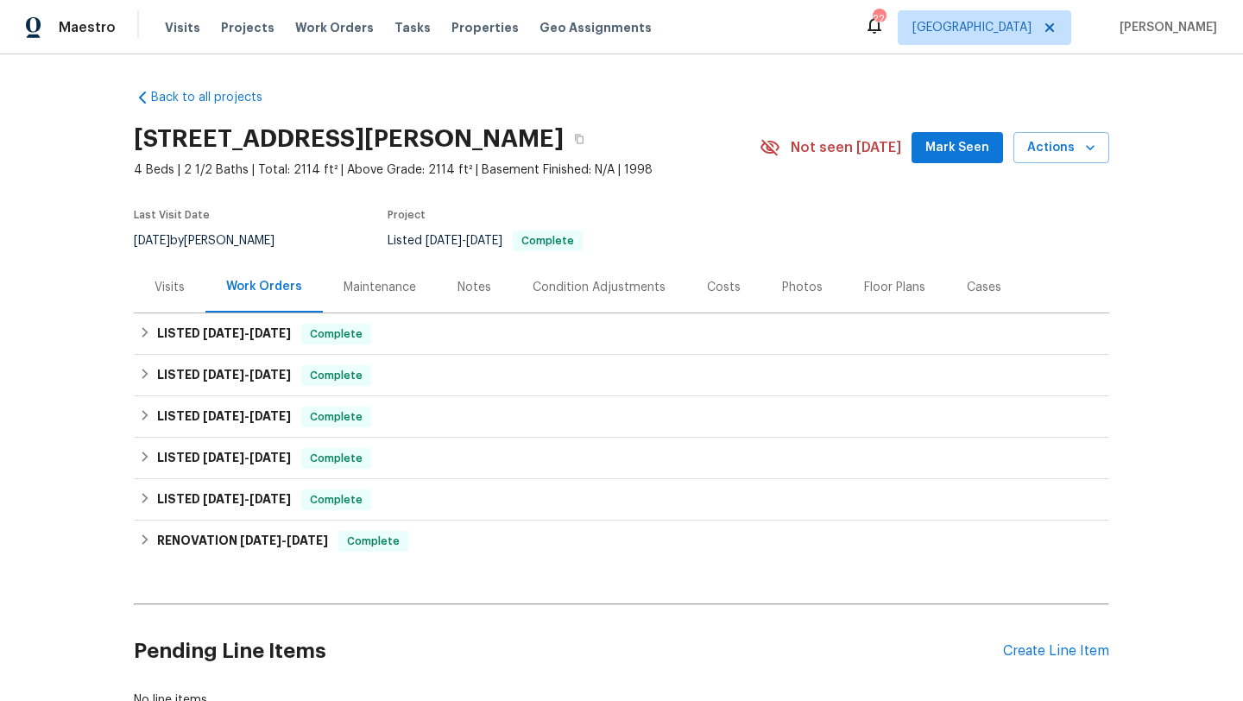
click at [232, 236] on div "[DATE] by [PERSON_NAME]" at bounding box center [214, 241] width 161 height 21
copy div "[DATE] by [PERSON_NAME]"
click at [198, 344] on h6 "LISTED [DATE] - [DATE]" at bounding box center [224, 334] width 134 height 21
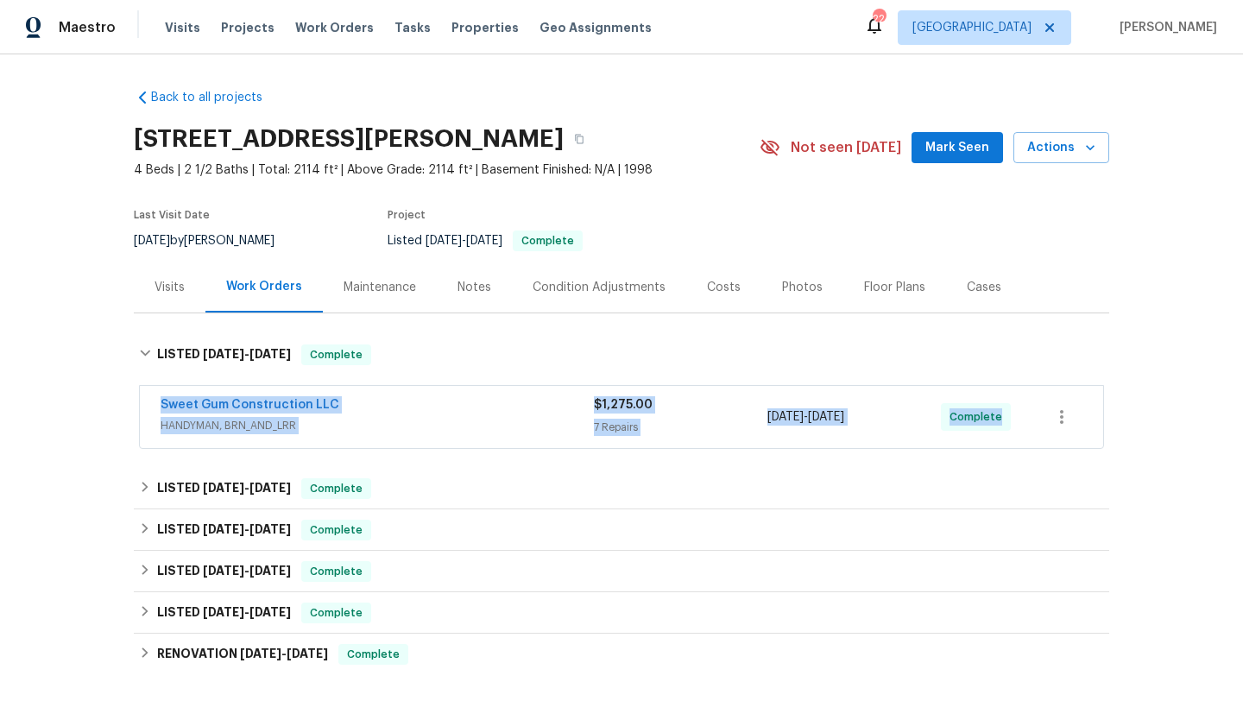
drag, startPoint x: 150, startPoint y: 400, endPoint x: 1098, endPoint y: 430, distance: 948.6
click at [1104, 435] on div "Sweet Gum Construction LLC HANDYMAN, BRN_AND_LRR $1,275.00 7 Repairs [DATE] - […" at bounding box center [621, 417] width 965 height 64
copy div "Sweet Gum Construction LLC HANDYMAN, BRN_AND_LRR $1,275.00 7 Repairs [DATE] - […"
